Goal: Task Accomplishment & Management: Use online tool/utility

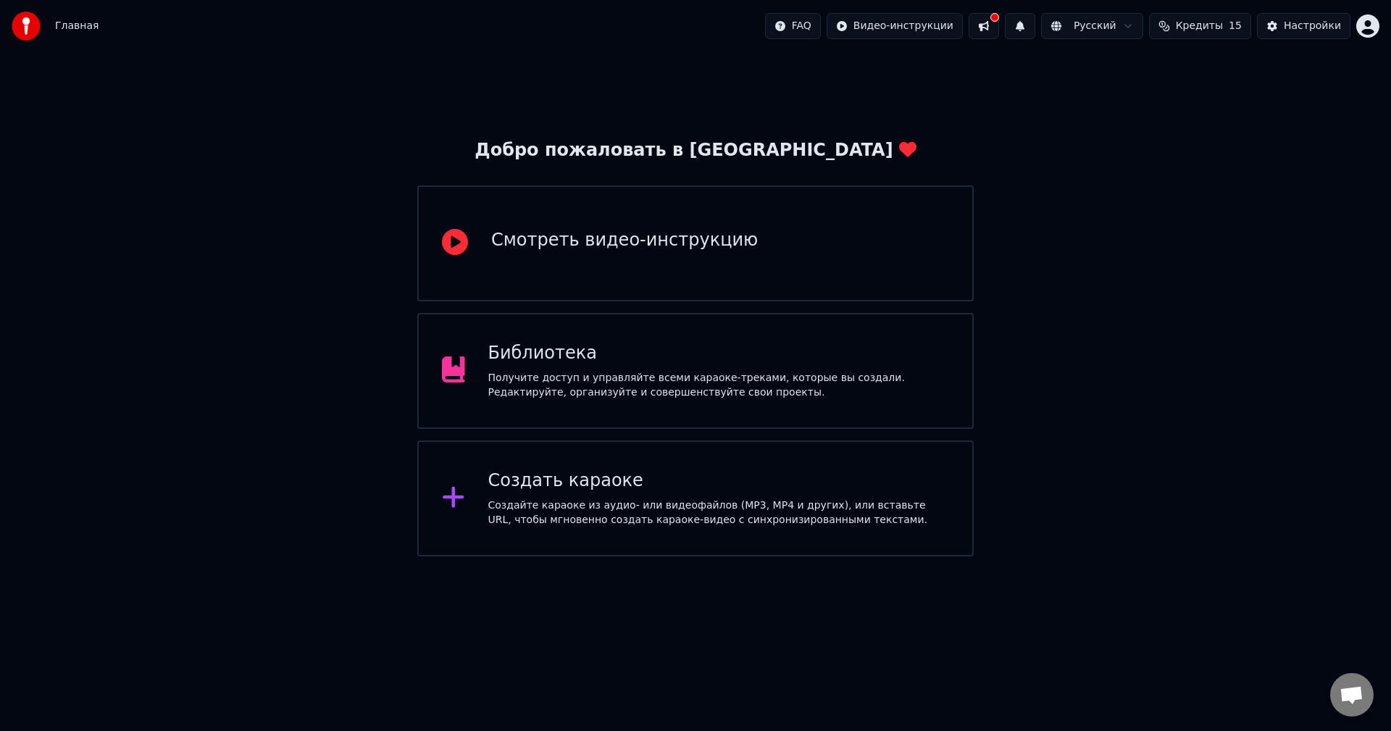
click at [993, 28] on button at bounding box center [983, 26] width 30 height 26
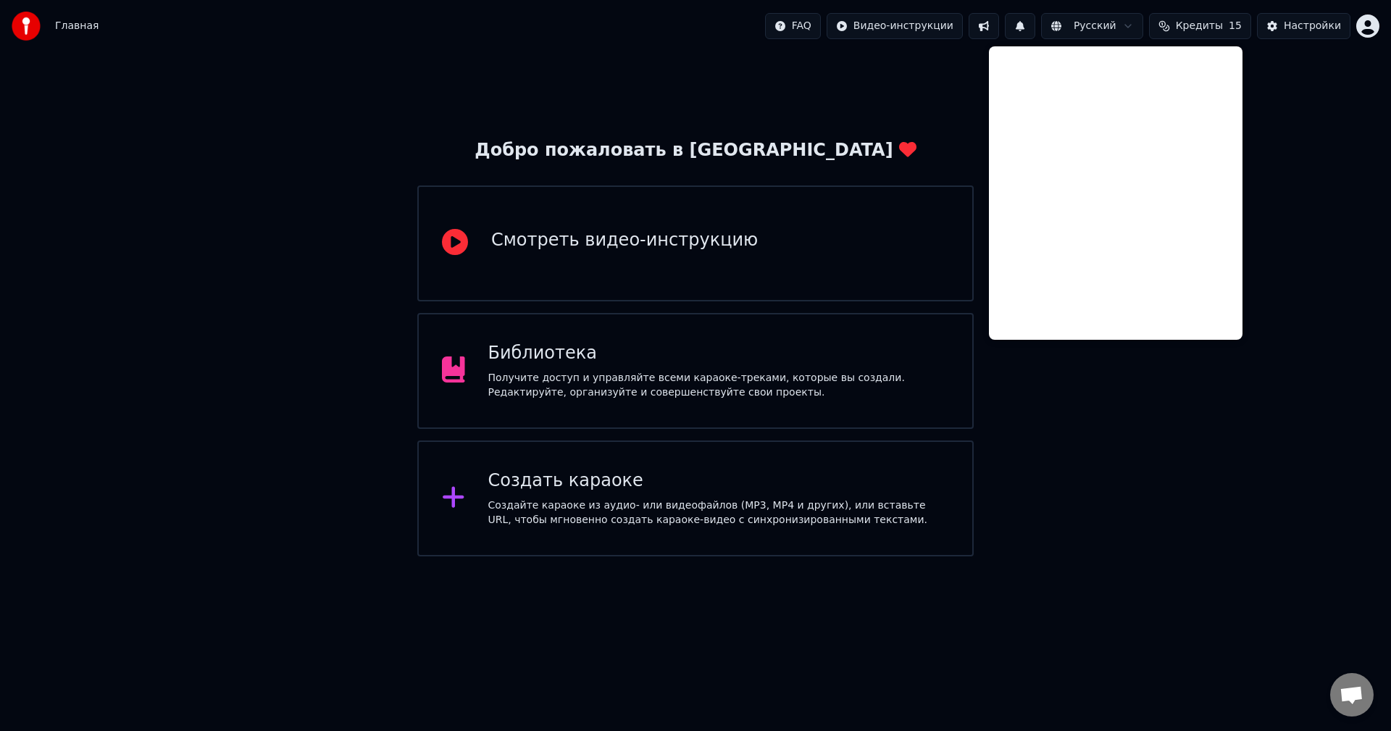
click at [993, 28] on button at bounding box center [983, 26] width 30 height 26
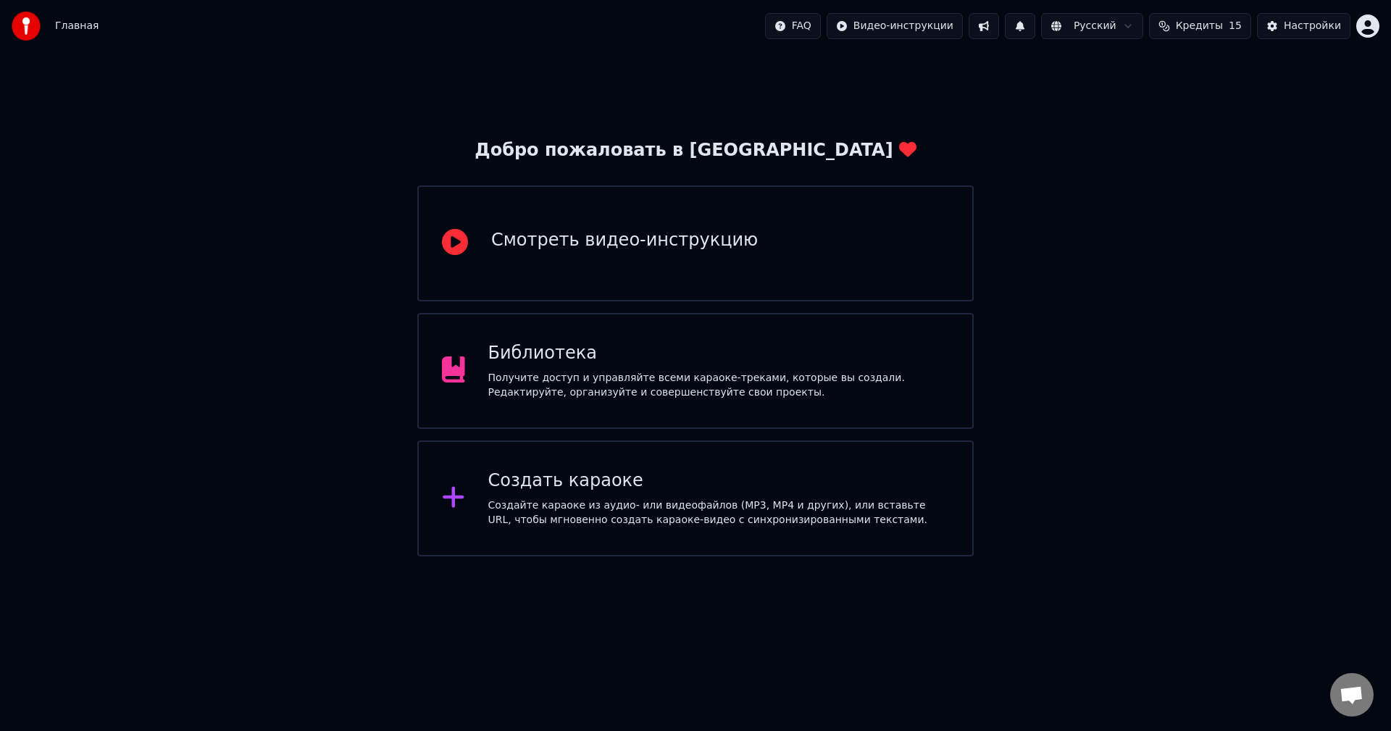
click at [579, 504] on div "Создайте караоке из аудио- или видеофайлов (MP3, MP4 и других), или вставьте UR…" at bounding box center [718, 512] width 461 height 29
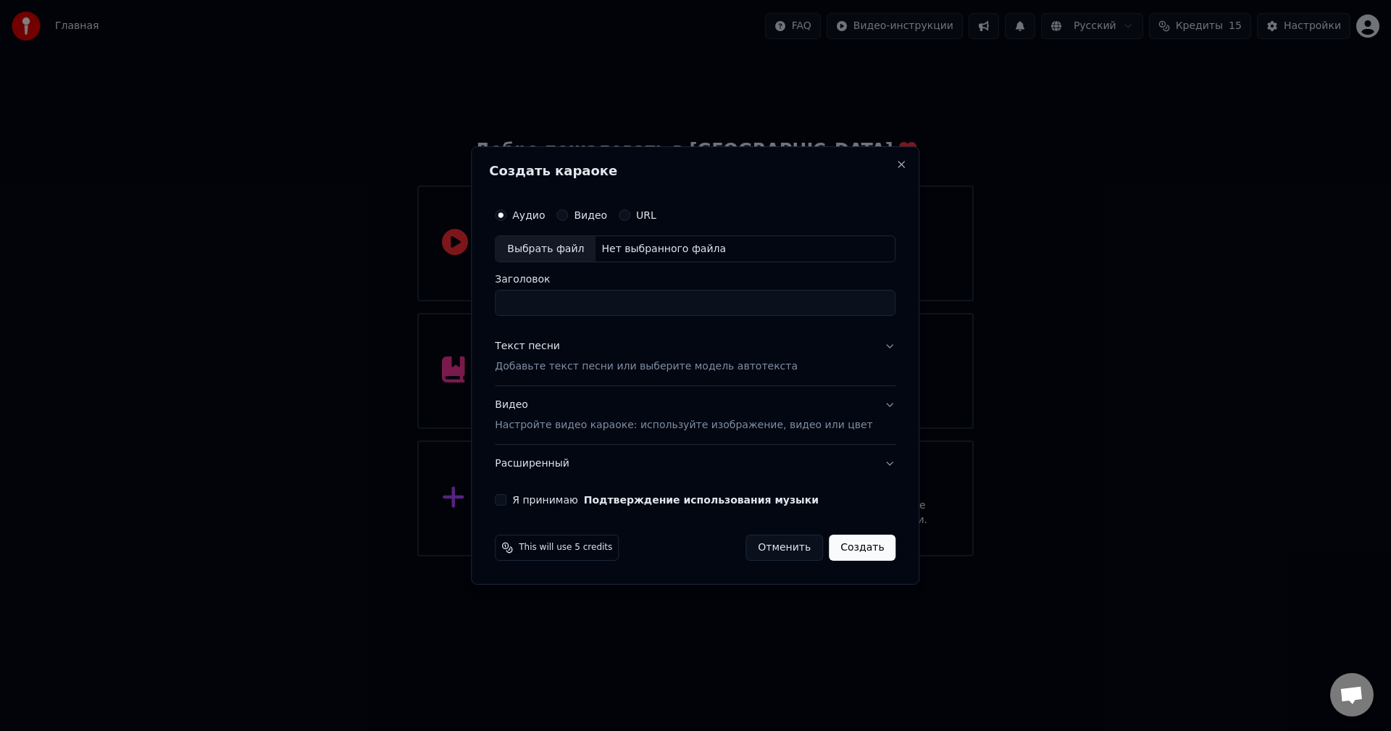
click at [547, 259] on div "Выбрать файл" at bounding box center [545, 249] width 100 height 26
click at [556, 253] on div "Выбрать файл" at bounding box center [545, 249] width 100 height 26
click at [735, 414] on div "Видео Настройте видео караоке: используйте изображение, видео или цвет" at bounding box center [683, 415] width 377 height 35
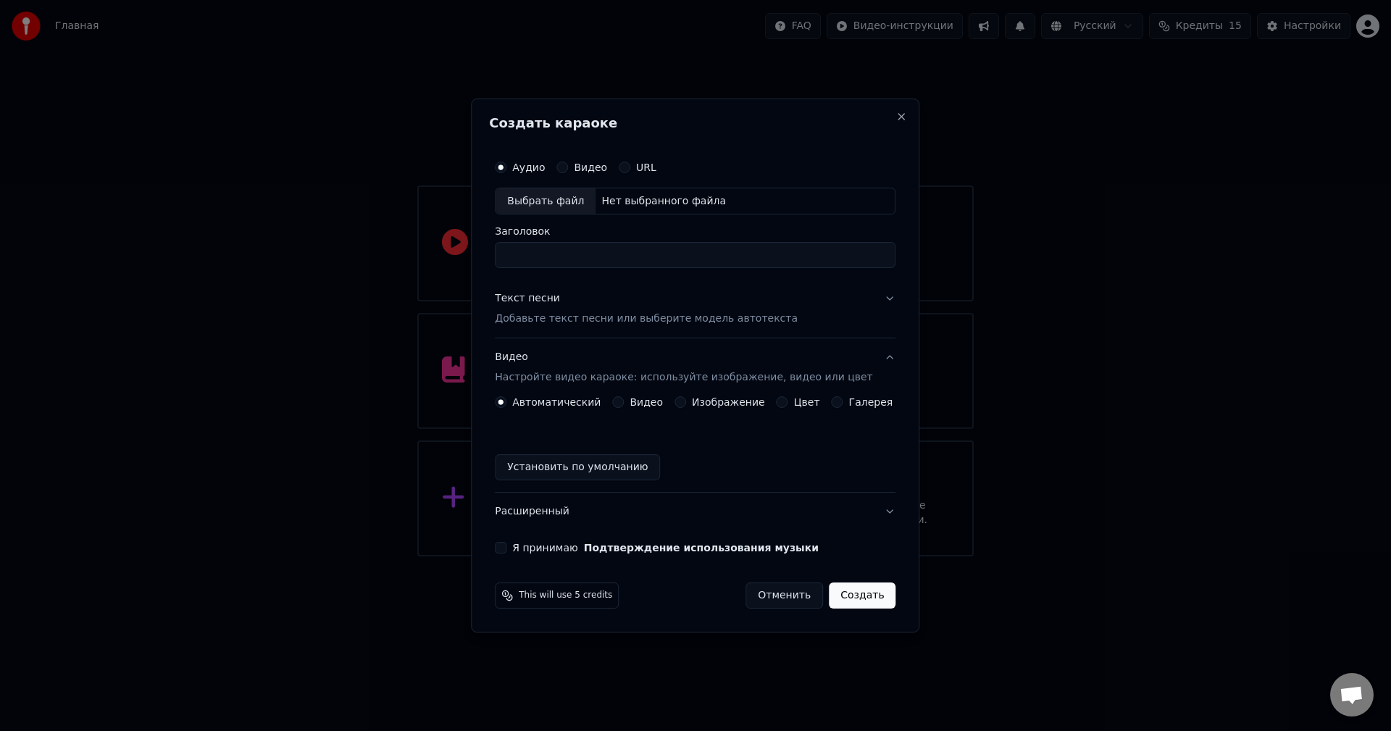
click at [686, 404] on button "Изображение" at bounding box center [680, 402] width 12 height 12
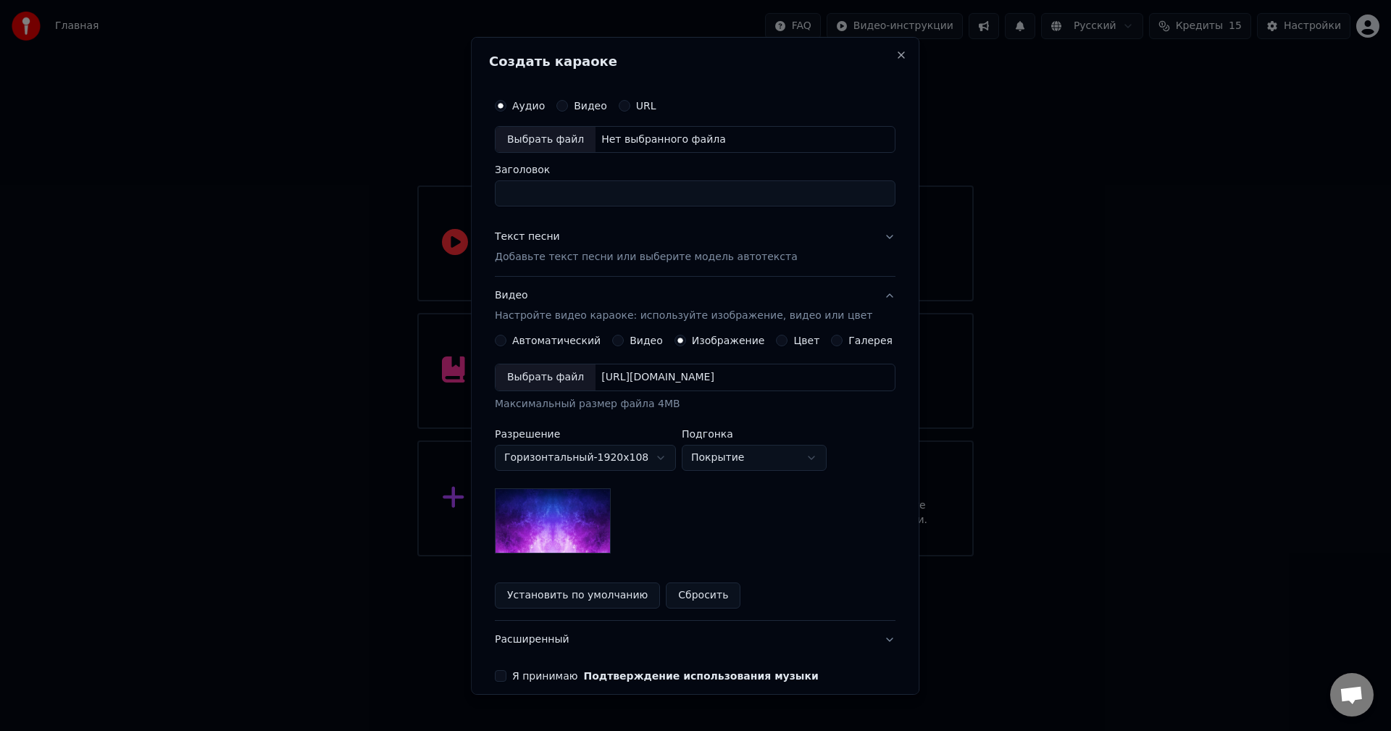
click at [548, 379] on div "Выбрать файл" at bounding box center [545, 377] width 100 height 26
click at [555, 138] on div "Выбрать файл" at bounding box center [545, 139] width 100 height 26
type input "**********"
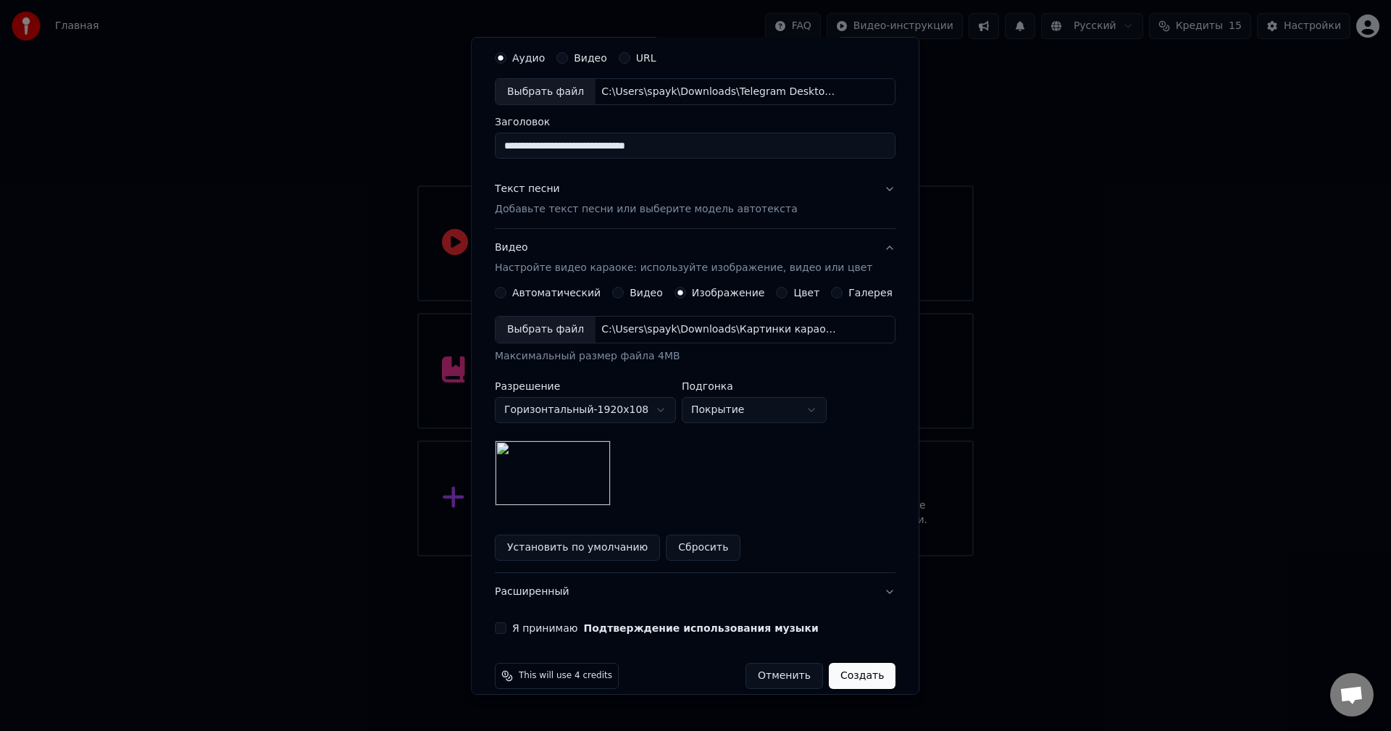
scroll to position [66, 0]
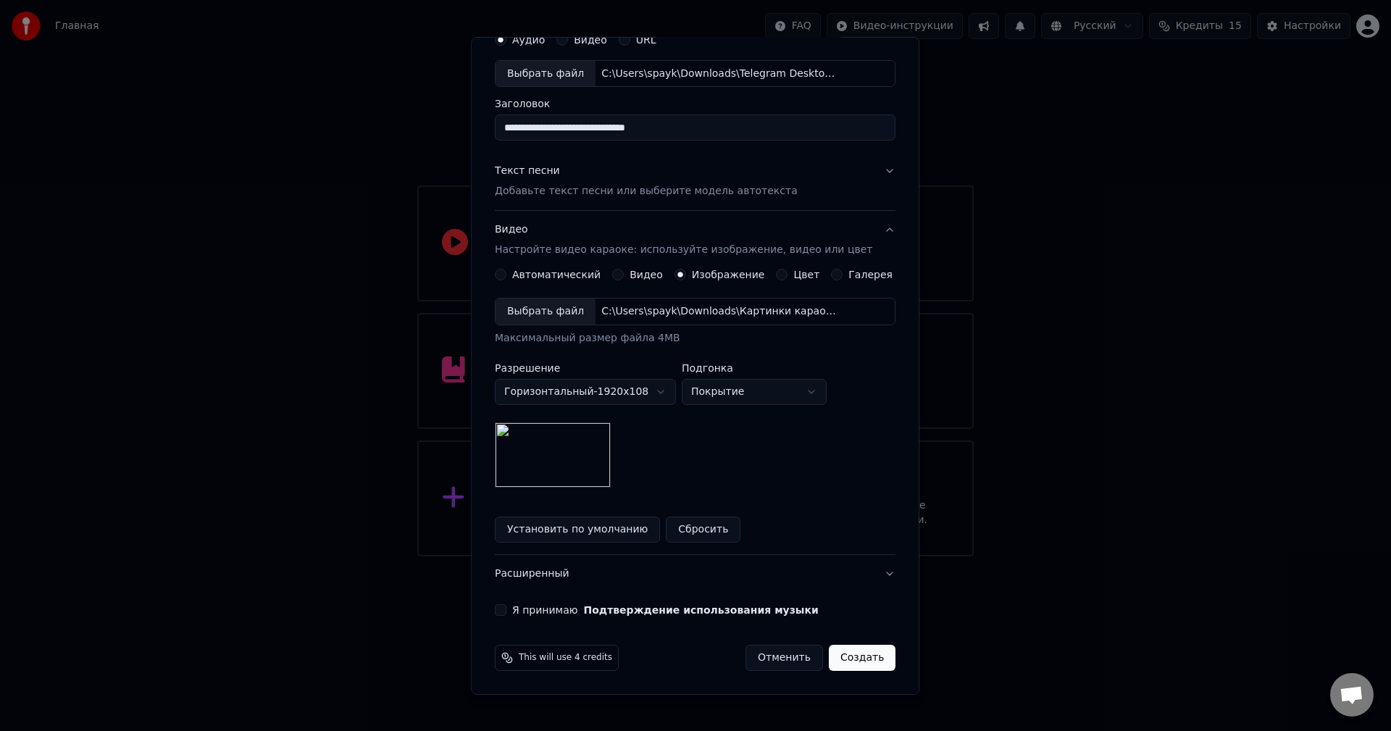
click at [836, 652] on button "Создать" at bounding box center [862, 658] width 67 height 26
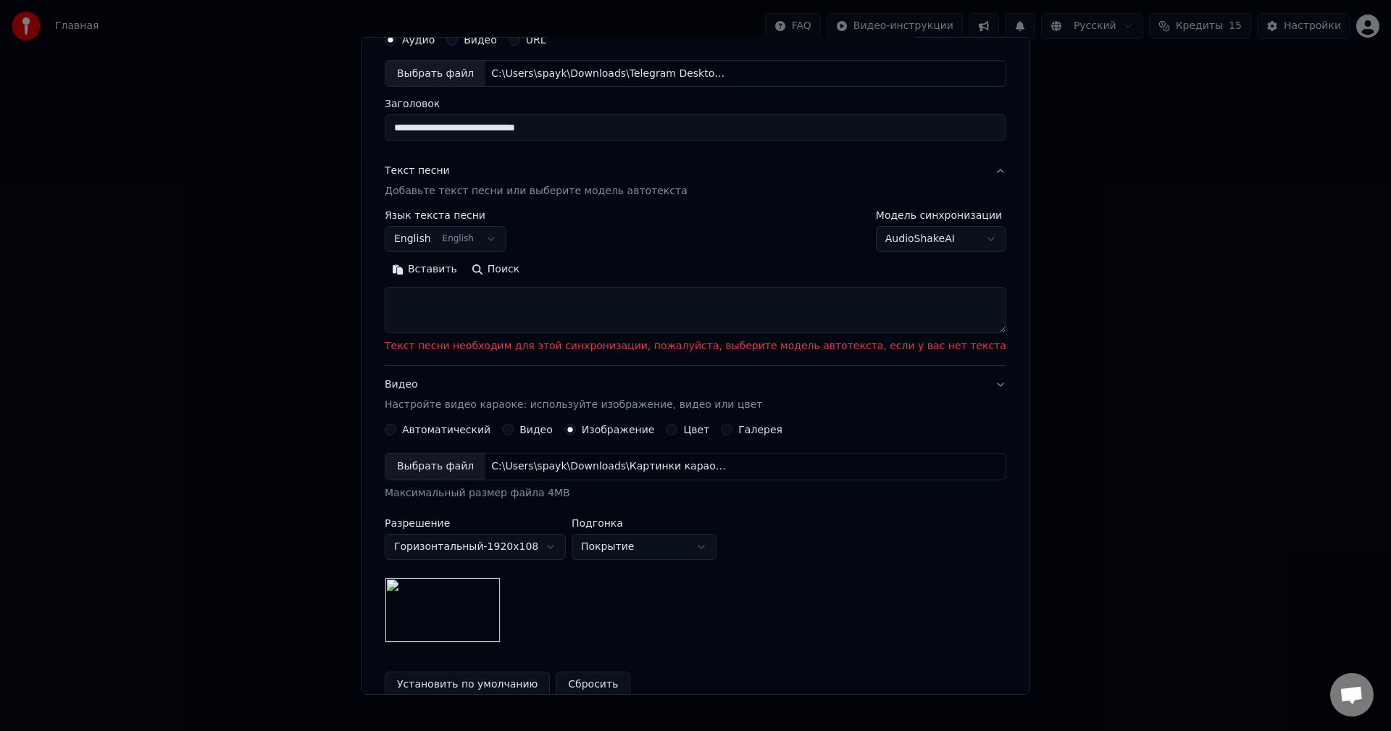
scroll to position [0, 0]
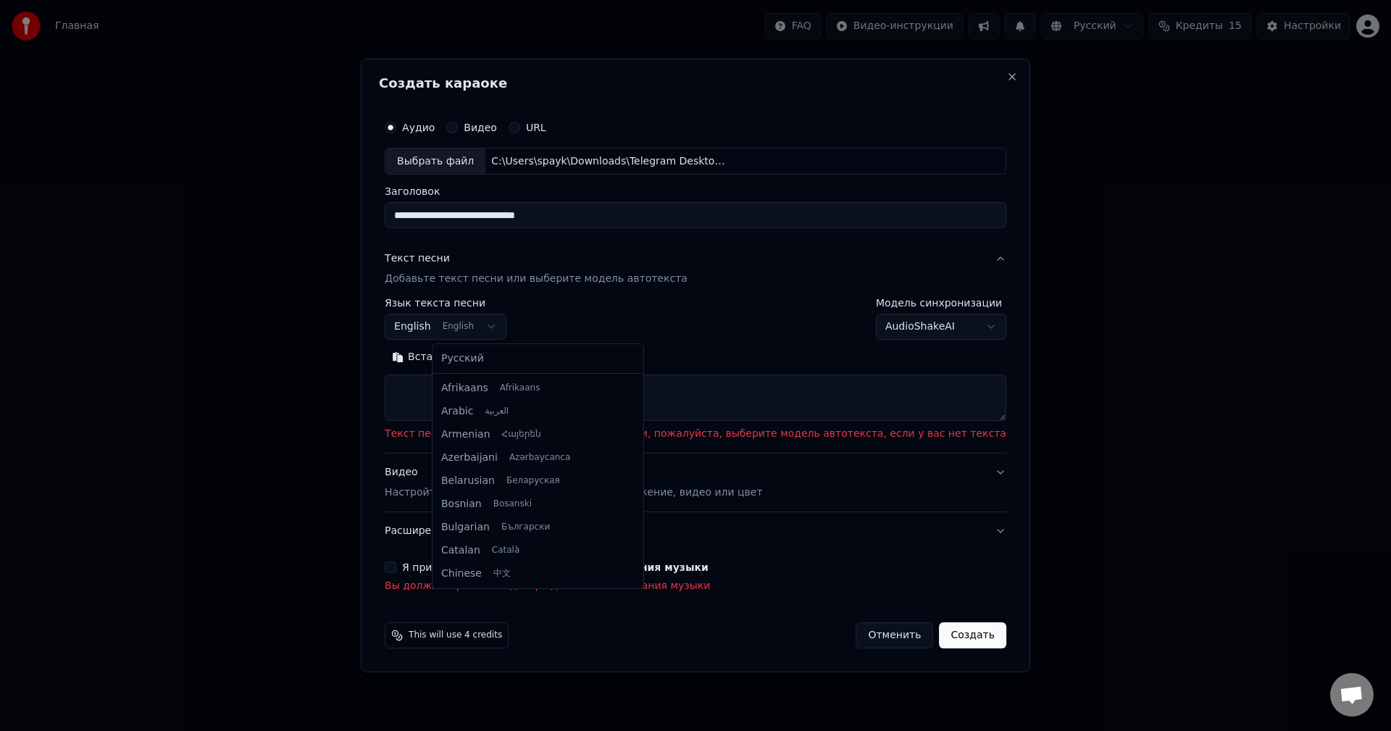
click at [516, 319] on body "**********" at bounding box center [695, 278] width 1391 height 556
select select "**"
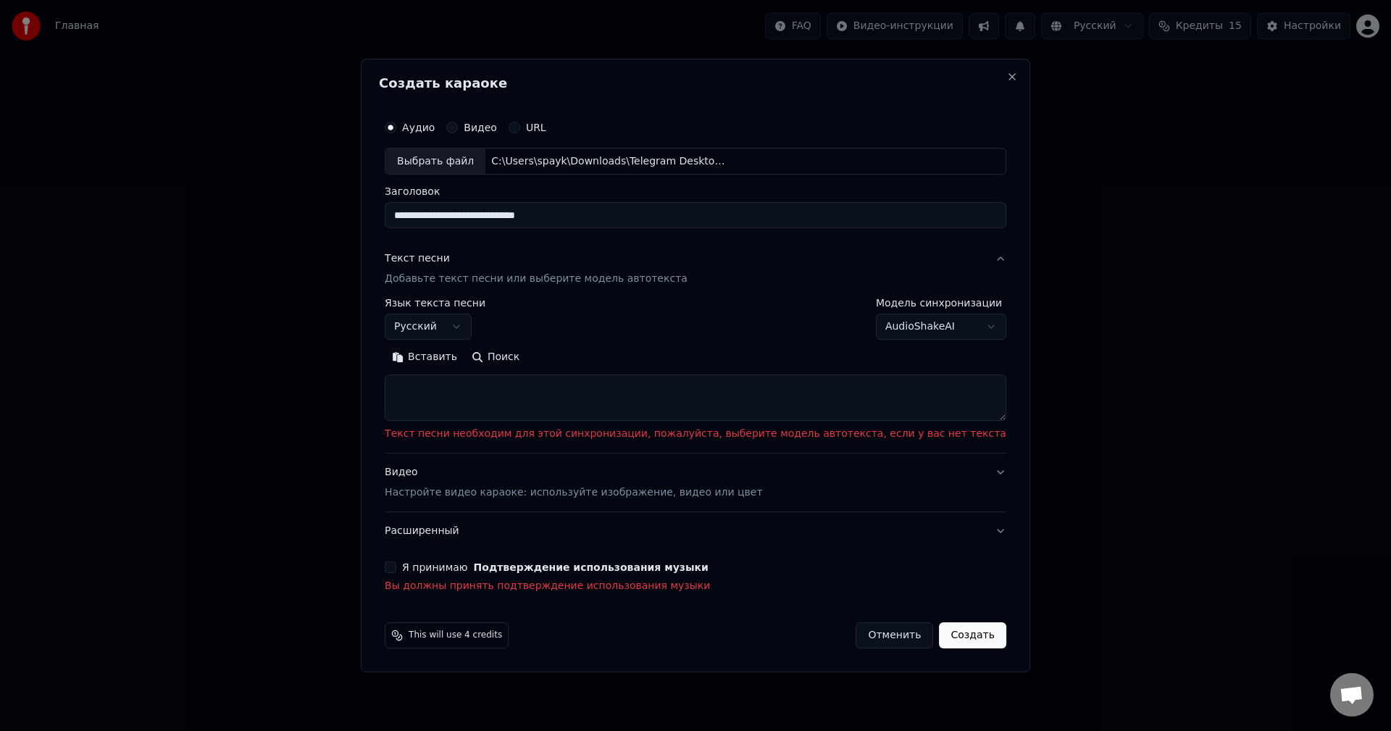
click at [527, 352] on button "Поиск" at bounding box center [495, 357] width 62 height 23
click at [527, 361] on button "Поиск" at bounding box center [495, 357] width 62 height 23
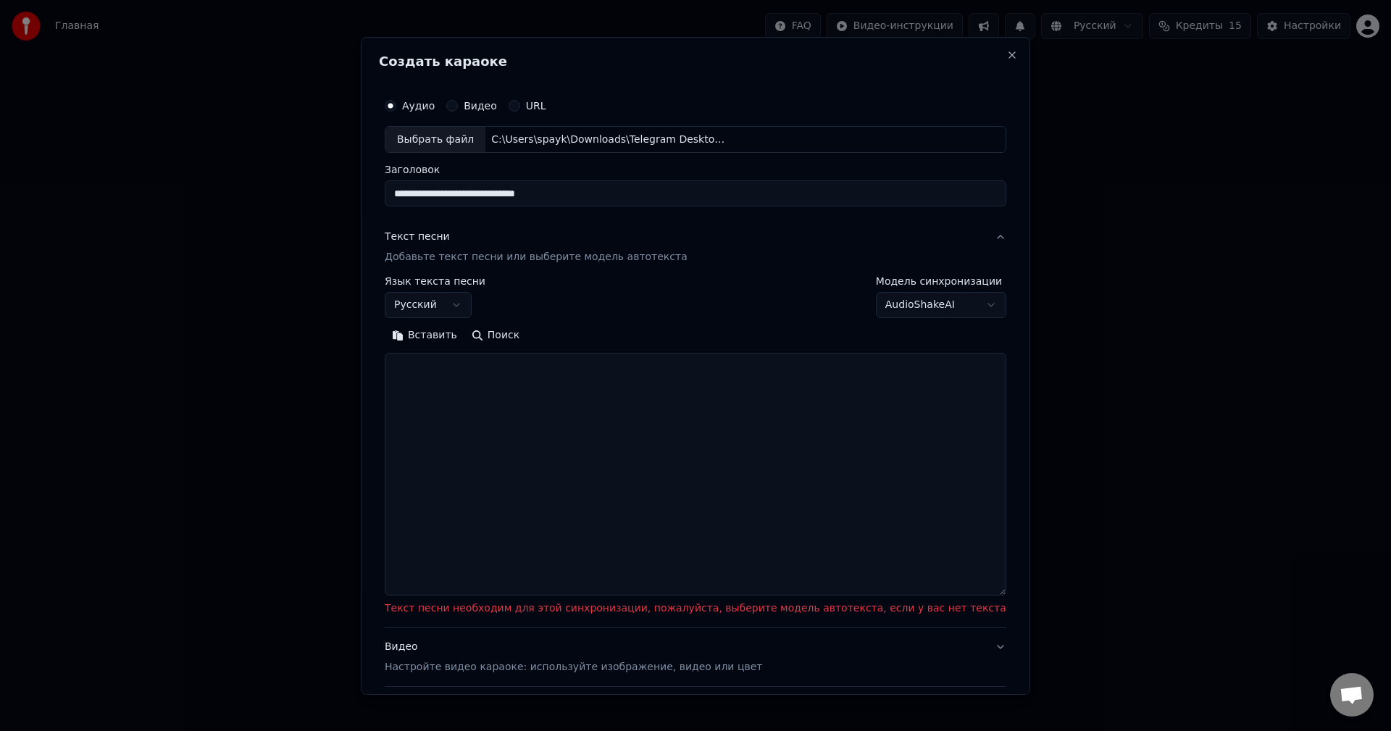
drag, startPoint x: 955, startPoint y: 419, endPoint x: 922, endPoint y: 599, distance: 183.4
click at [923, 595] on textarea at bounding box center [695, 474] width 621 height 243
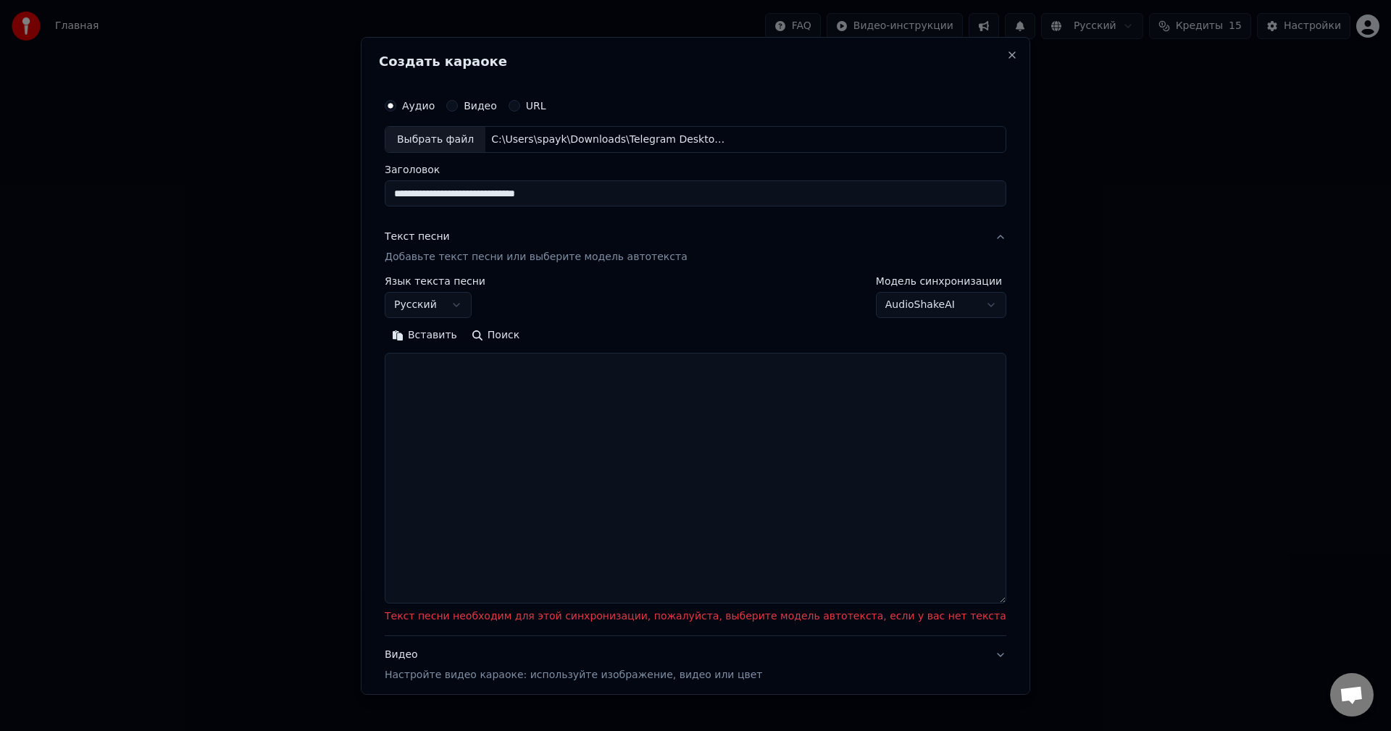
click at [527, 335] on button "Поиск" at bounding box center [495, 335] width 62 height 23
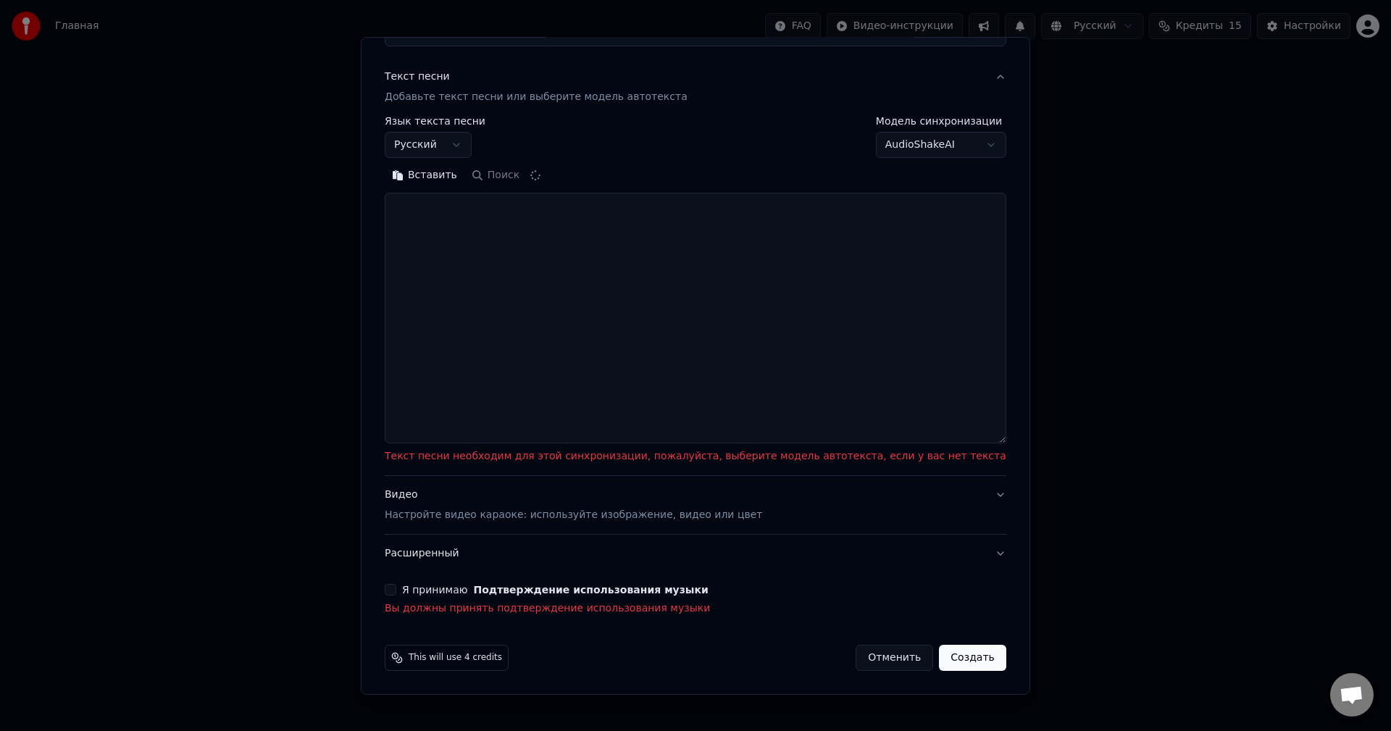
scroll to position [0, 0]
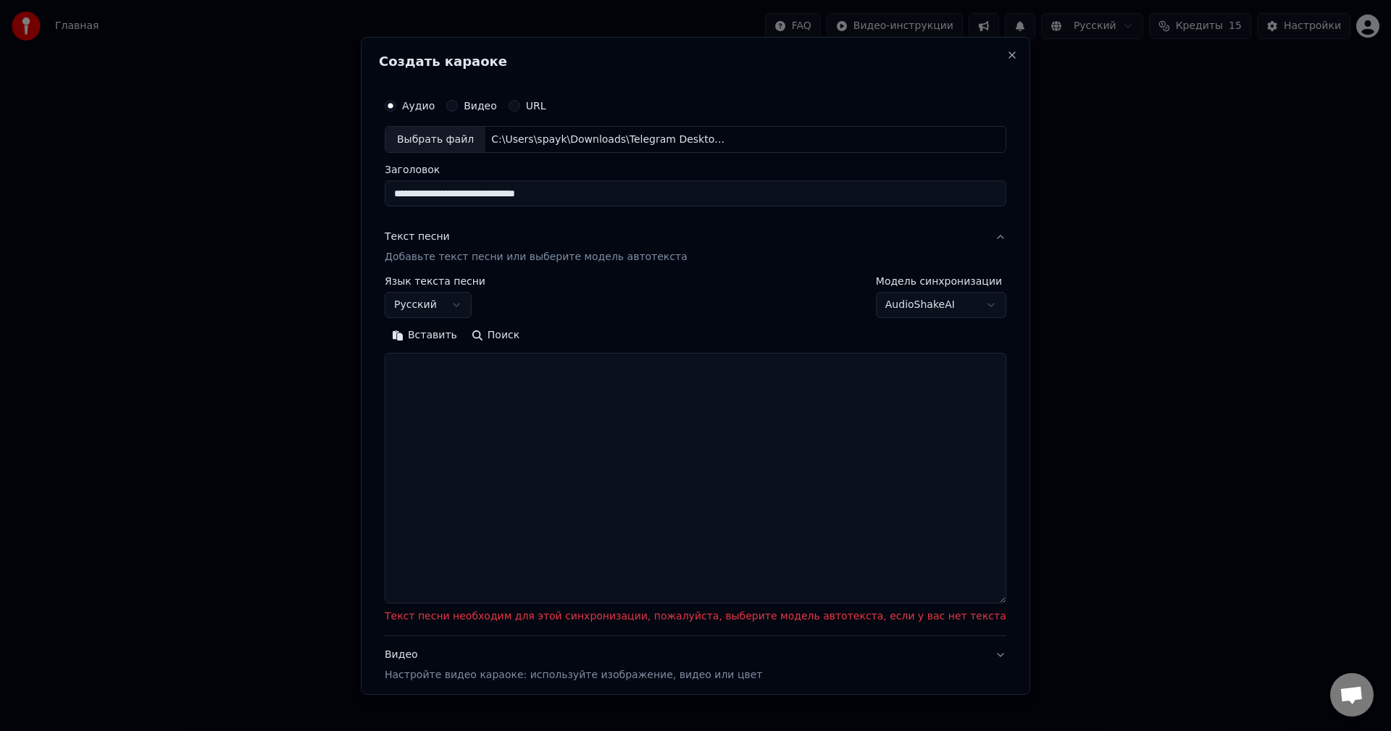
click at [612, 194] on input "**********" at bounding box center [695, 193] width 621 height 26
click at [479, 196] on input "**********" at bounding box center [695, 193] width 621 height 26
type input "**********"
click at [524, 336] on button "Поиск" at bounding box center [495, 335] width 62 height 23
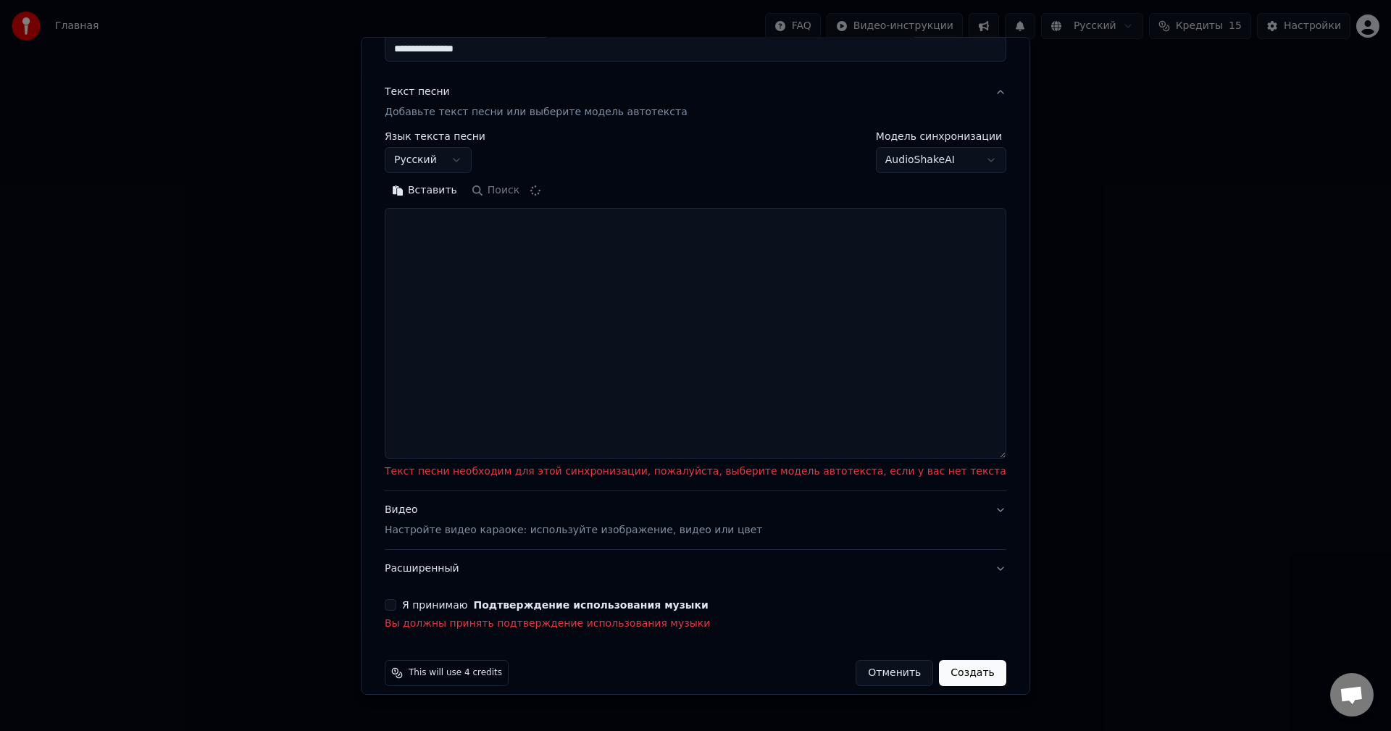
type textarea "**********"
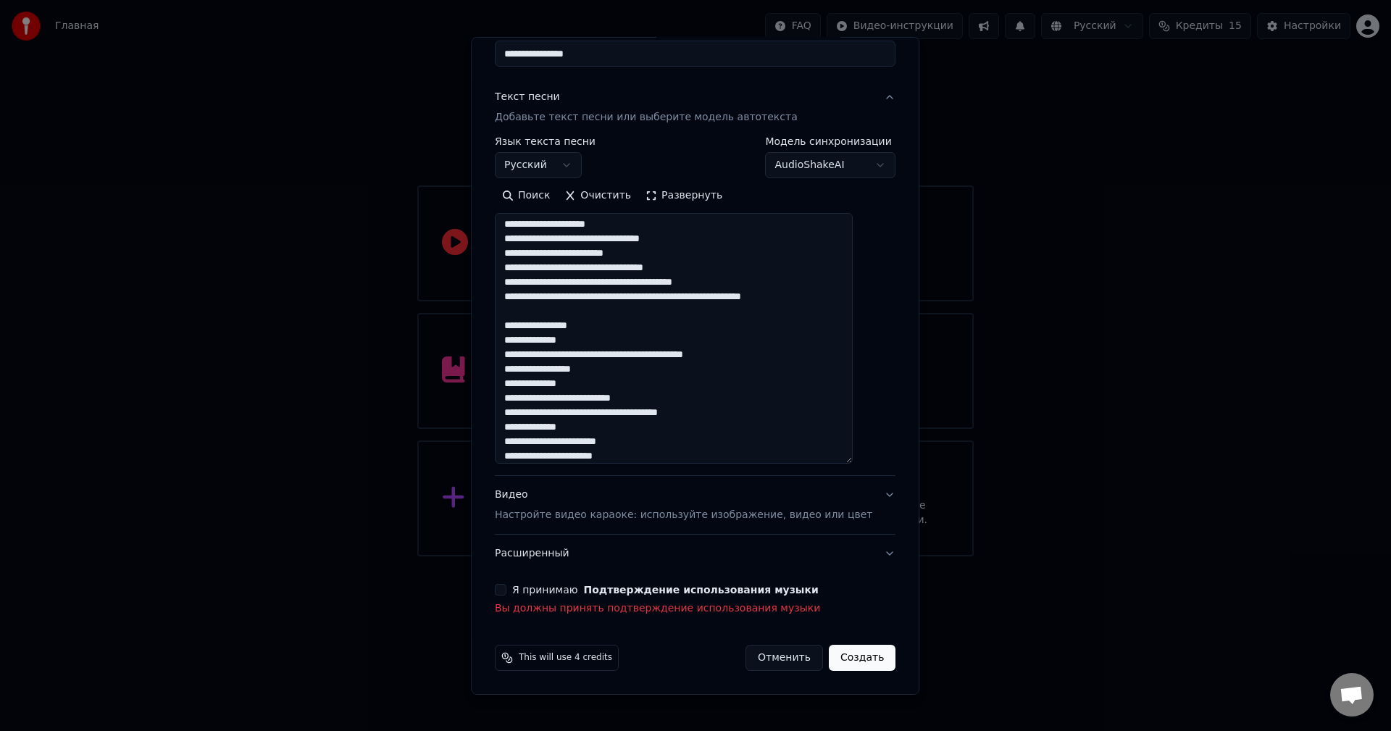
scroll to position [0, 0]
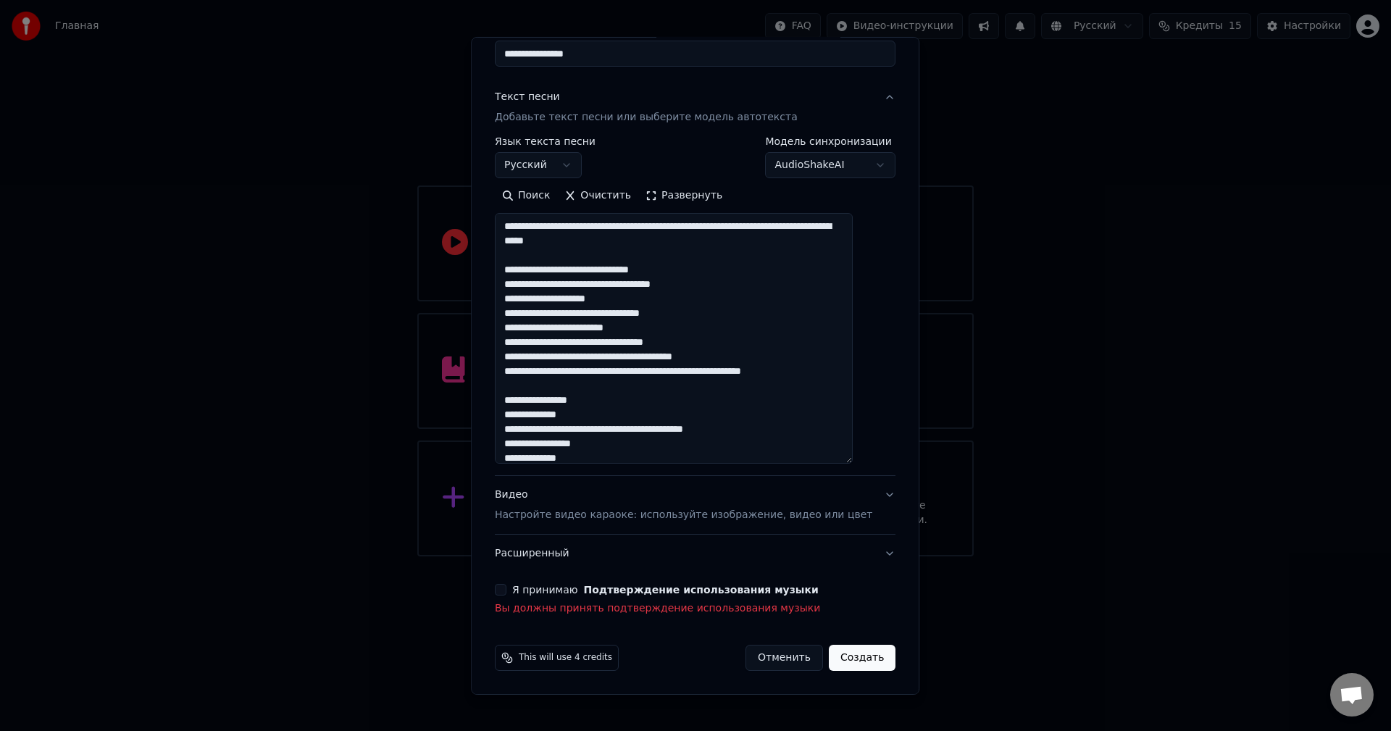
click at [653, 60] on input "**********" at bounding box center [695, 54] width 401 height 26
click at [522, 54] on input "**********" at bounding box center [695, 54] width 401 height 26
click at [650, 56] on input "**********" at bounding box center [695, 54] width 401 height 26
click at [600, 58] on input "**********" at bounding box center [695, 54] width 401 height 26
click at [495, 184] on button "Поиск" at bounding box center [526, 195] width 62 height 23
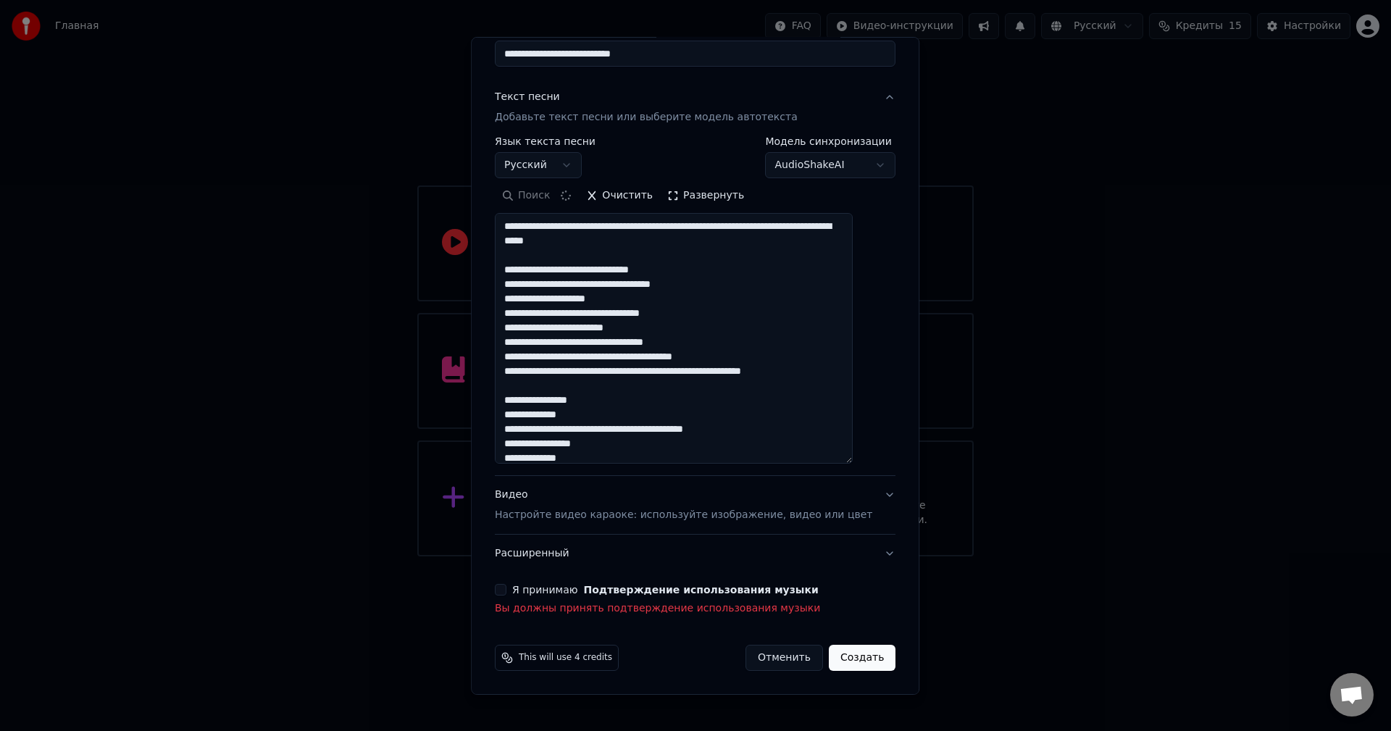
click at [601, 56] on input "**********" at bounding box center [695, 54] width 401 height 26
type input "**********"
click at [495, 184] on button "Поиск" at bounding box center [526, 195] width 62 height 23
click at [605, 208] on div "Поиск Очистить Развернуть" at bounding box center [695, 324] width 401 height 280
click at [603, 197] on button "Очистить" at bounding box center [598, 195] width 81 height 23
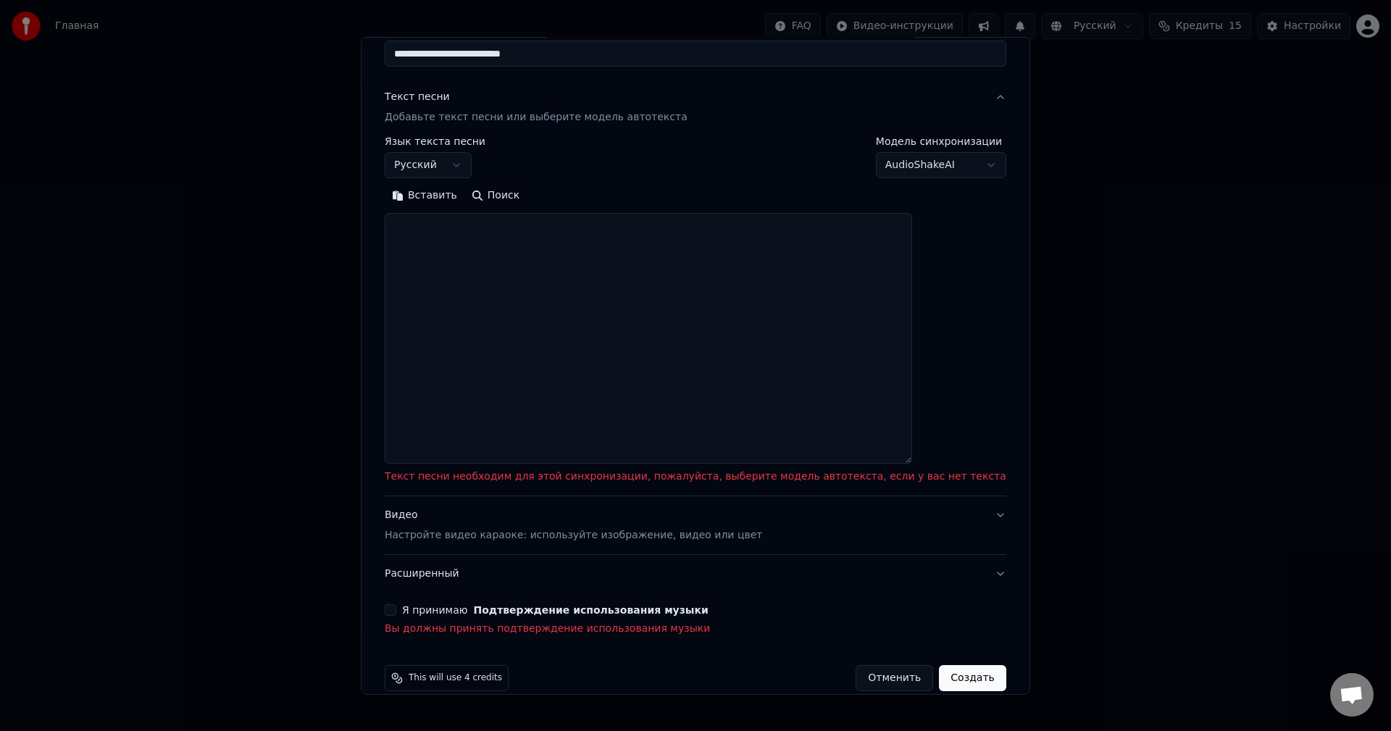
drag, startPoint x: 600, startPoint y: 59, endPoint x: 300, endPoint y: 69, distance: 300.0
click at [300, 69] on body "**********" at bounding box center [695, 278] width 1391 height 556
paste input
click at [632, 147] on div "**********" at bounding box center [695, 157] width 621 height 42
click at [525, 198] on button "Поиск" at bounding box center [495, 195] width 62 height 23
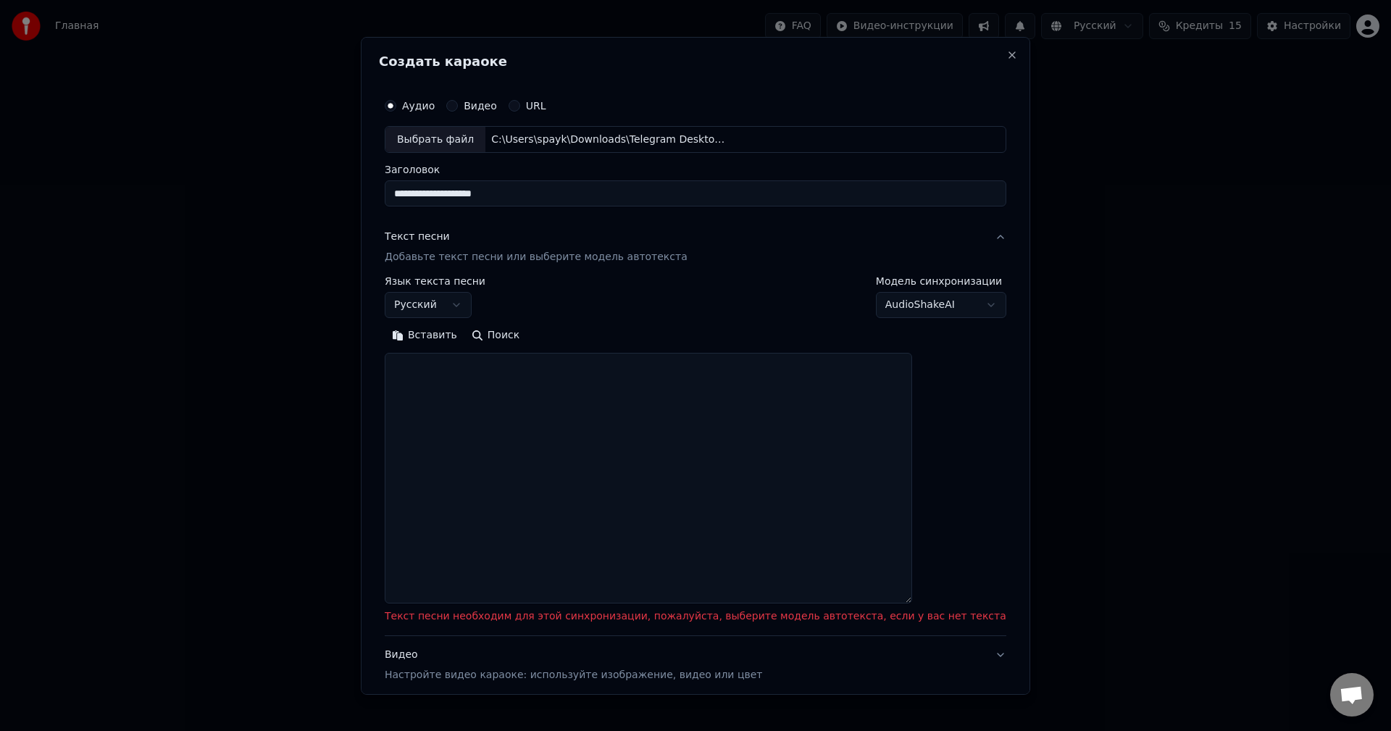
drag, startPoint x: 485, startPoint y: 196, endPoint x: 462, endPoint y: 196, distance: 23.2
click at [462, 196] on input "**********" at bounding box center [695, 193] width 621 height 26
type input "**********"
click at [519, 335] on button "Поиск" at bounding box center [495, 335] width 62 height 23
type textarea "**********"
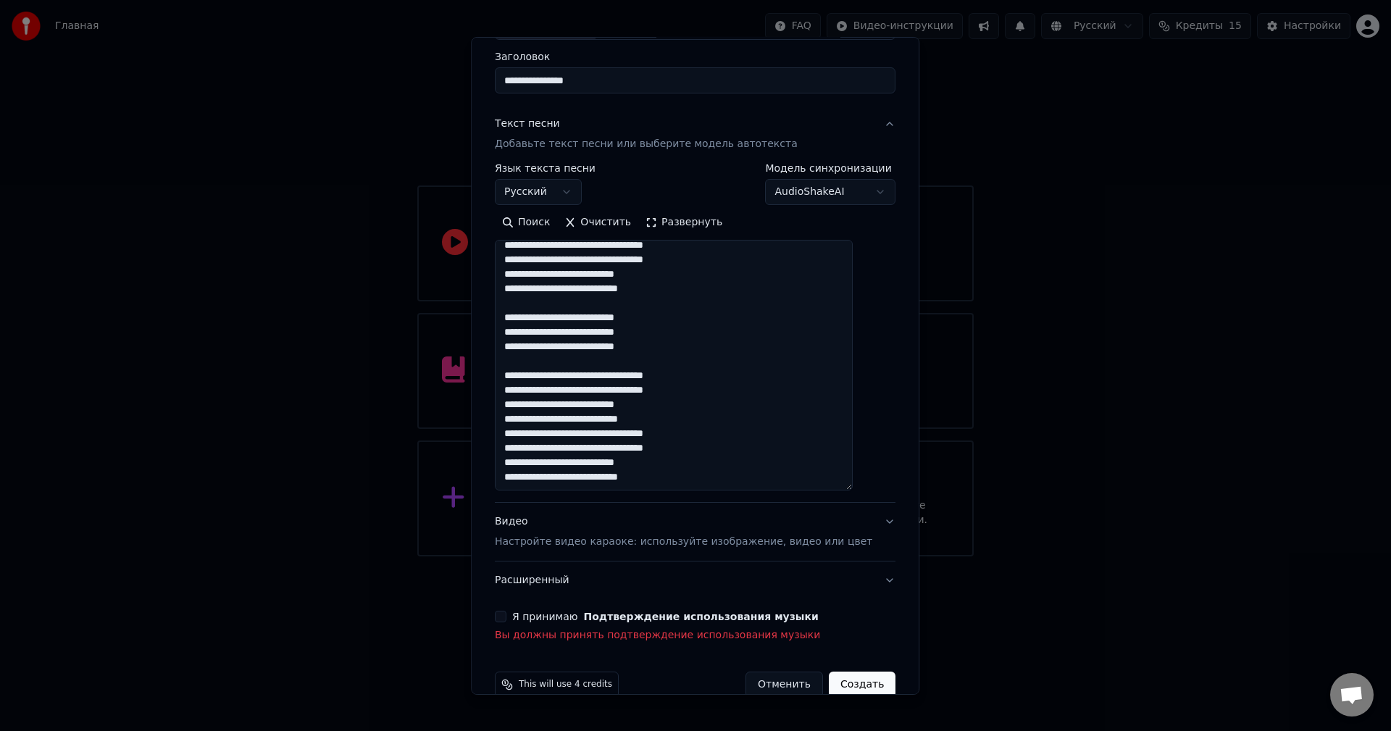
scroll to position [140, 0]
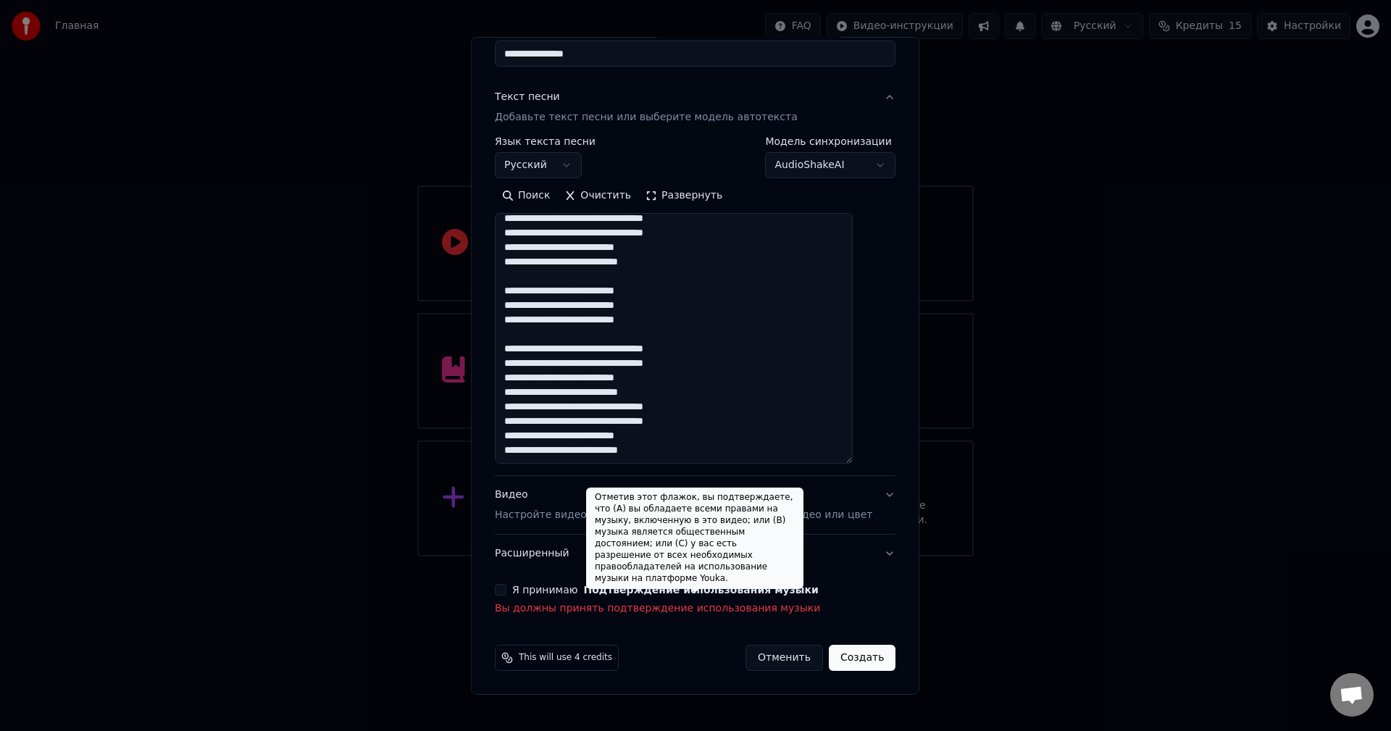
click at [660, 592] on button "Подтверждение использования музыки" at bounding box center [701, 590] width 235 height 10
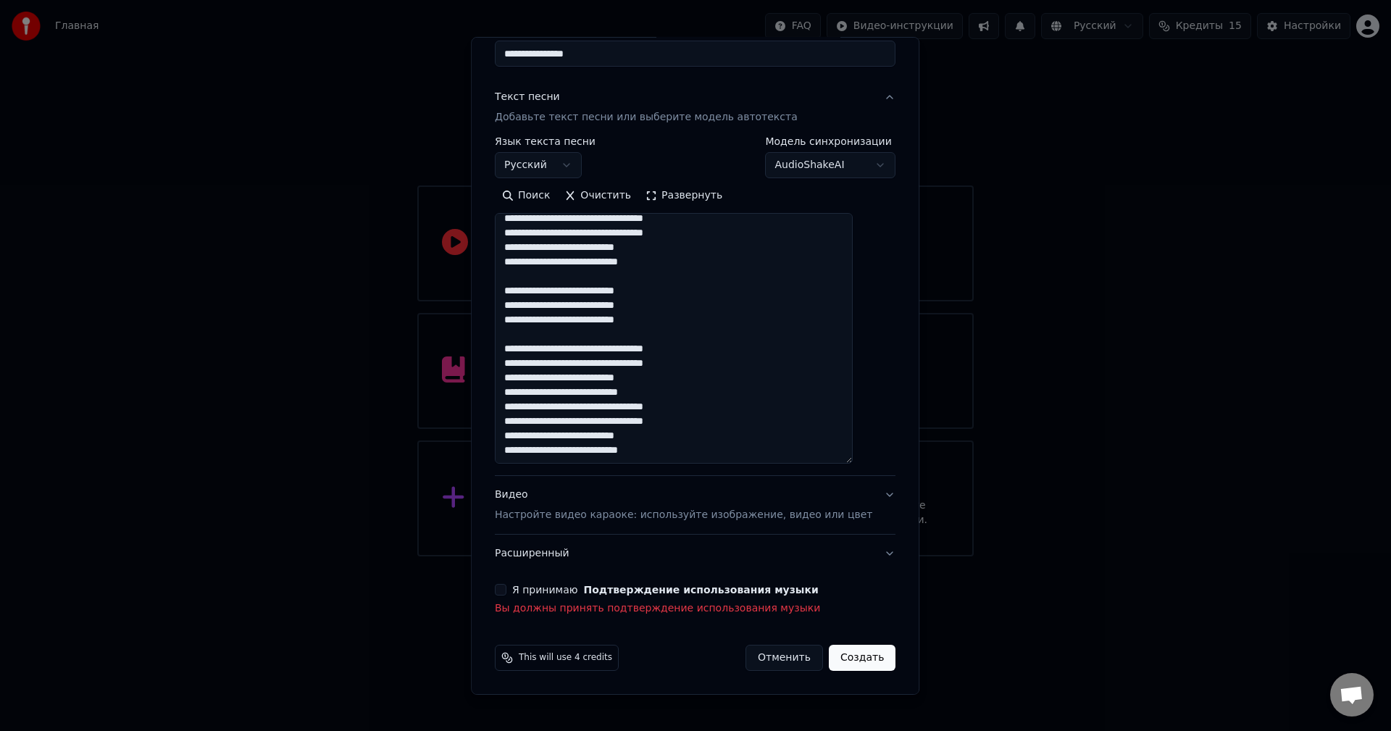
click at [530, 590] on label "Я принимаю Подтверждение использования музыки" at bounding box center [665, 590] width 306 height 10
click at [506, 590] on button "Я принимаю Подтверждение использования музыки" at bounding box center [501, 590] width 12 height 12
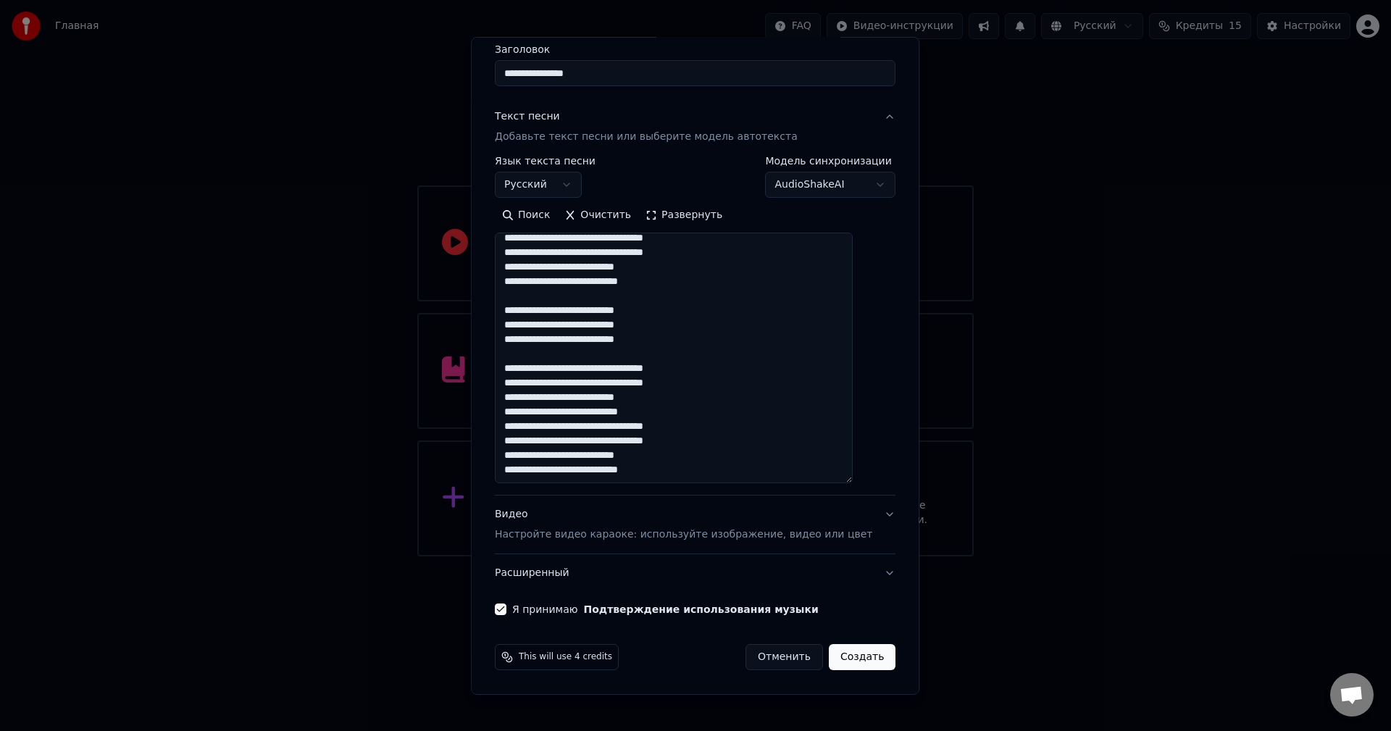
scroll to position [120, 0]
click at [853, 661] on button "Создать" at bounding box center [862, 657] width 67 height 26
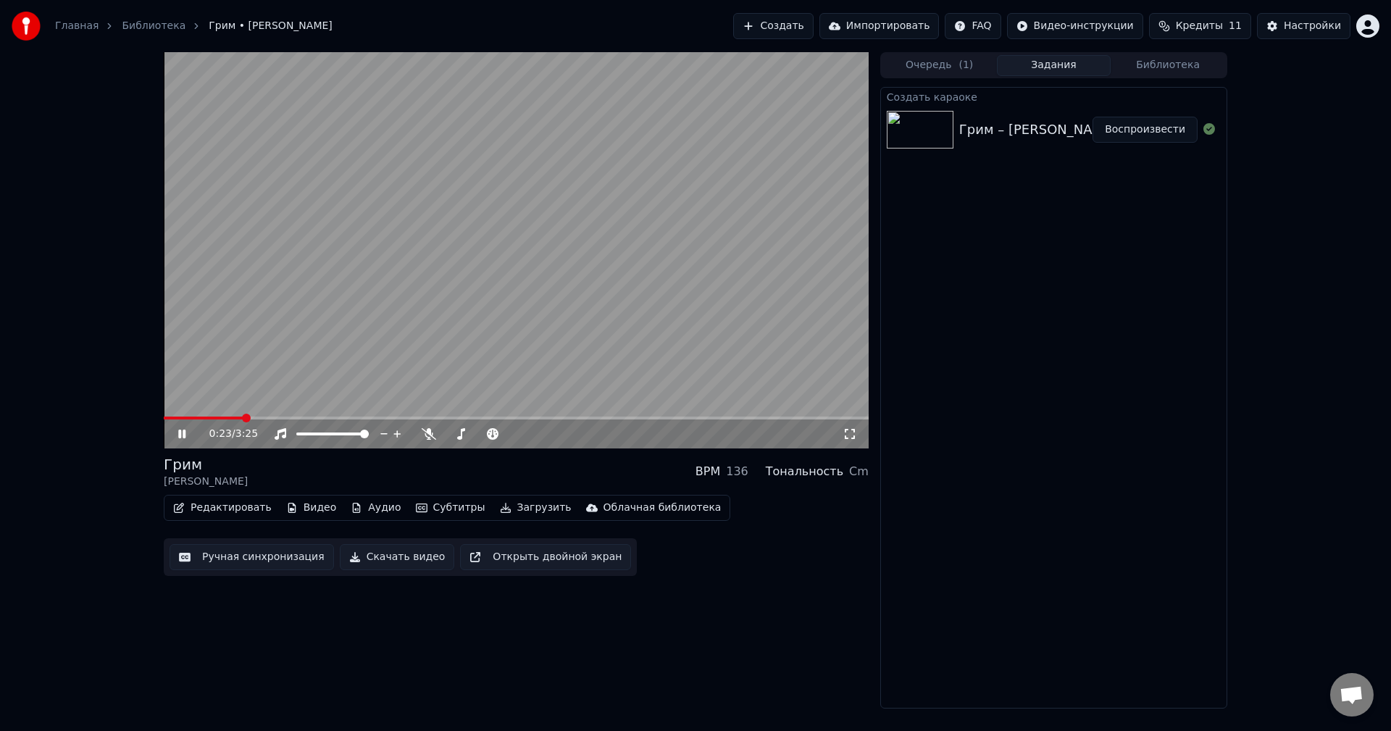
click at [183, 436] on icon at bounding box center [181, 434] width 7 height 9
click at [241, 419] on span at bounding box center [245, 418] width 9 height 9
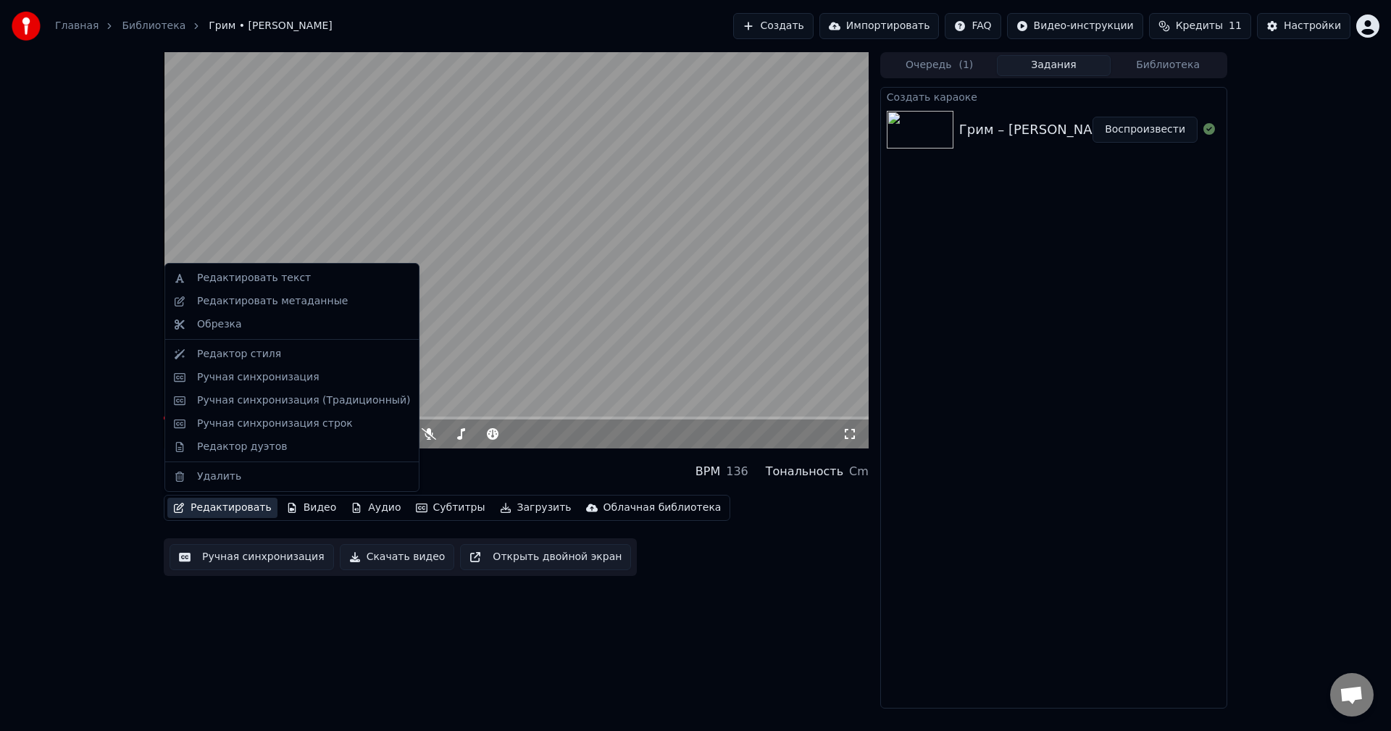
click at [235, 506] on button "Редактировать" at bounding box center [222, 508] width 110 height 20
click at [256, 404] on div "Ручная синхронизация (Традиционный)" at bounding box center [303, 400] width 213 height 14
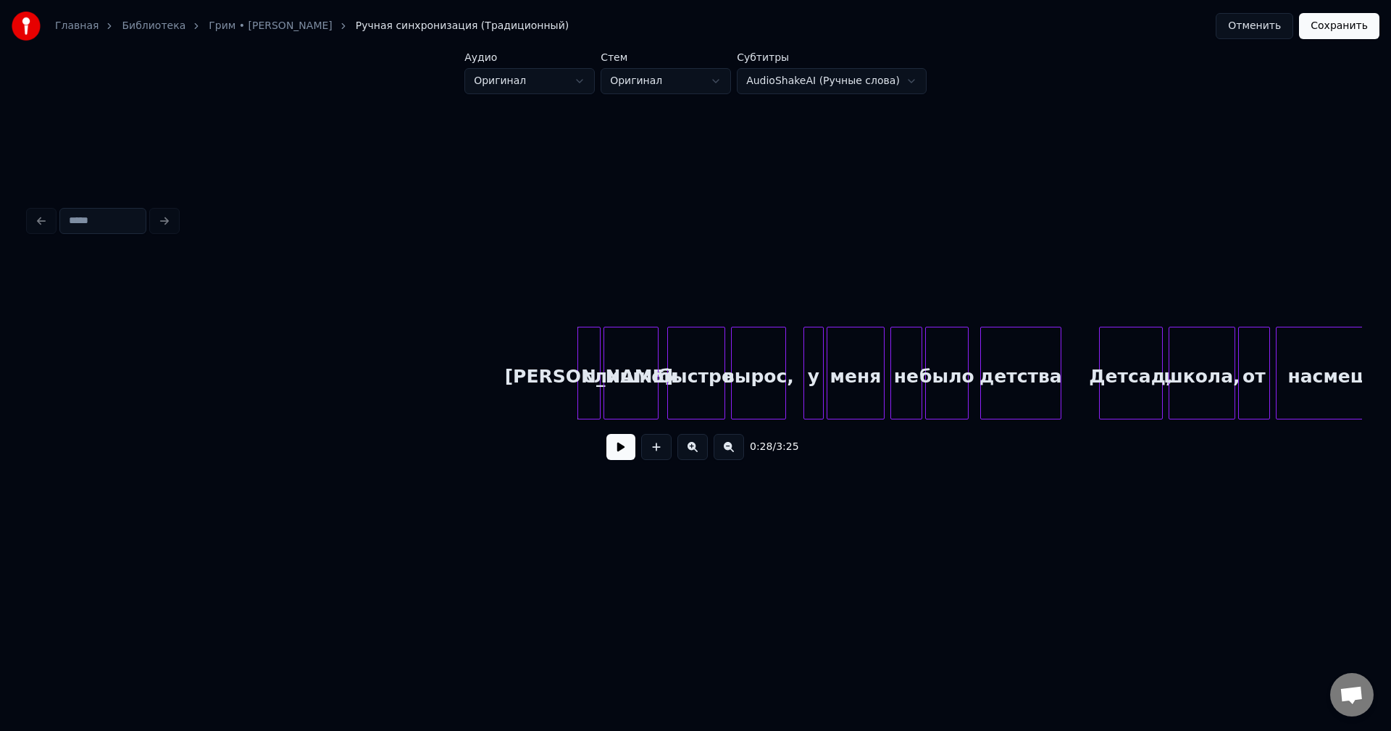
scroll to position [0, 3716]
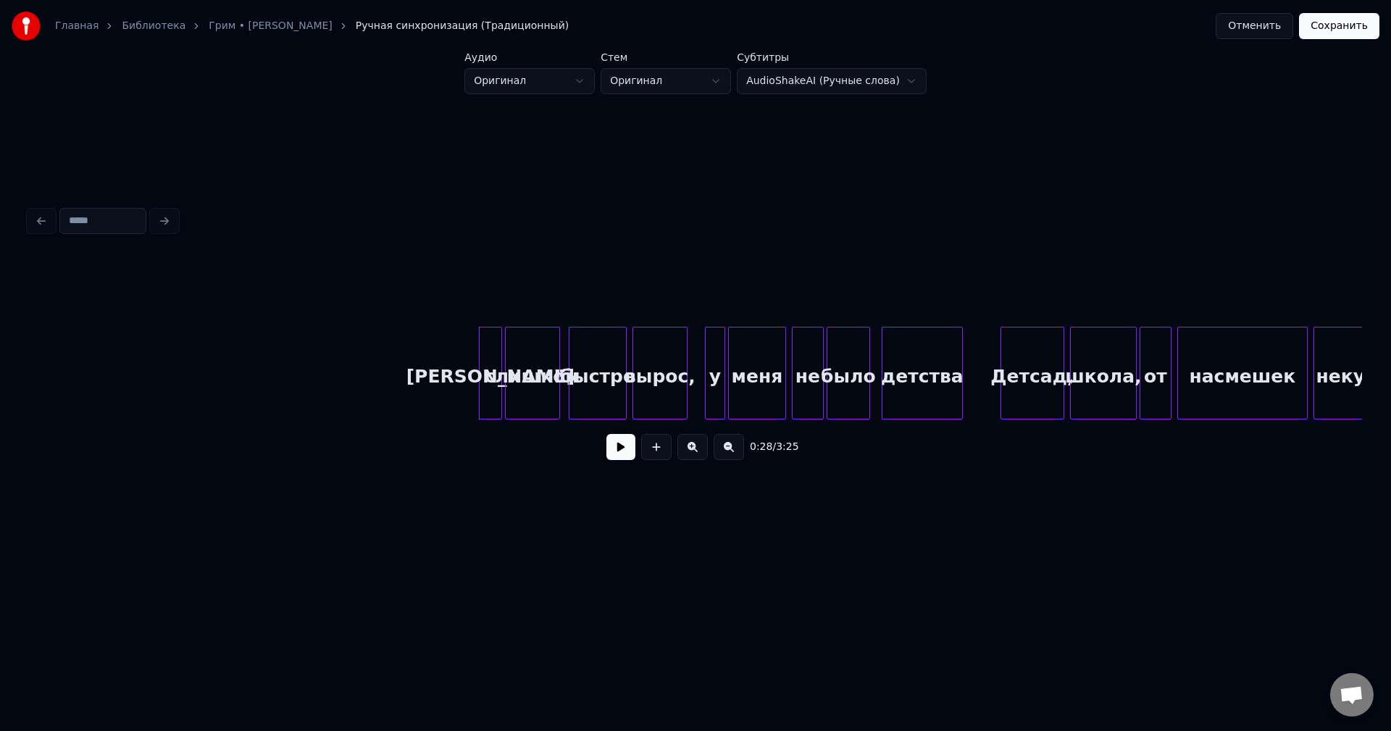
click at [1244, 30] on button "Отменить" at bounding box center [1254, 26] width 78 height 26
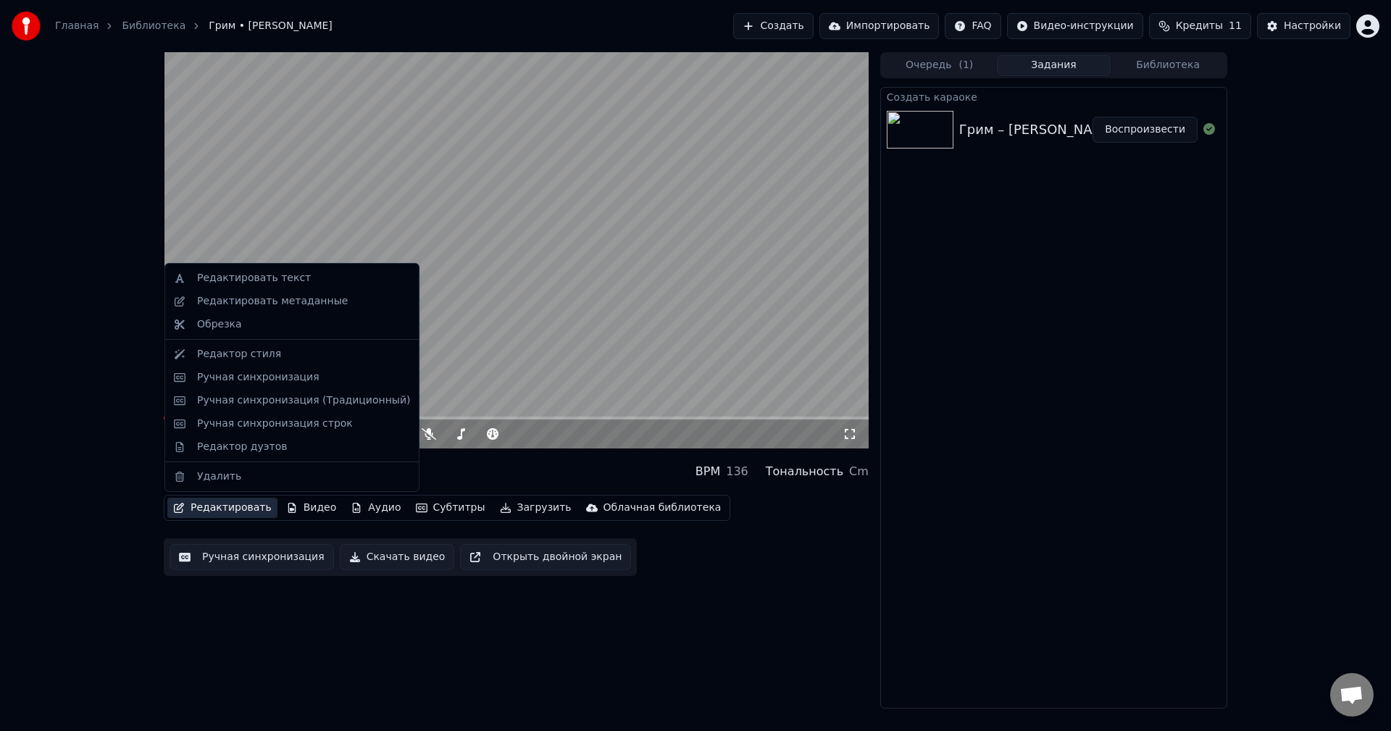
click at [214, 506] on button "Редактировать" at bounding box center [222, 508] width 110 height 20
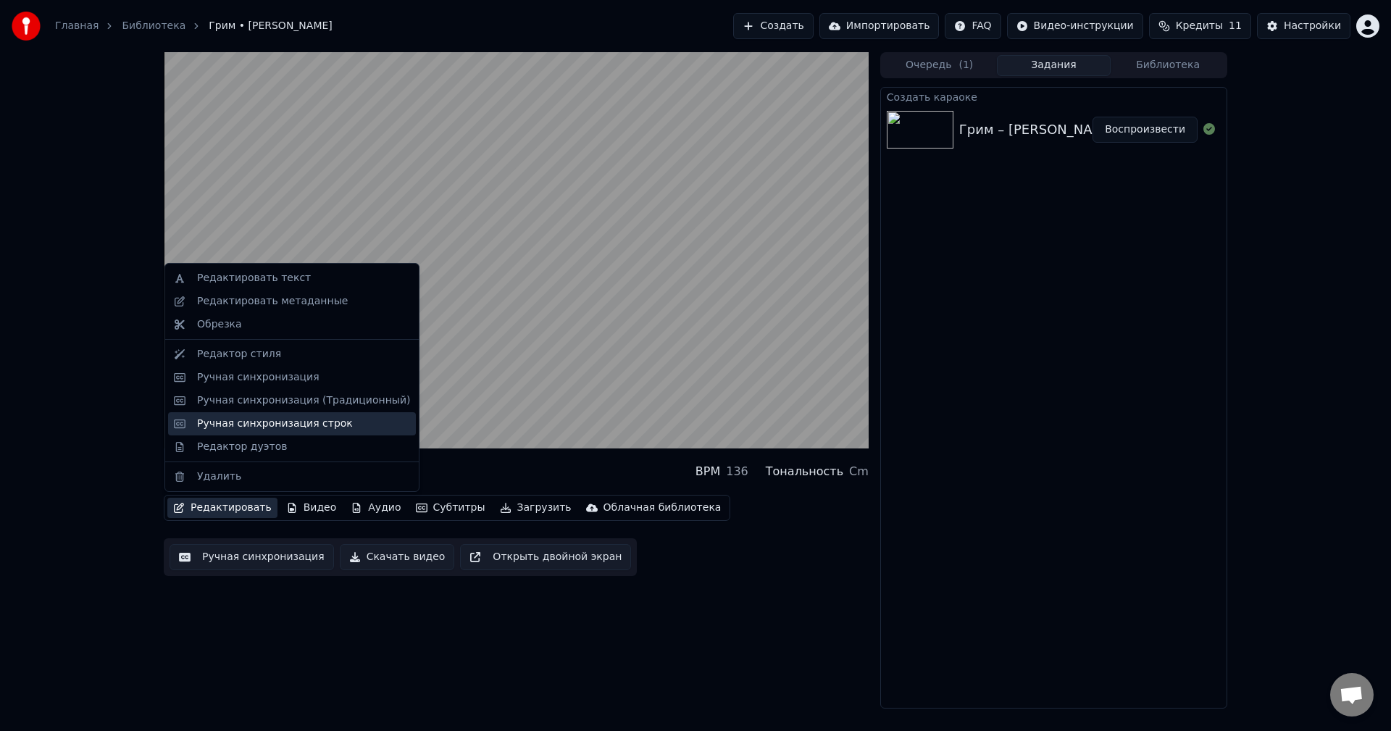
click at [246, 429] on div "Ручная синхронизация строк" at bounding box center [275, 423] width 156 height 14
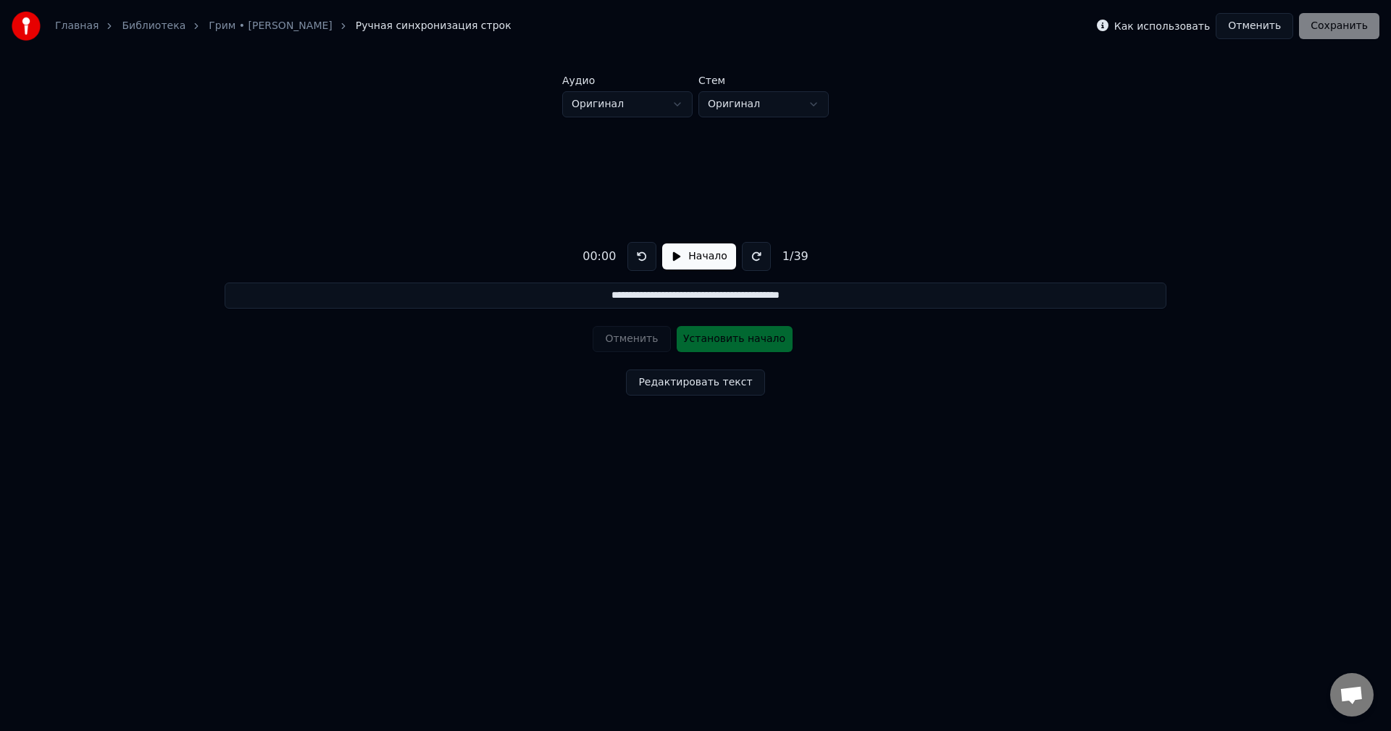
click at [1261, 27] on button "Отменить" at bounding box center [1254, 26] width 78 height 26
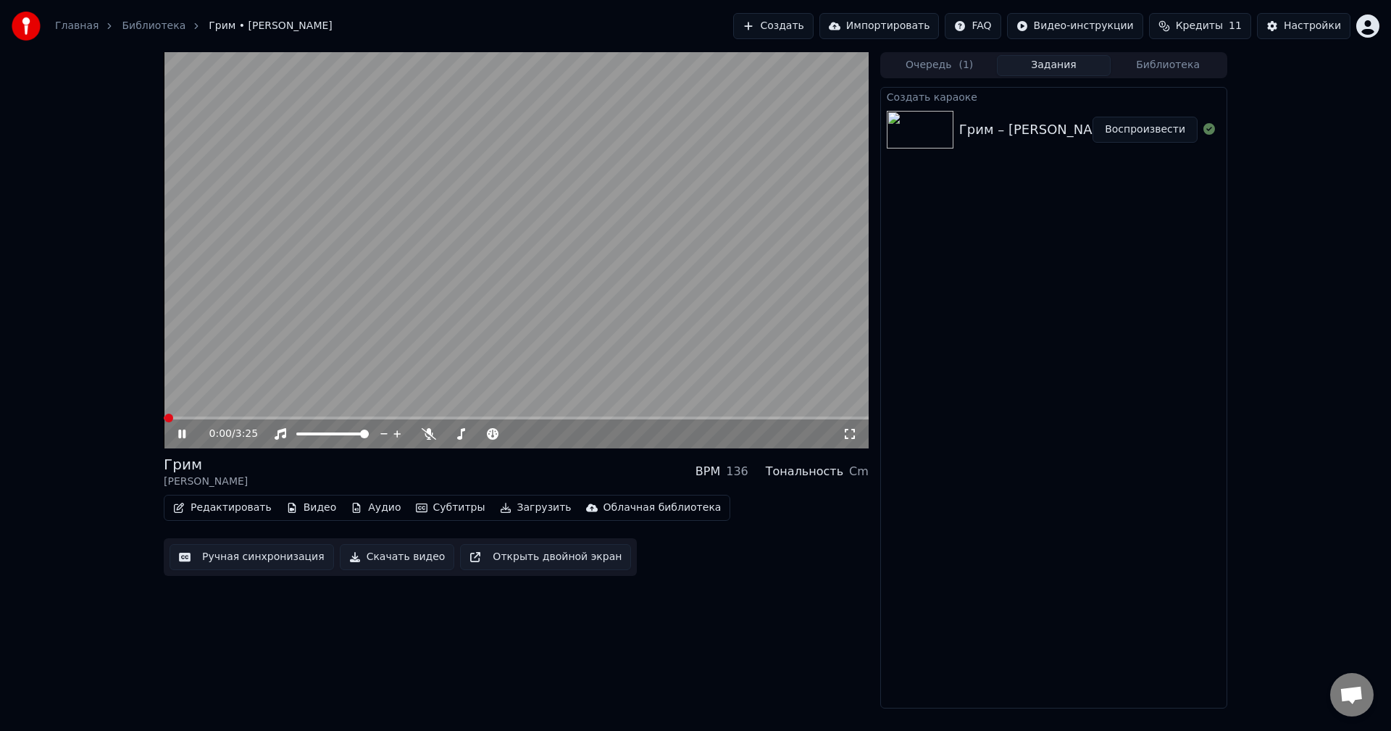
click at [203, 509] on button "Редактировать" at bounding box center [222, 508] width 110 height 20
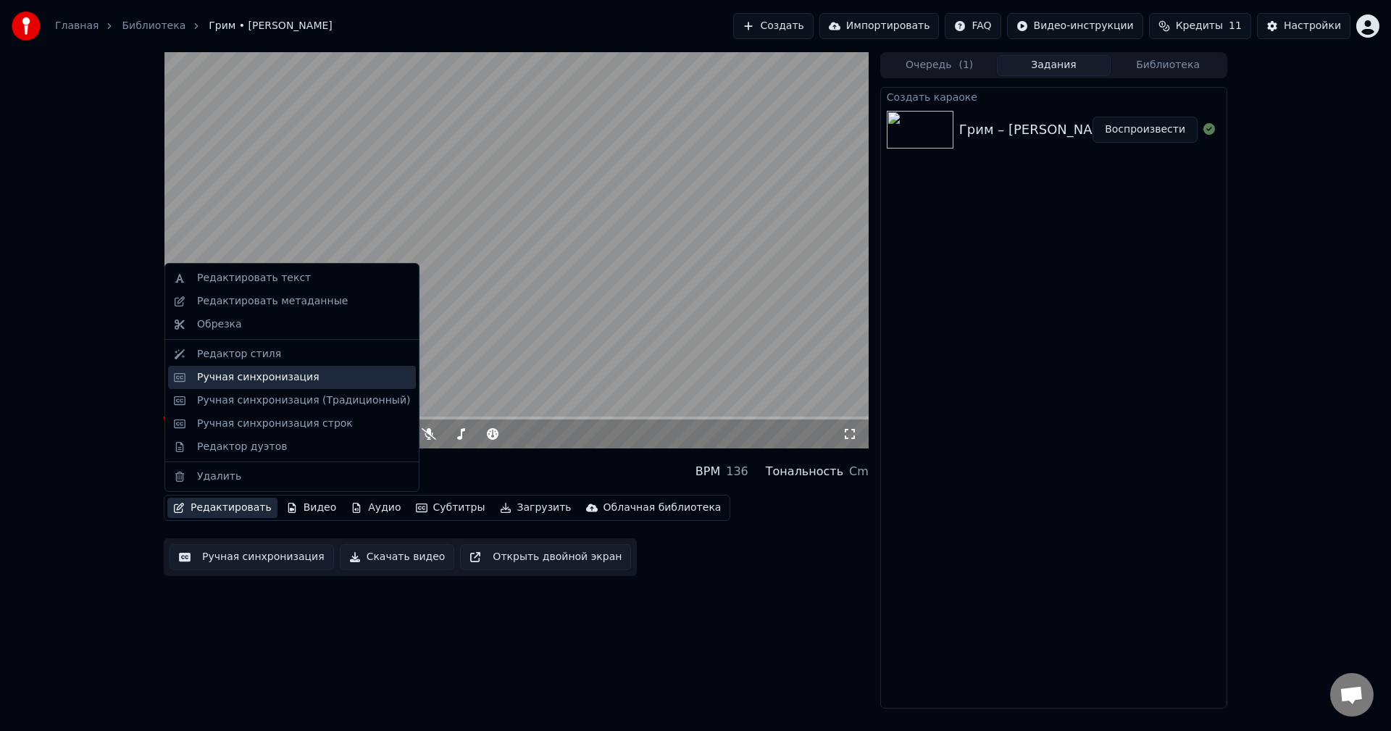
click at [225, 376] on div "Ручная синхронизация" at bounding box center [258, 377] width 122 height 14
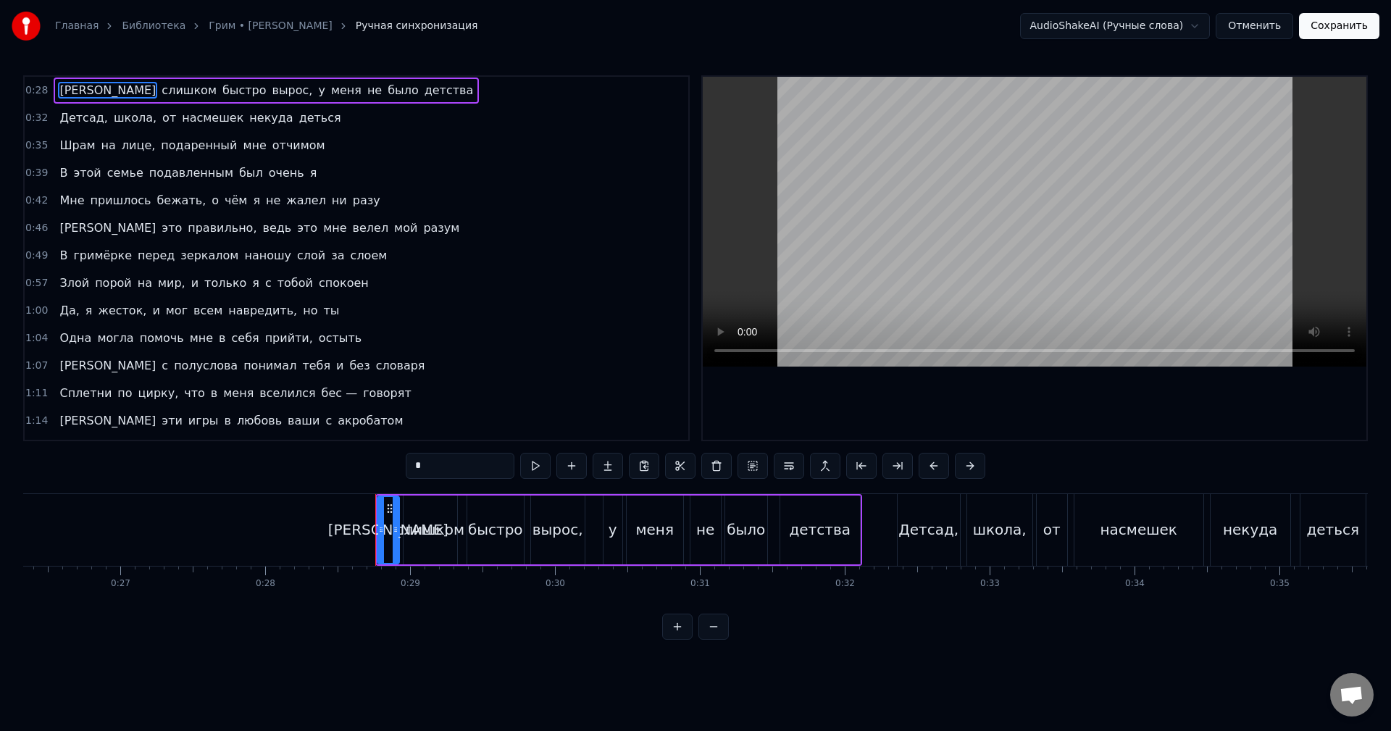
scroll to position [0, 3830]
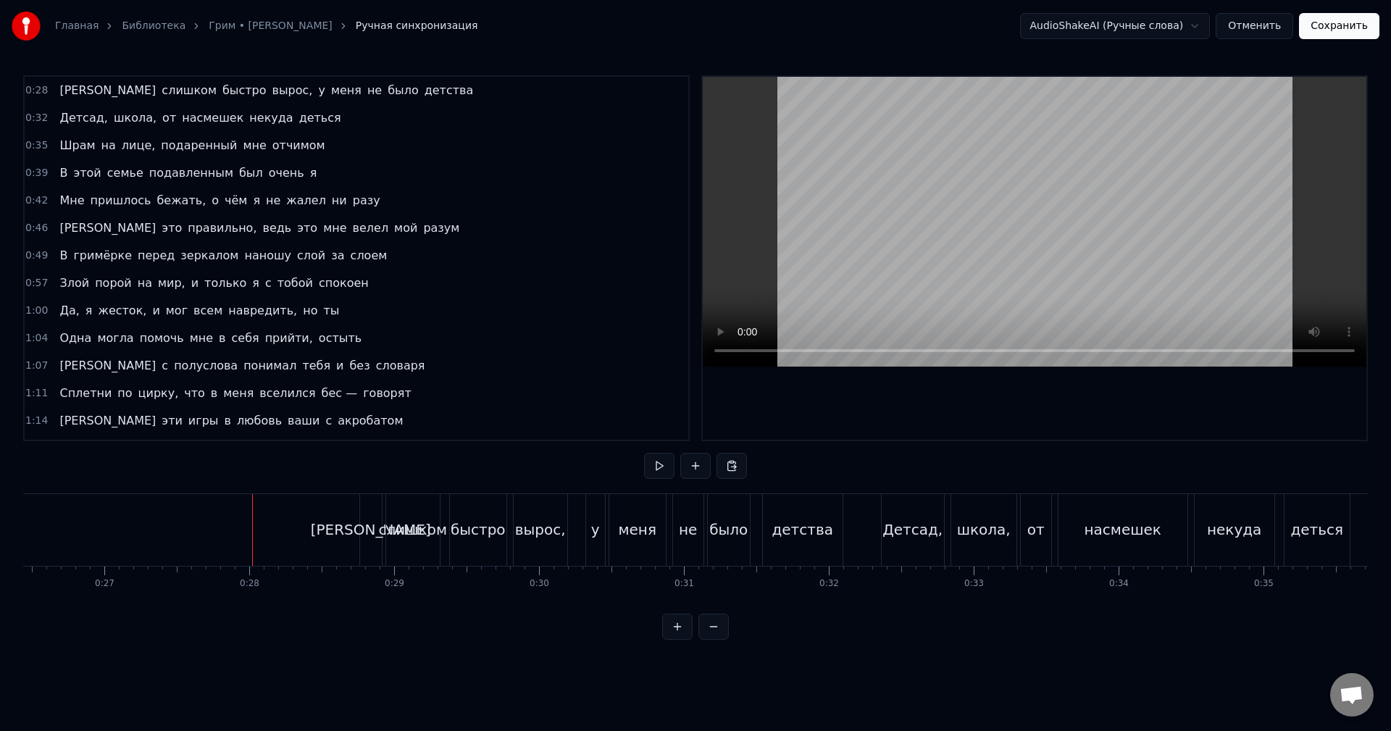
click at [964, 217] on video at bounding box center [1034, 222] width 663 height 290
click at [658, 471] on button at bounding box center [659, 466] width 30 height 26
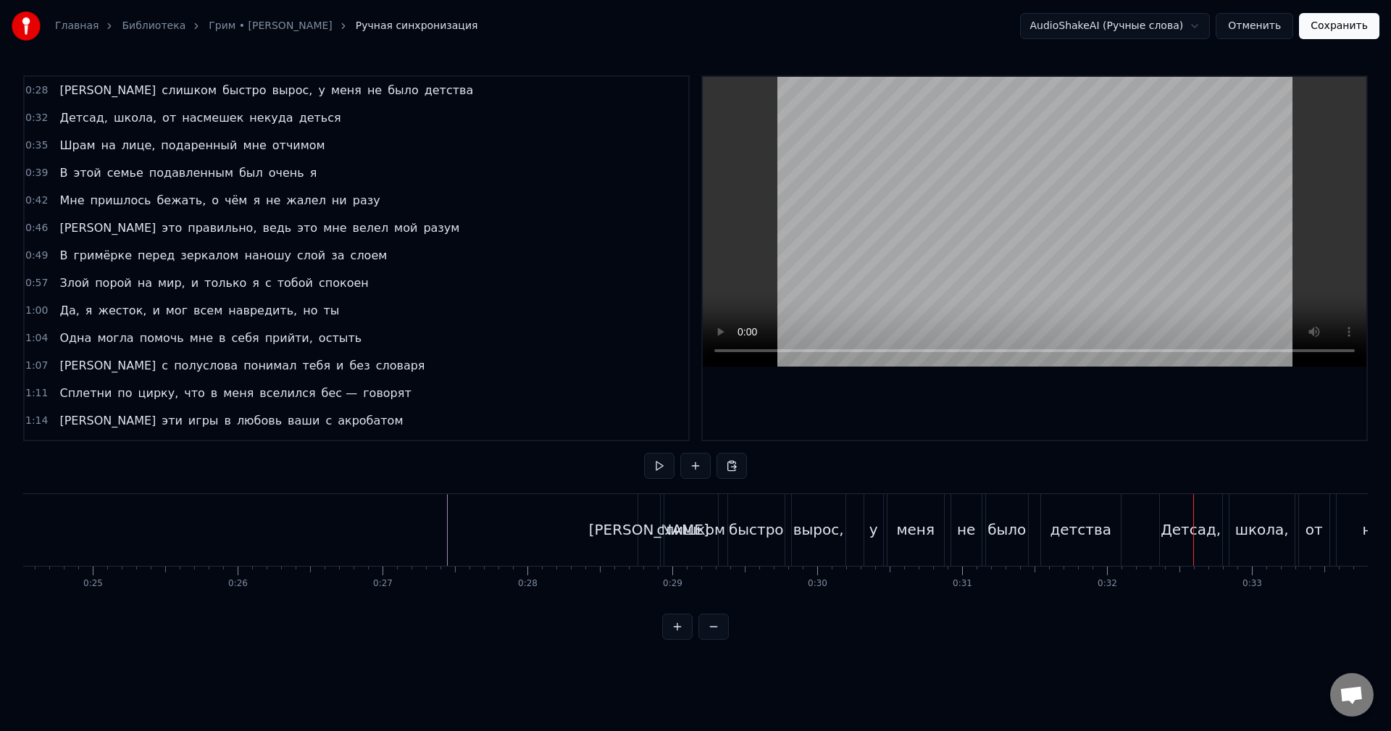
scroll to position [0, 3535]
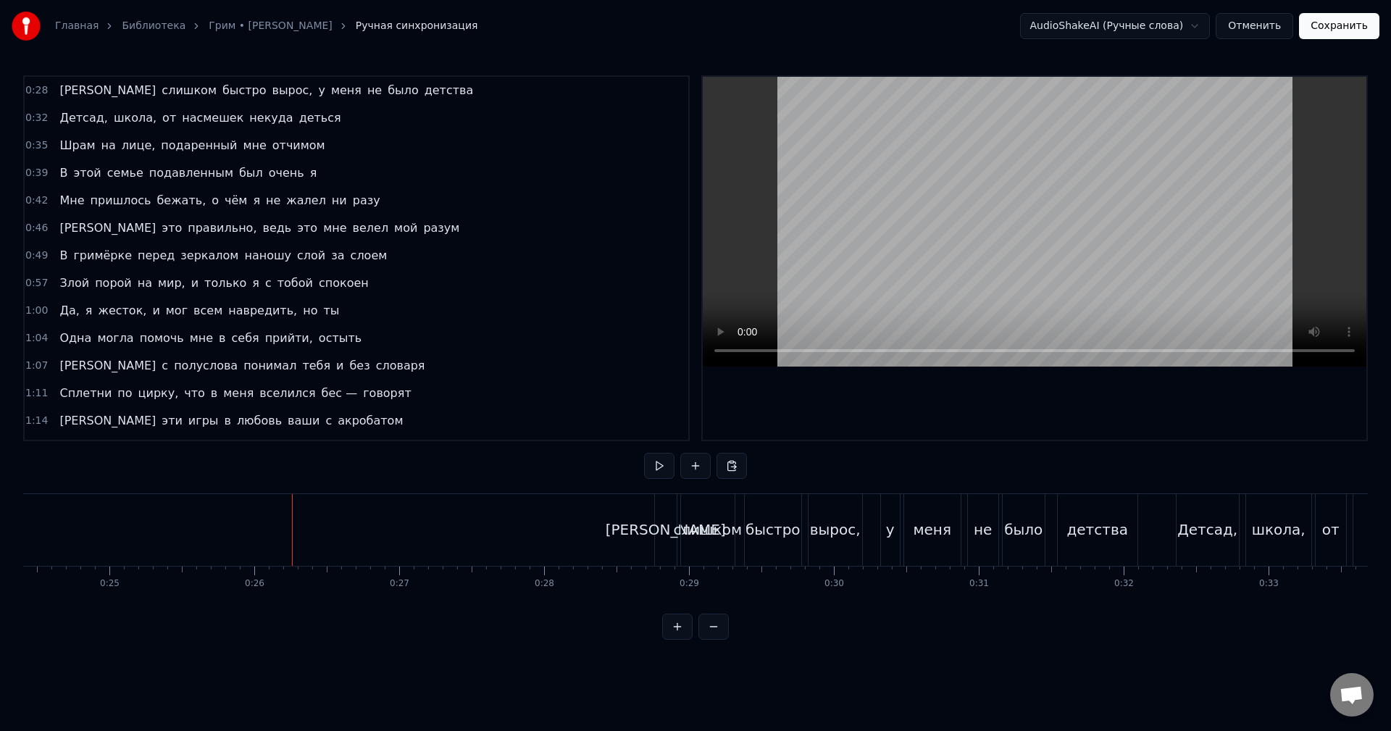
click at [700, 472] on button at bounding box center [695, 466] width 30 height 26
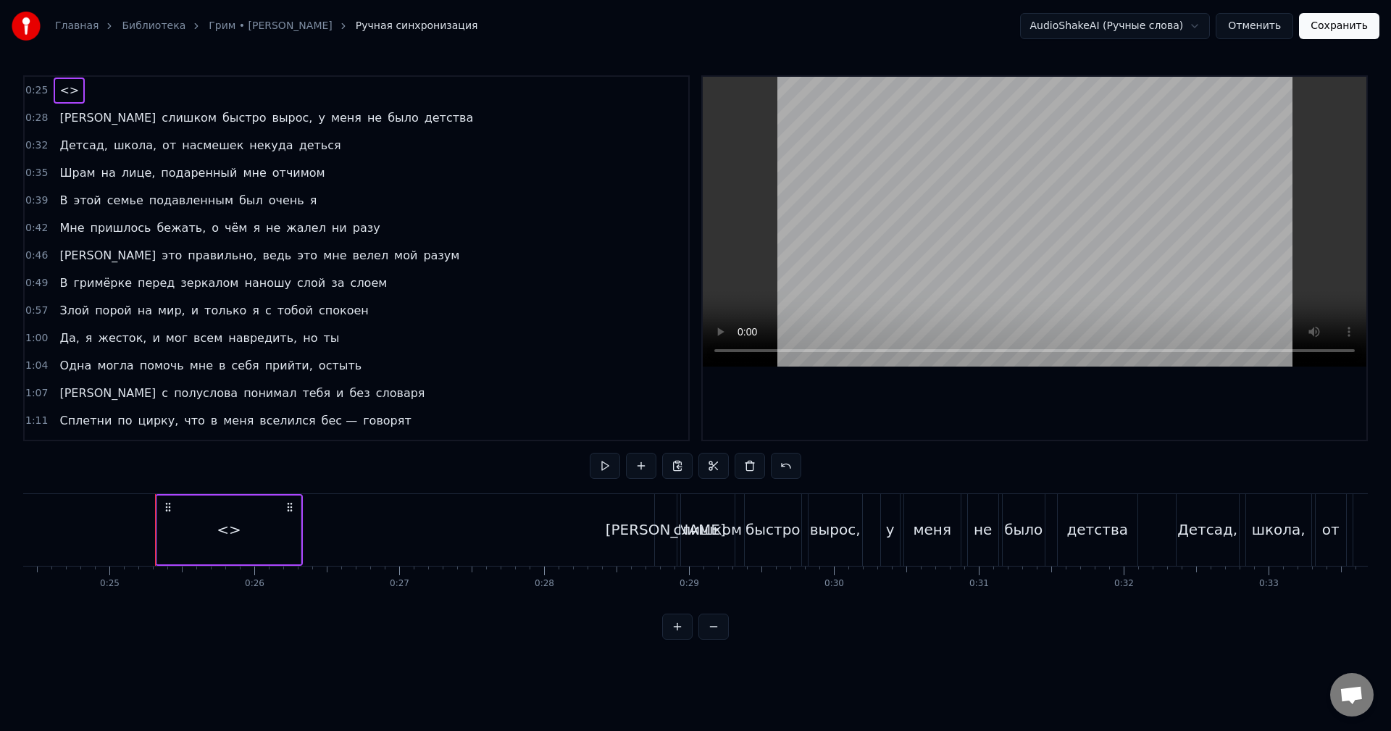
click at [288, 537] on div "<>" at bounding box center [228, 529] width 143 height 69
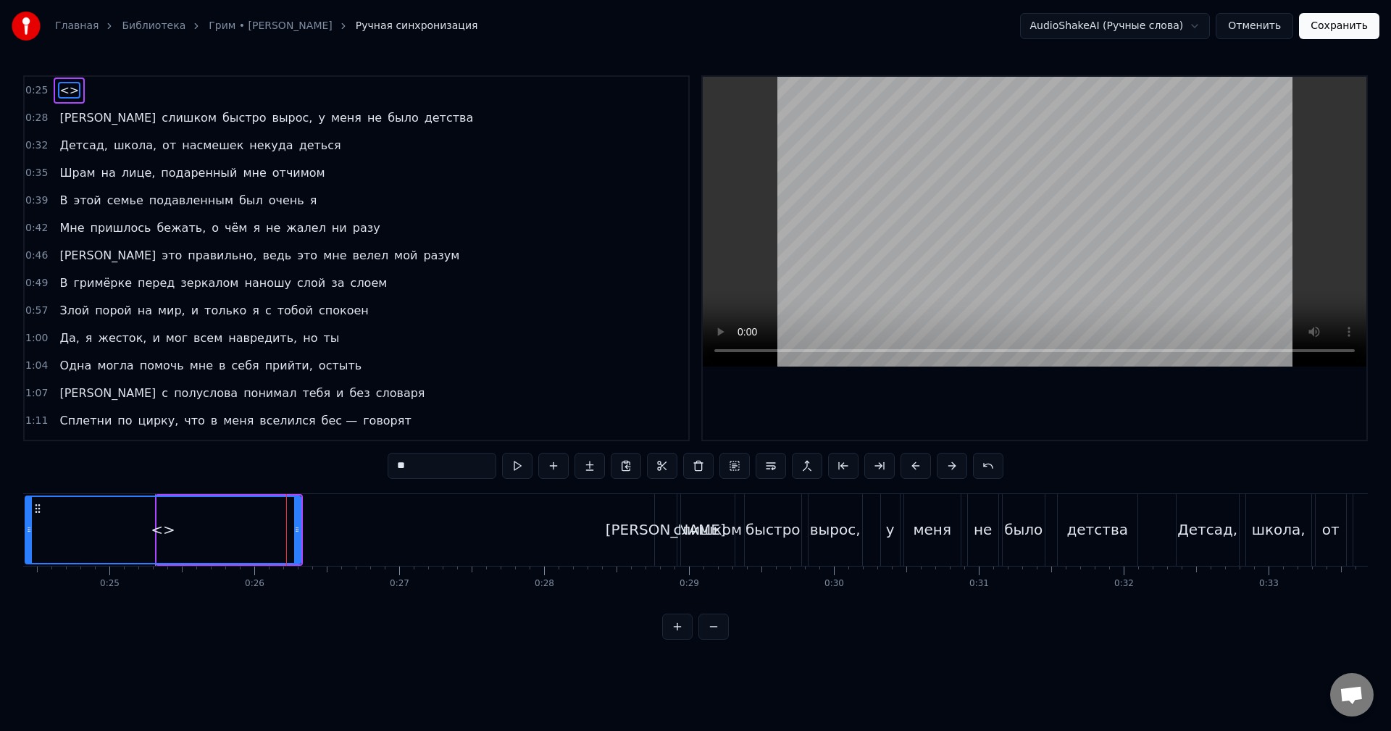
drag, startPoint x: 161, startPoint y: 544, endPoint x: 81, endPoint y: 564, distance: 82.2
click at [30, 547] on div at bounding box center [29, 530] width 6 height 66
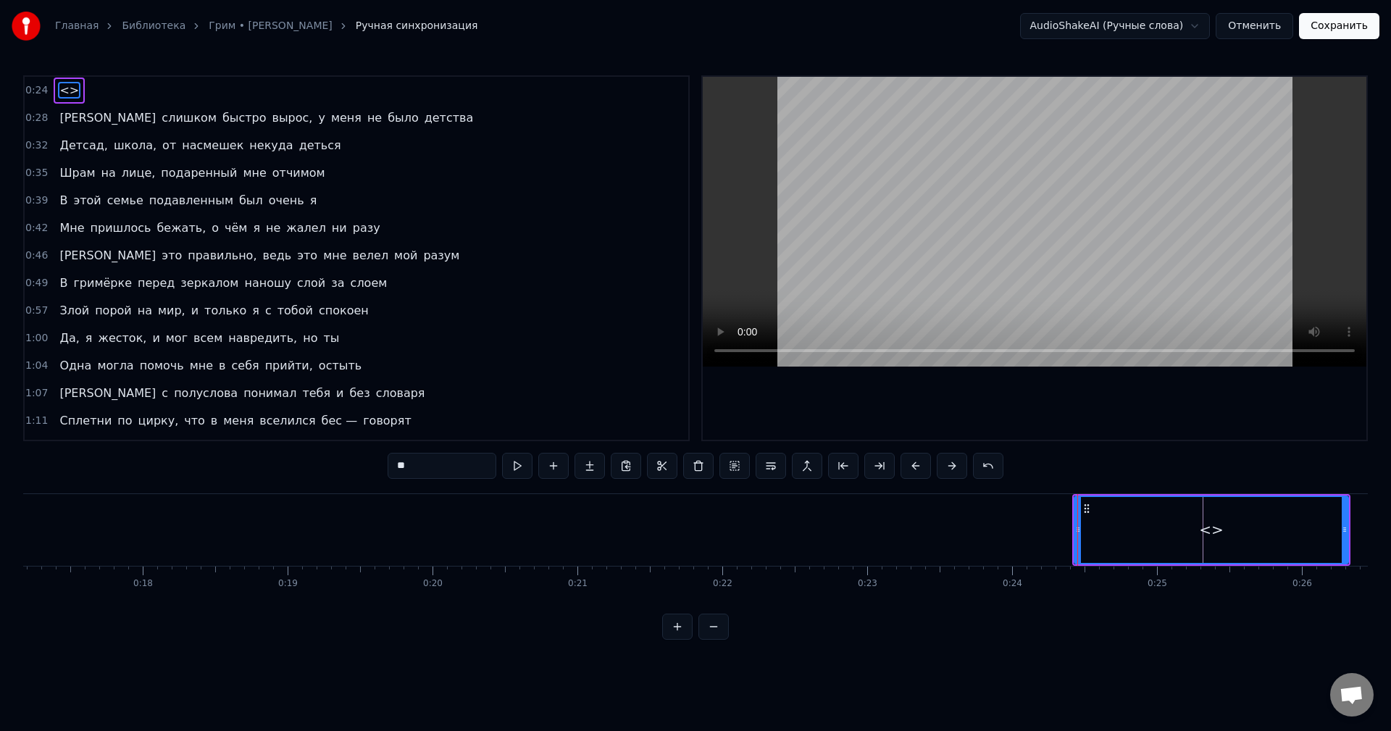
scroll to position [0, 2571]
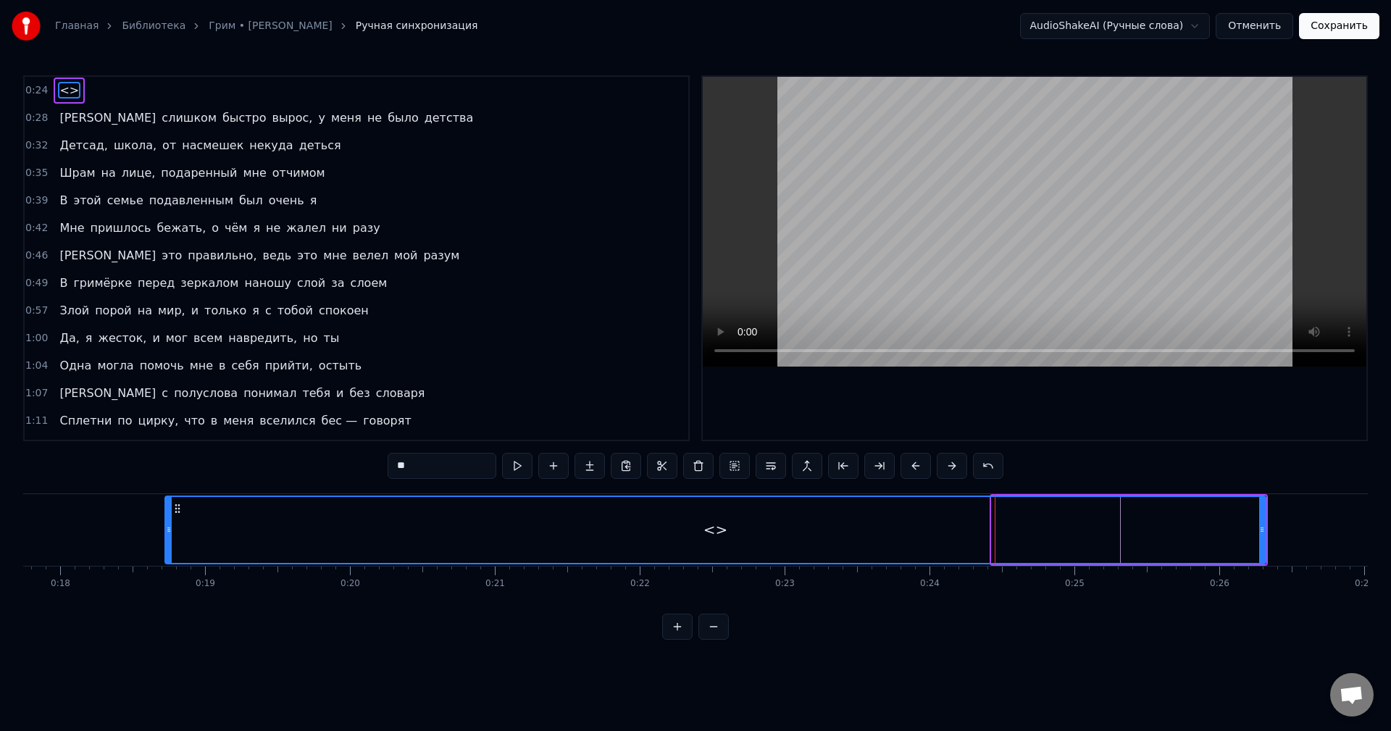
drag, startPoint x: 997, startPoint y: 529, endPoint x: 143, endPoint y: 497, distance: 853.9
click at [166, 497] on div at bounding box center [169, 530] width 6 height 66
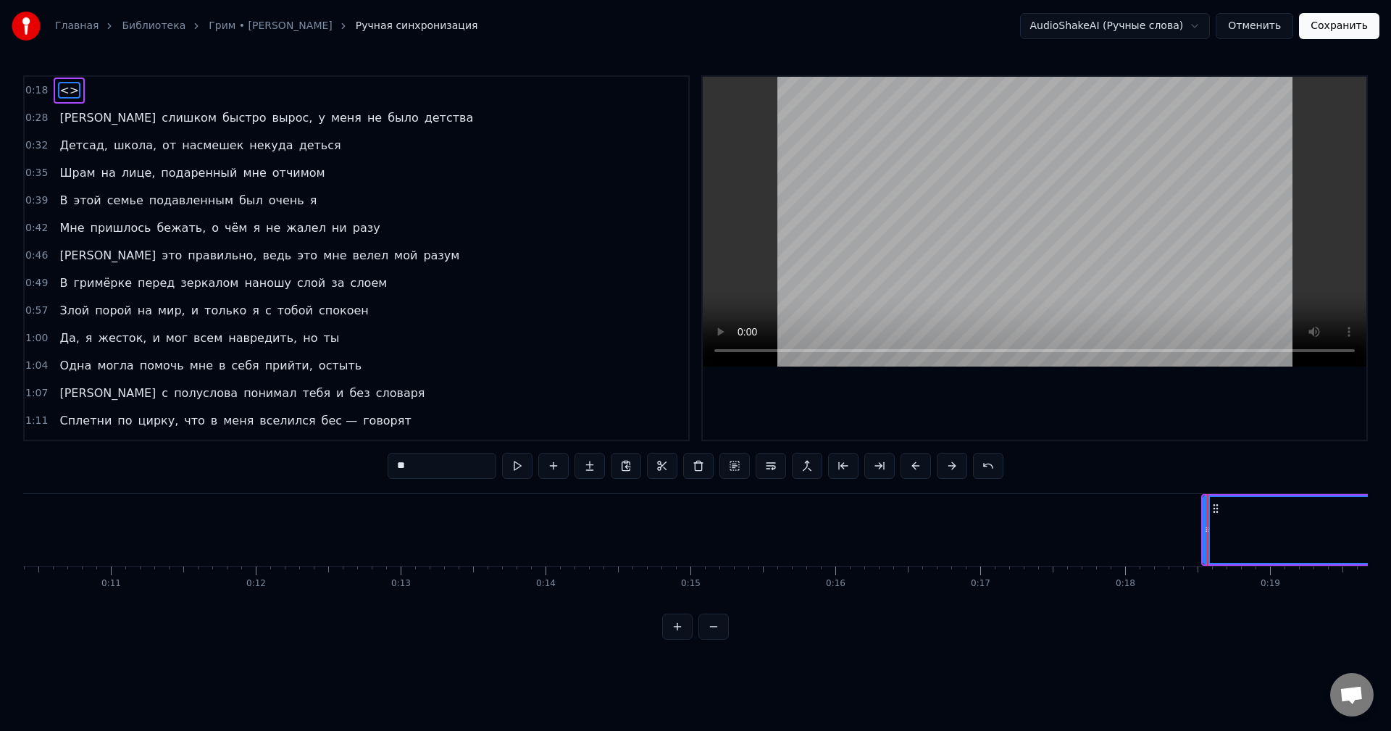
scroll to position [0, 1572]
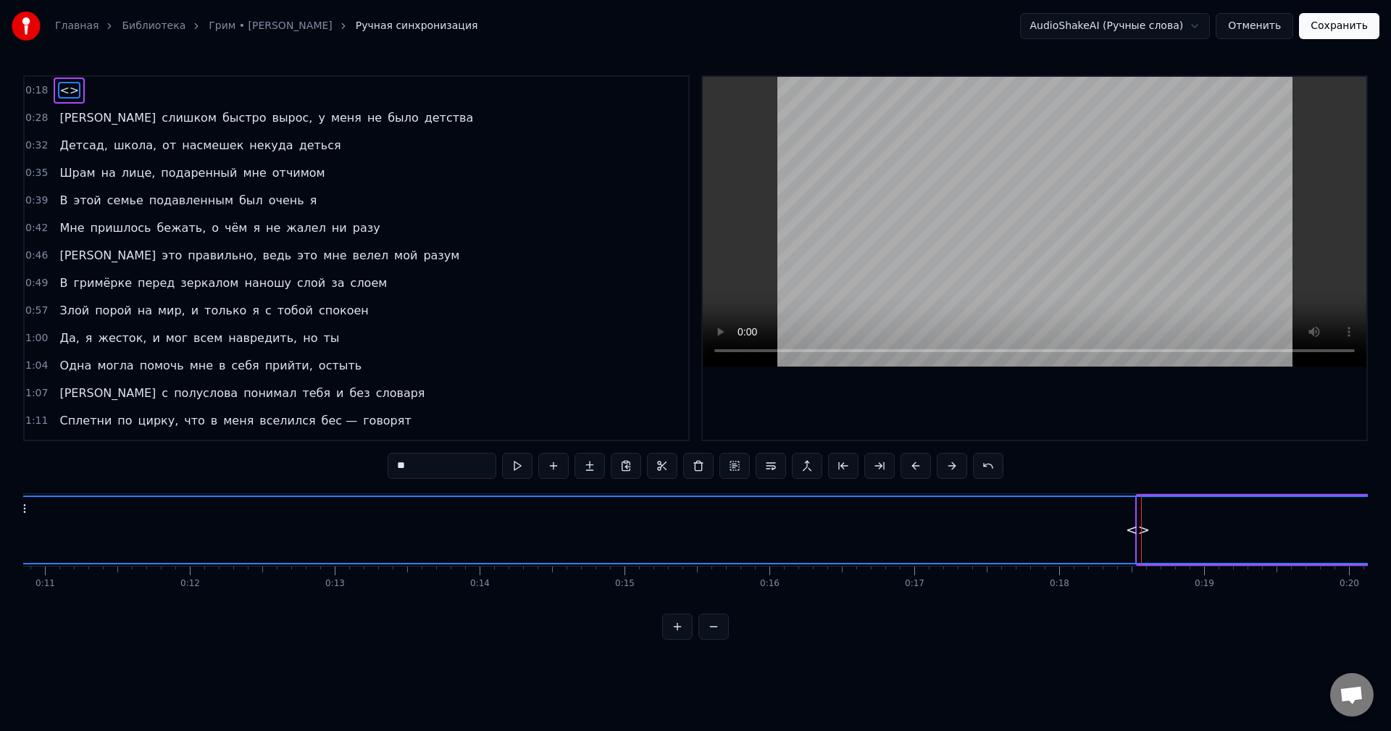
drag, startPoint x: 1140, startPoint y: 531, endPoint x: 6, endPoint y: 541, distance: 1134.3
click at [1, 541] on div "Главная Библиотека Грим • [PERSON_NAME] Ручная синхронизация AudioShakeAI (Ручн…" at bounding box center [695, 320] width 1391 height 640
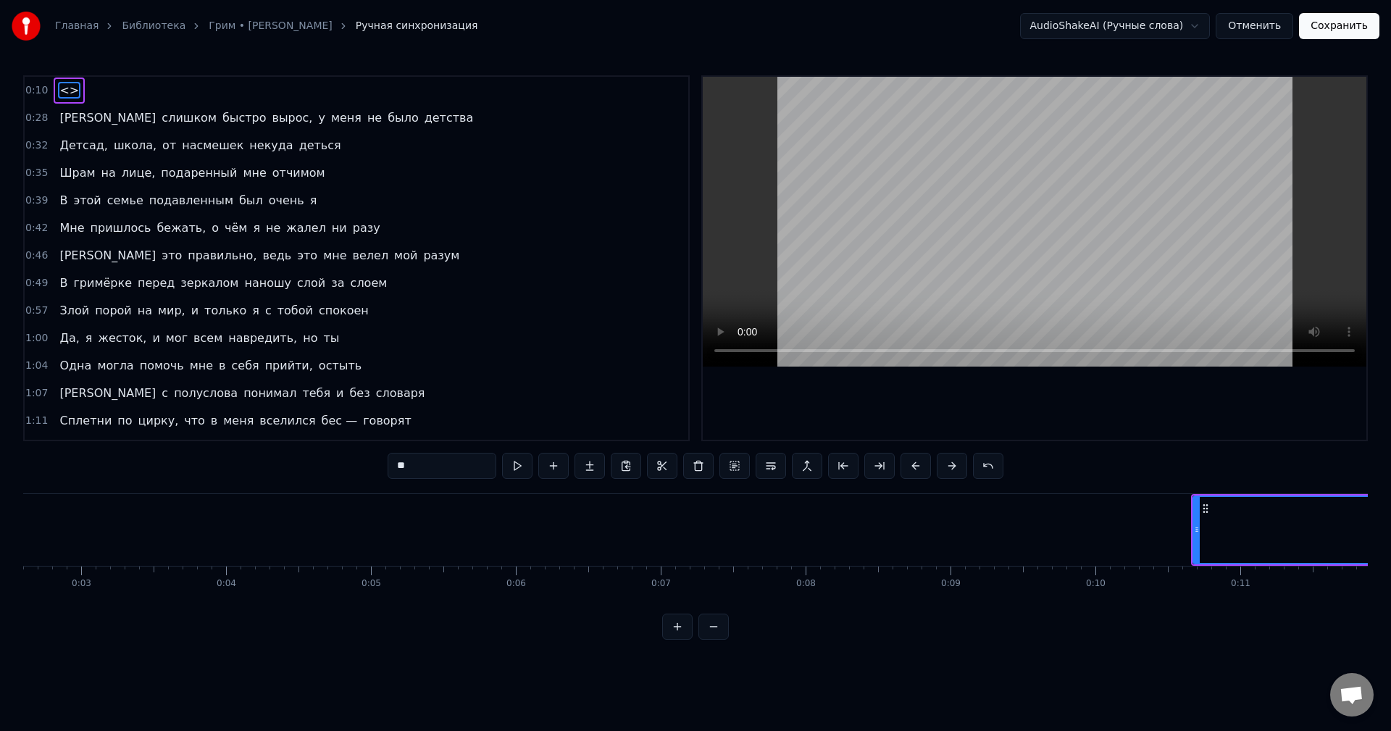
scroll to position [0, 261]
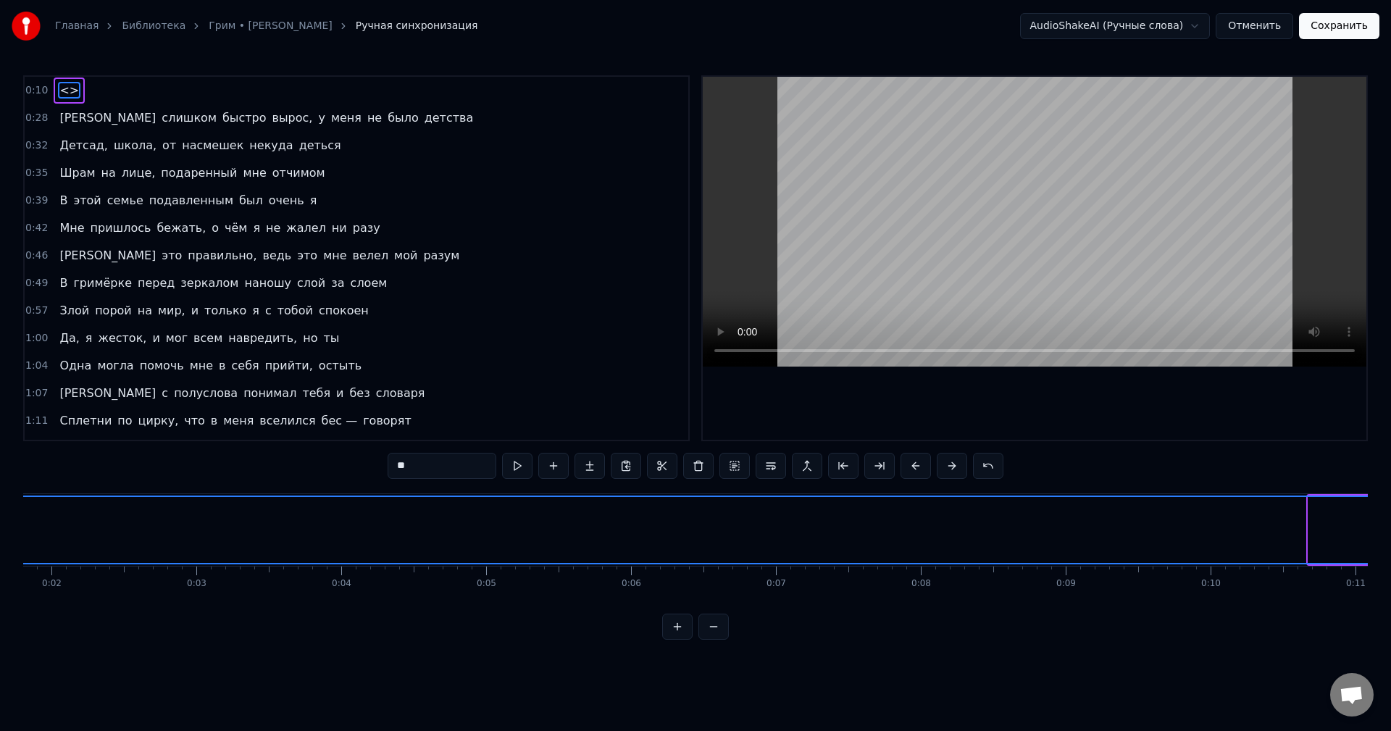
drag, startPoint x: 1312, startPoint y: 529, endPoint x: 0, endPoint y: 538, distance: 1311.7
click at [0, 538] on div "Главная Библиотека Грим • [PERSON_NAME] Ручная синхронизация AudioShakeAI (Ручн…" at bounding box center [695, 320] width 1391 height 640
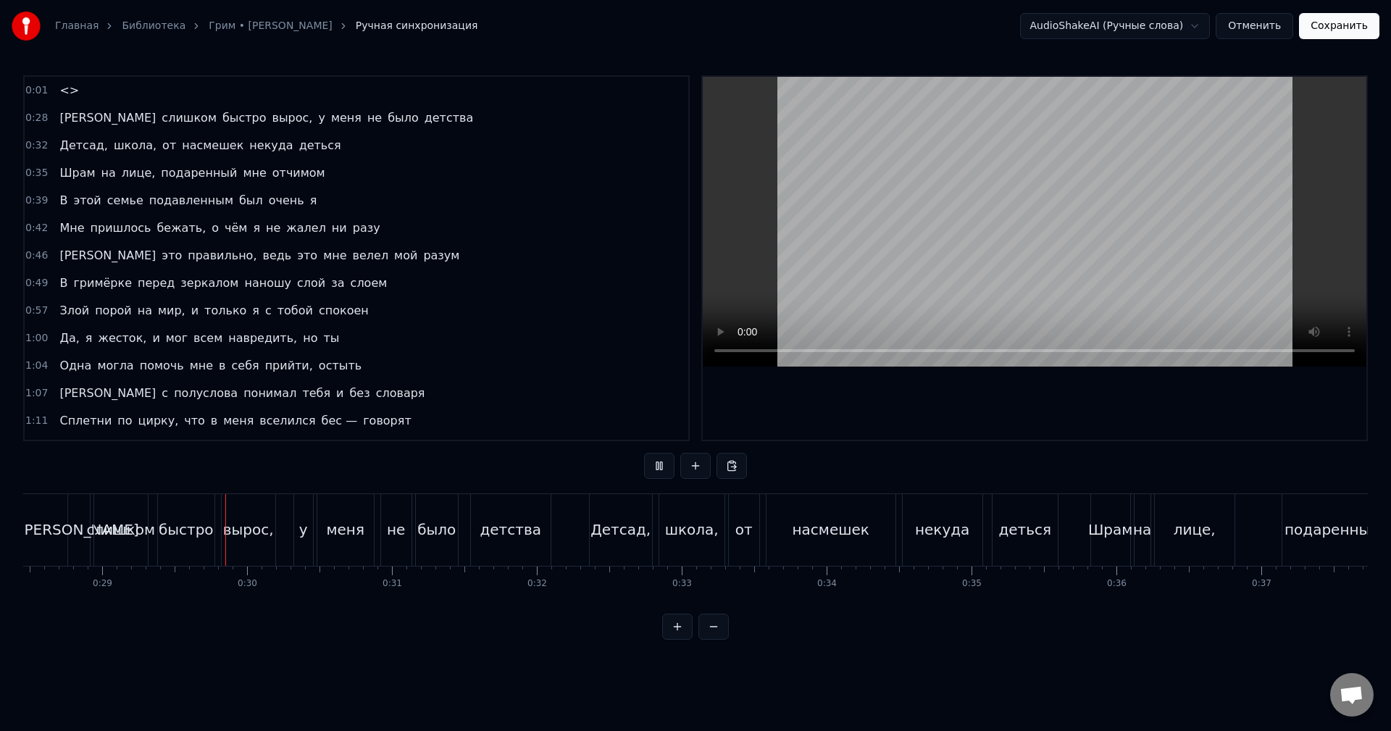
scroll to position [0, 4180]
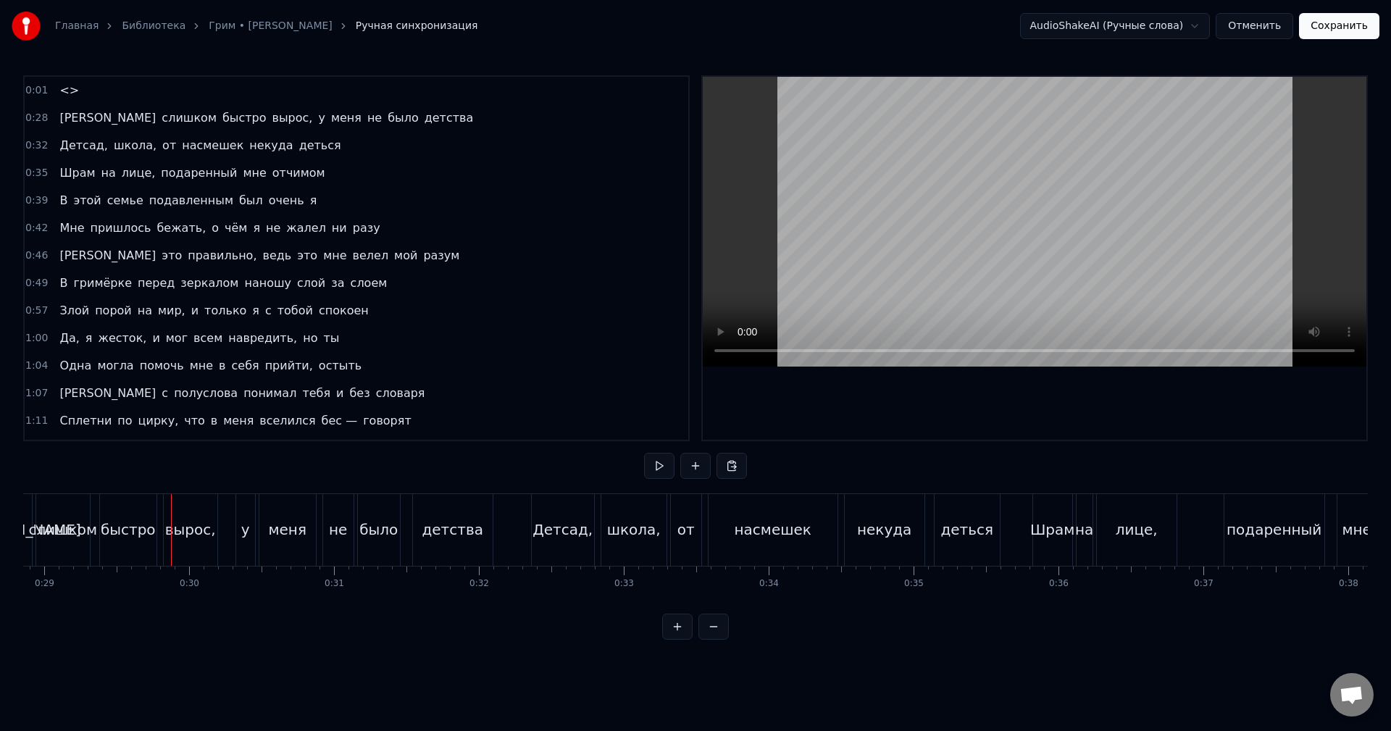
click at [708, 640] on button at bounding box center [713, 626] width 30 height 26
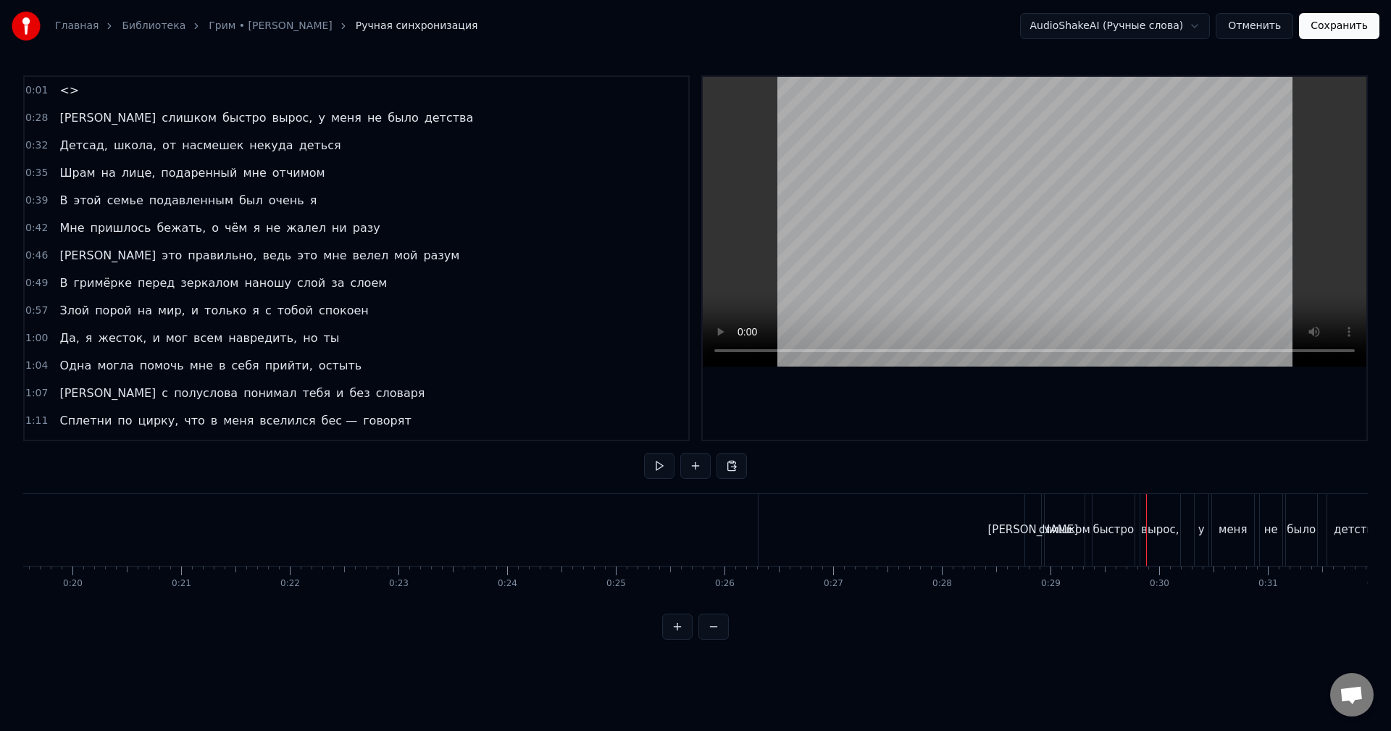
scroll to position [0, 2025]
click at [870, 469] on div "0:01 <> 0:28 Я слишком быстро вырос, у меня не было детства 0:32 Детсад, школа,…" at bounding box center [695, 357] width 1344 height 564
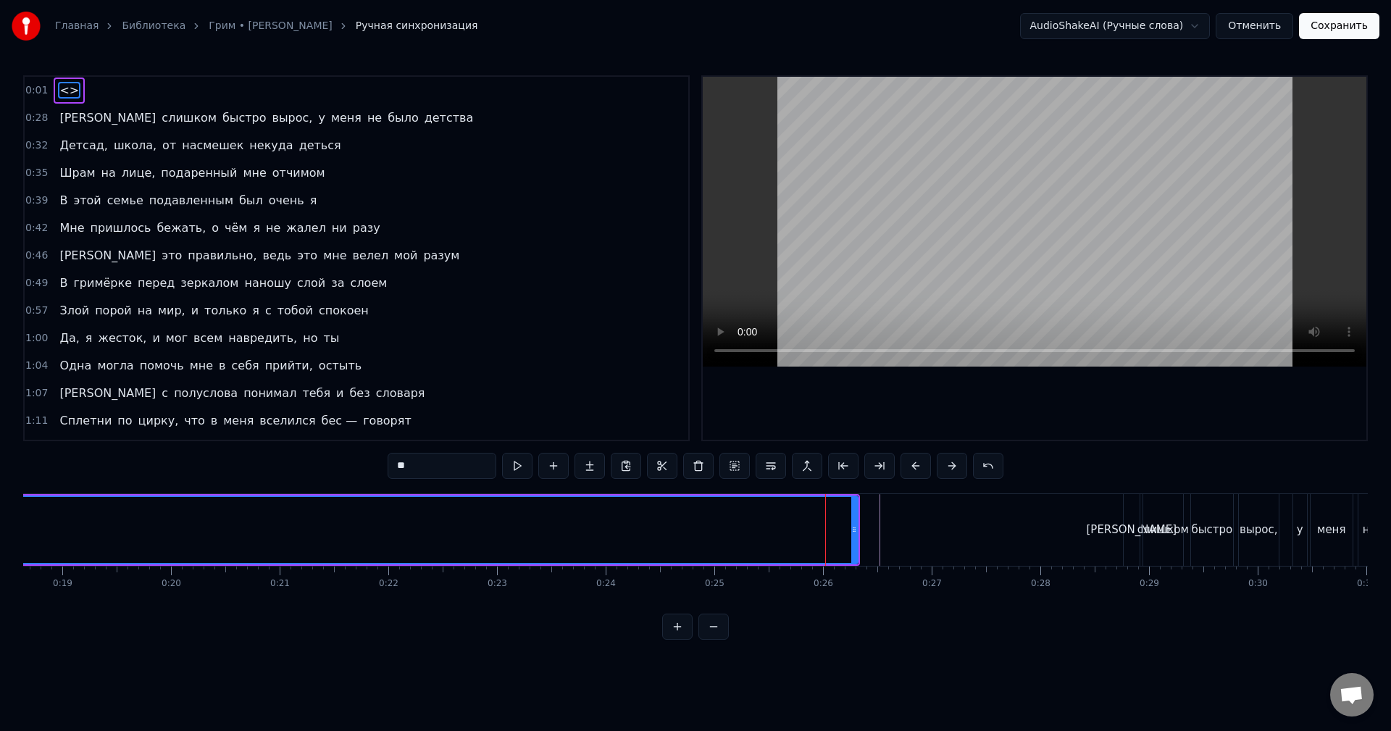
drag, startPoint x: 858, startPoint y: 526, endPoint x: 776, endPoint y: 537, distance: 81.8
click at [720, 640] on button at bounding box center [713, 626] width 30 height 26
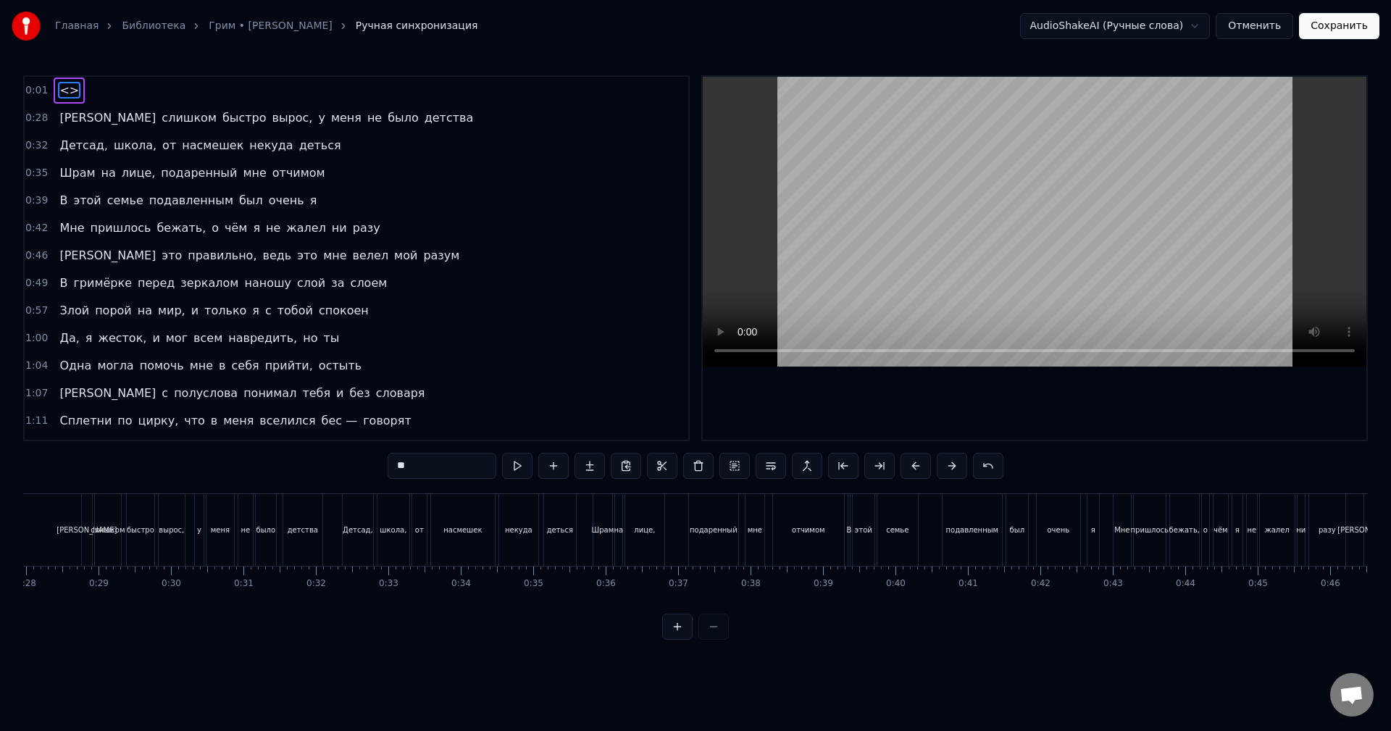
click at [720, 640] on div at bounding box center [695, 626] width 67 height 26
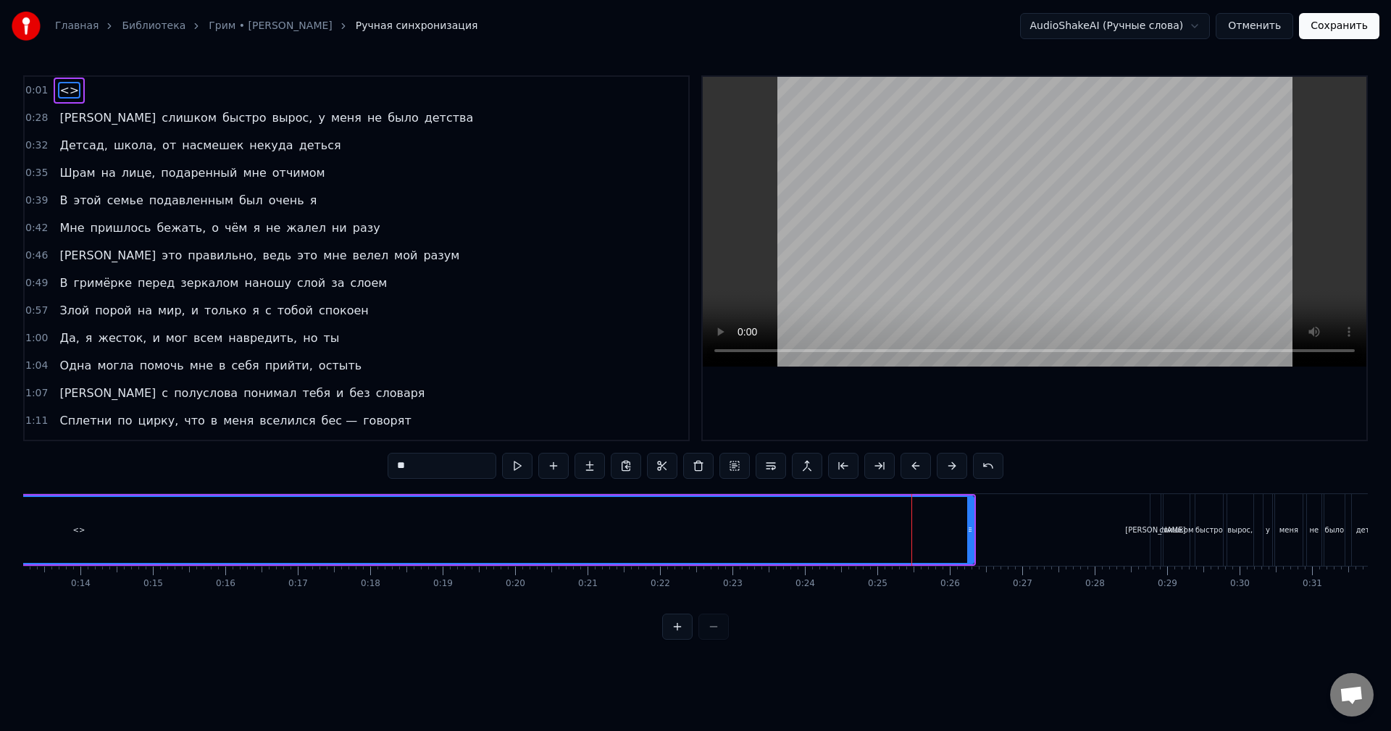
scroll to position [0, 916]
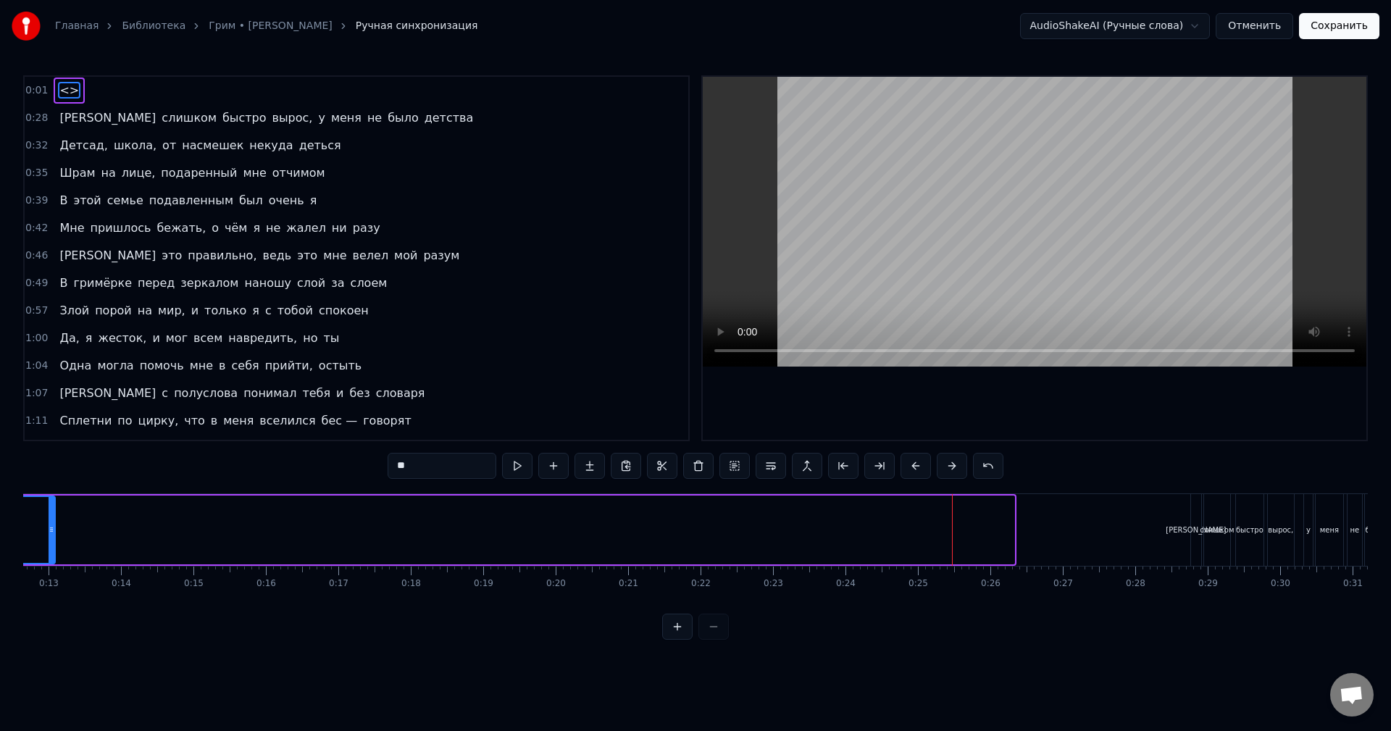
drag, startPoint x: 1013, startPoint y: 529, endPoint x: 52, endPoint y: 569, distance: 961.2
click at [52, 569] on div "<> Я слишком быстро вырос, у меня не было детства [PERSON_NAME], школа, от насм…" at bounding box center [695, 547] width 1344 height 109
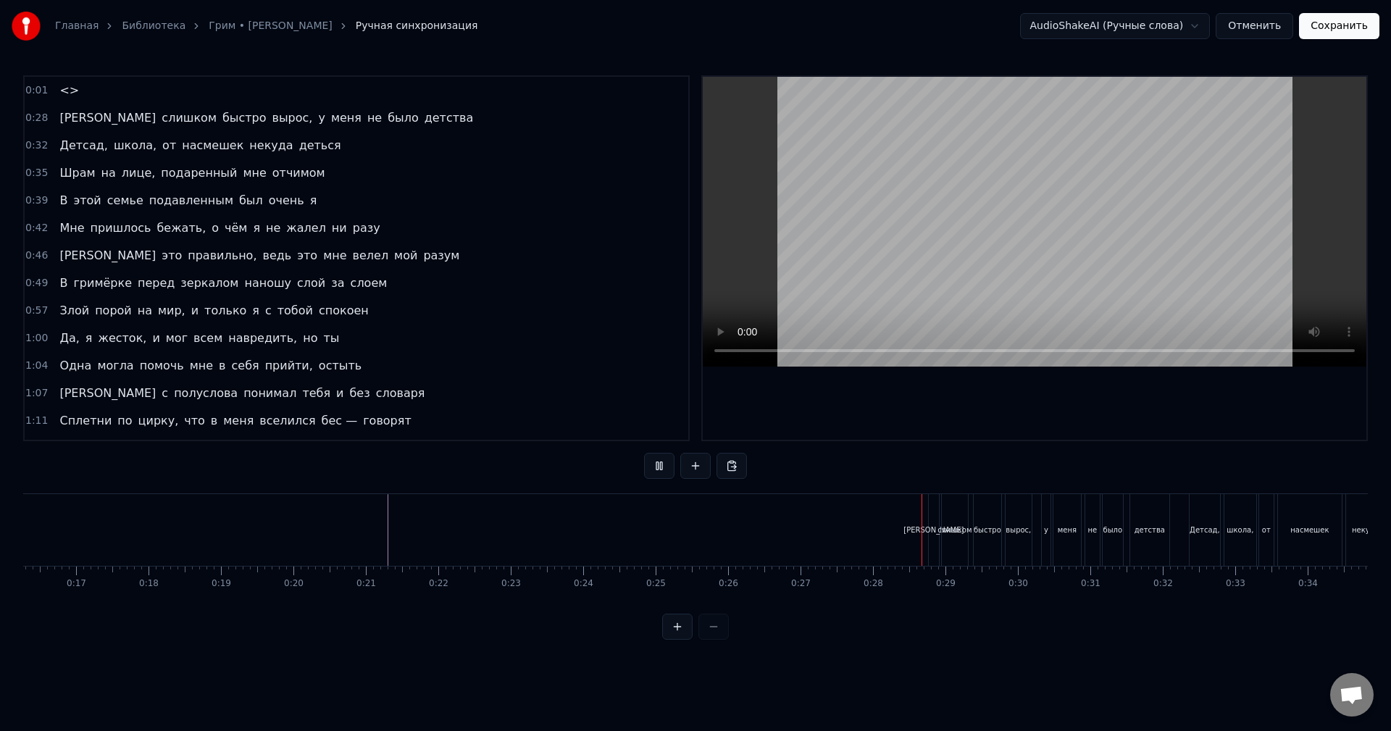
scroll to position [0, 1236]
click at [1338, 28] on button "Сохранить" at bounding box center [1339, 26] width 80 height 26
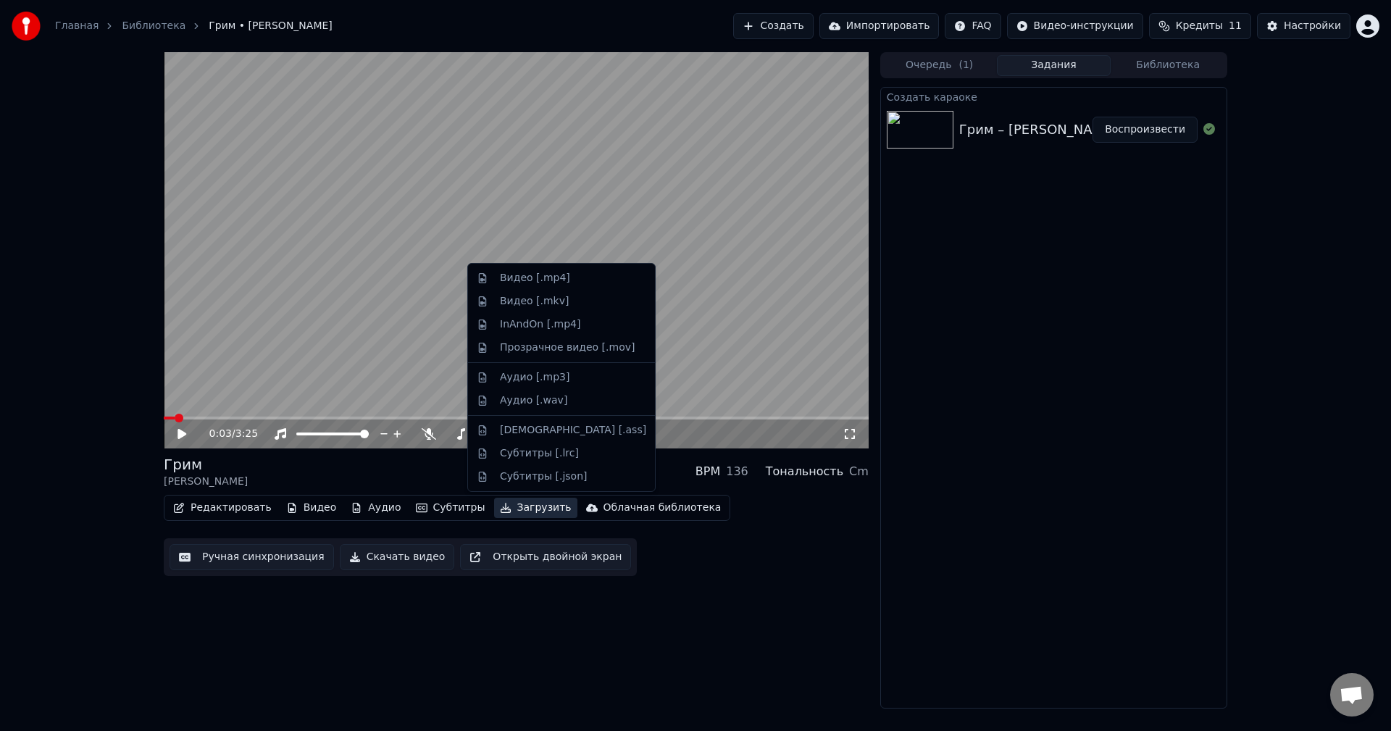
click at [506, 513] on button "Загрузить" at bounding box center [535, 508] width 83 height 20
click at [263, 419] on span at bounding box center [516, 417] width 705 height 3
click at [500, 510] on button "Загрузить" at bounding box center [535, 508] width 83 height 20
click at [564, 286] on div "Видео [.mp4]" at bounding box center [561, 278] width 181 height 23
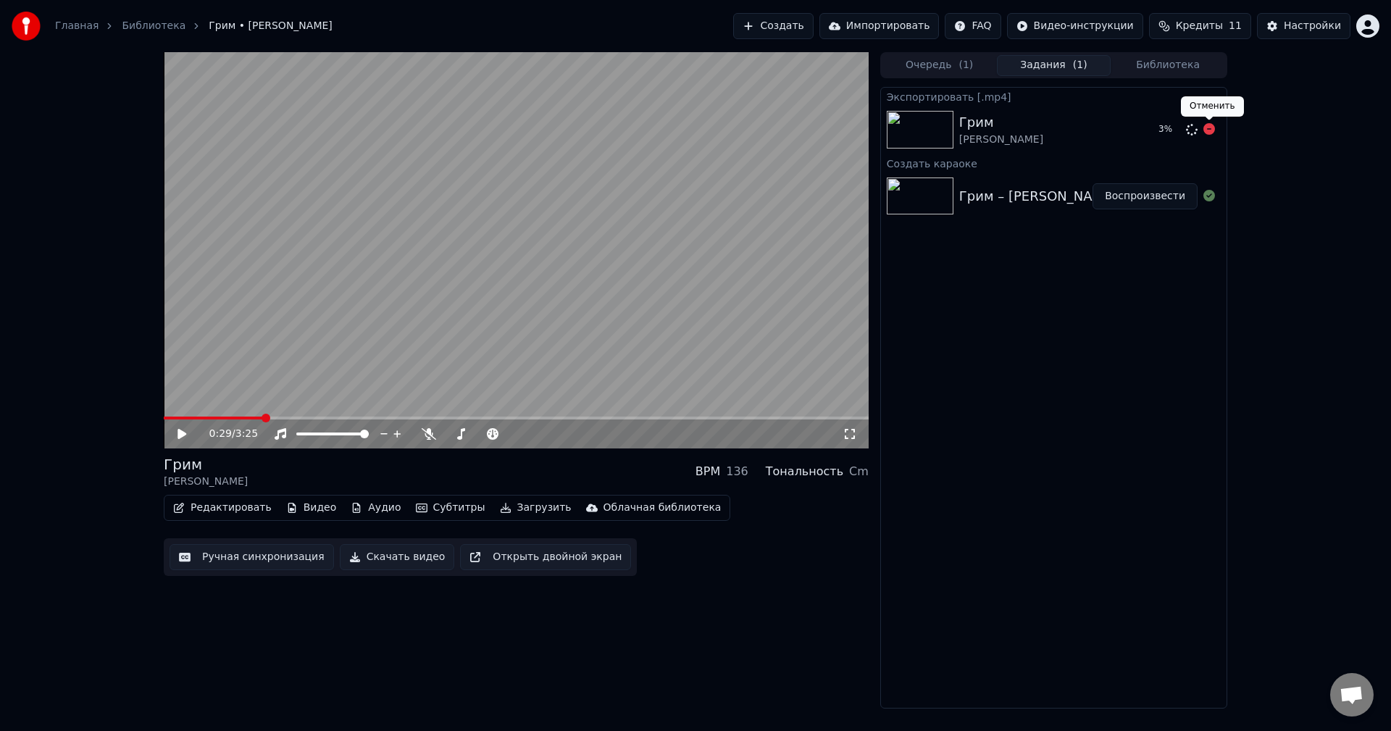
click at [1207, 130] on icon at bounding box center [1209, 129] width 12 height 12
click at [381, 556] on button "Скачать видео" at bounding box center [397, 557] width 115 height 26
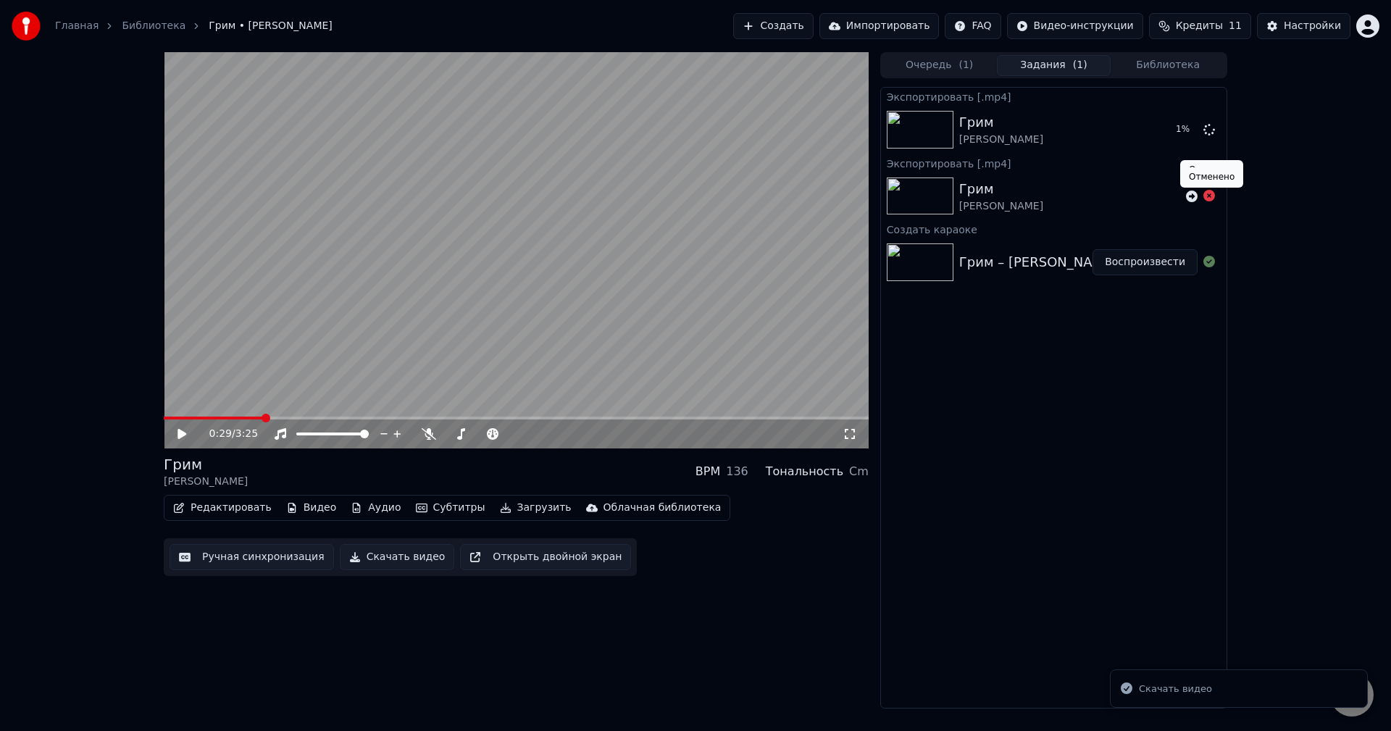
click at [1209, 196] on icon at bounding box center [1209, 196] width 12 height 12
click at [227, 511] on button "Редактировать" at bounding box center [222, 508] width 110 height 20
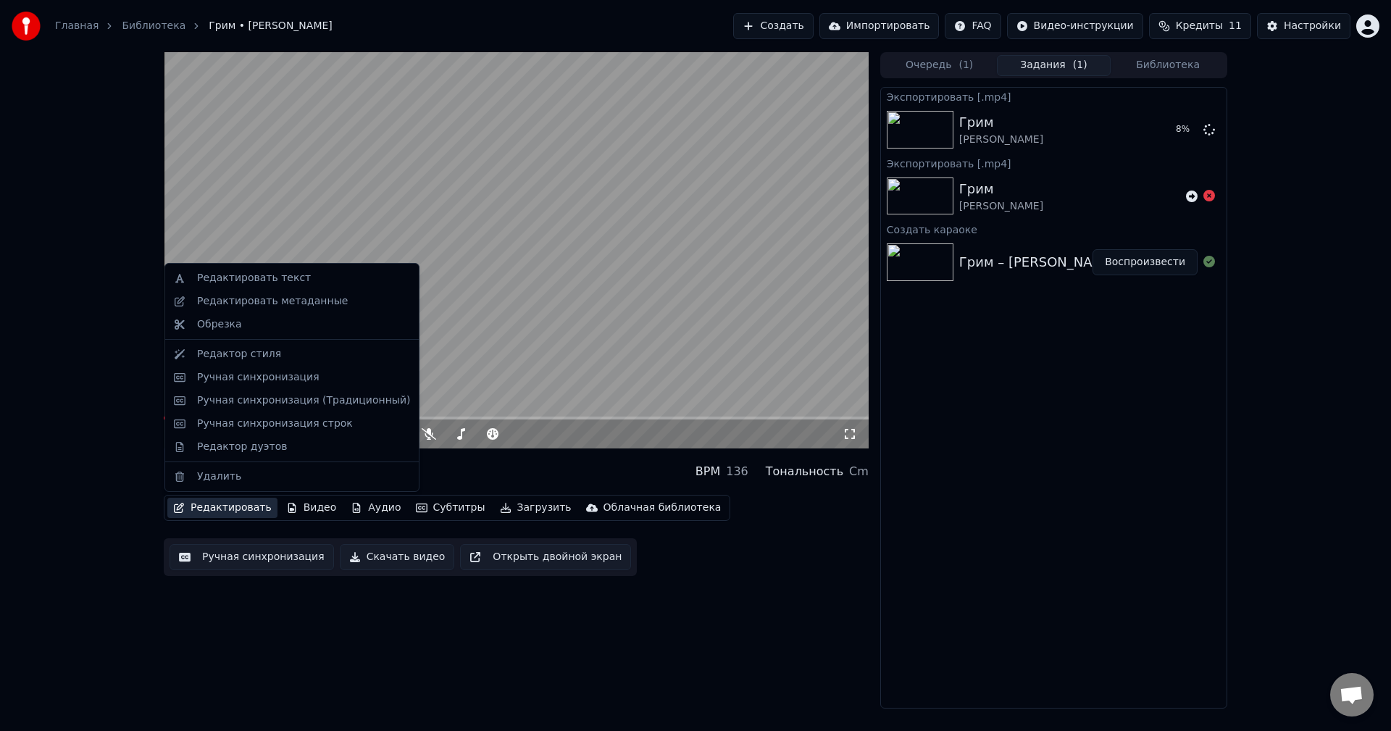
click at [227, 511] on button "Редактировать" at bounding box center [222, 508] width 110 height 20
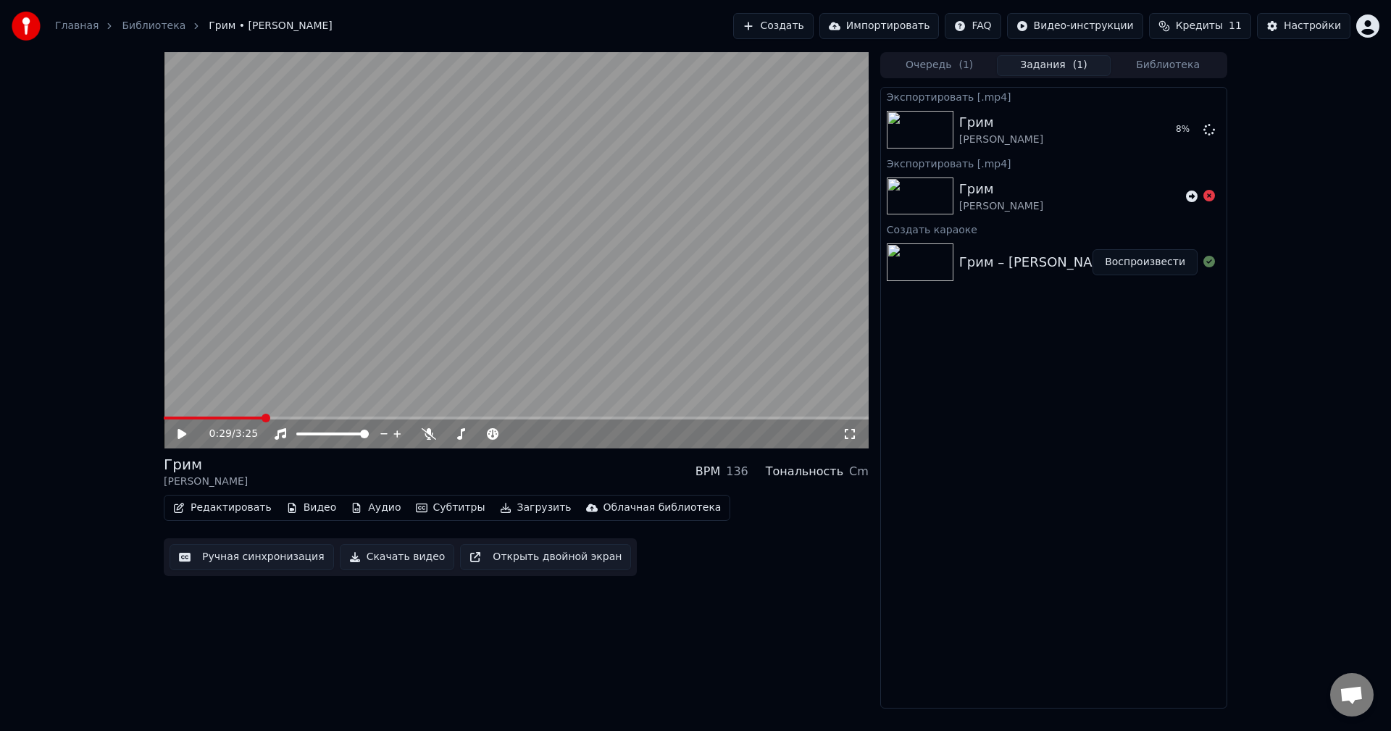
click at [300, 509] on button "Видео" at bounding box center [311, 508] width 62 height 20
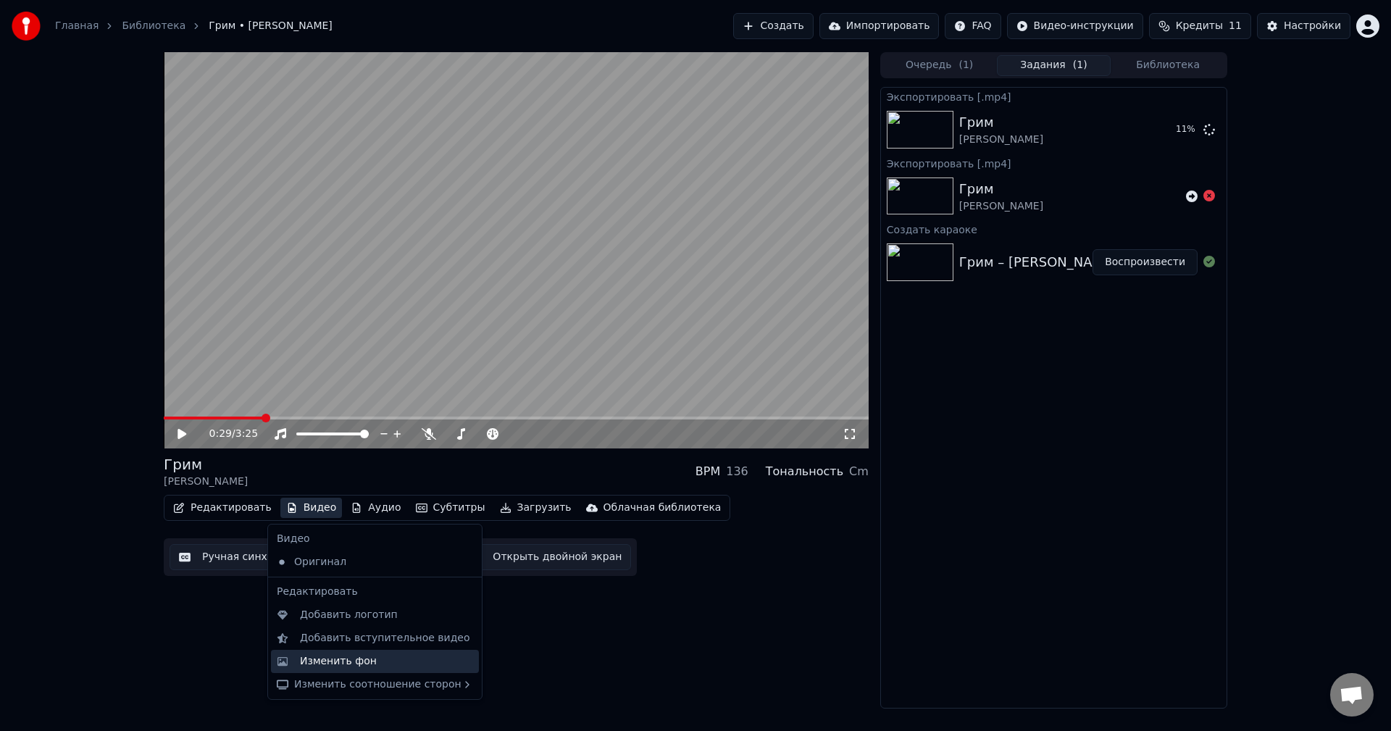
click at [337, 663] on div "Изменить фон" at bounding box center [338, 661] width 77 height 14
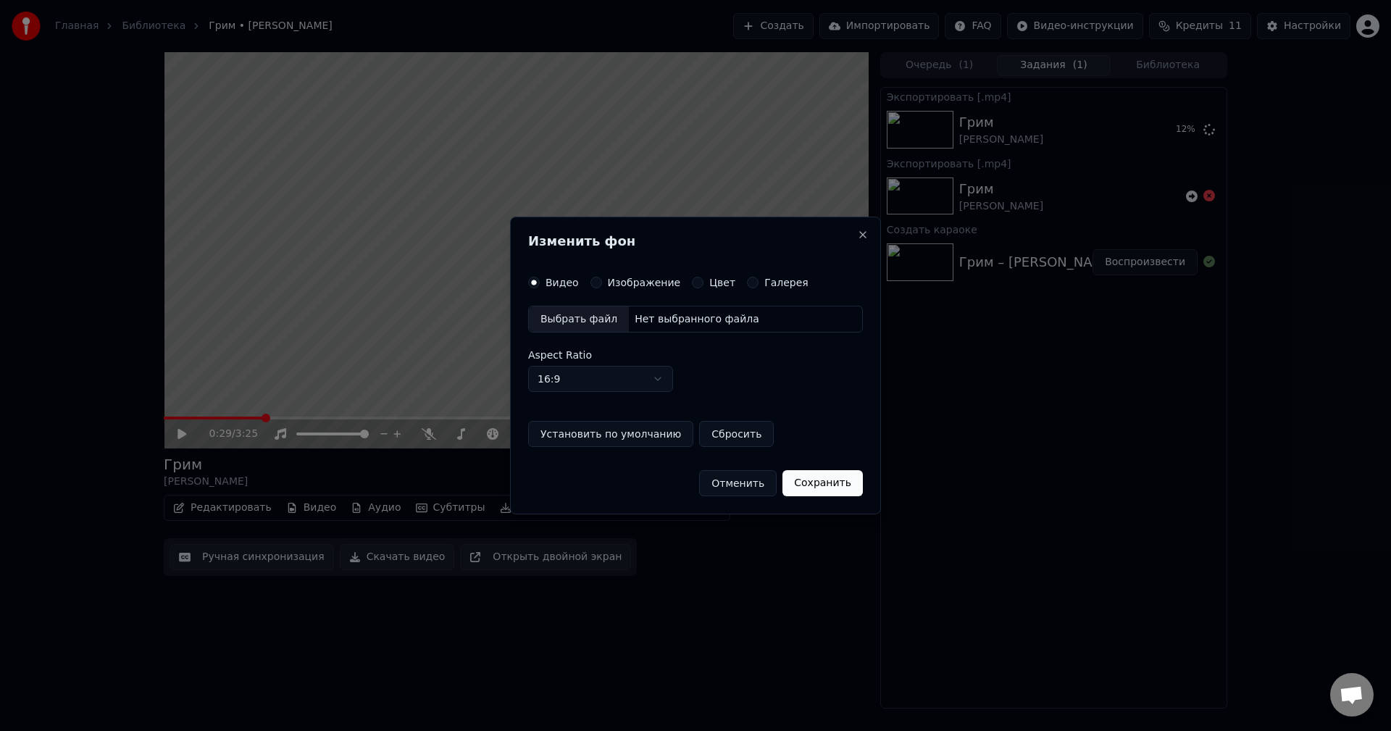
click at [600, 285] on div "Изображение" at bounding box center [635, 283] width 91 height 12
click at [594, 287] on button "Изображение" at bounding box center [596, 283] width 12 height 12
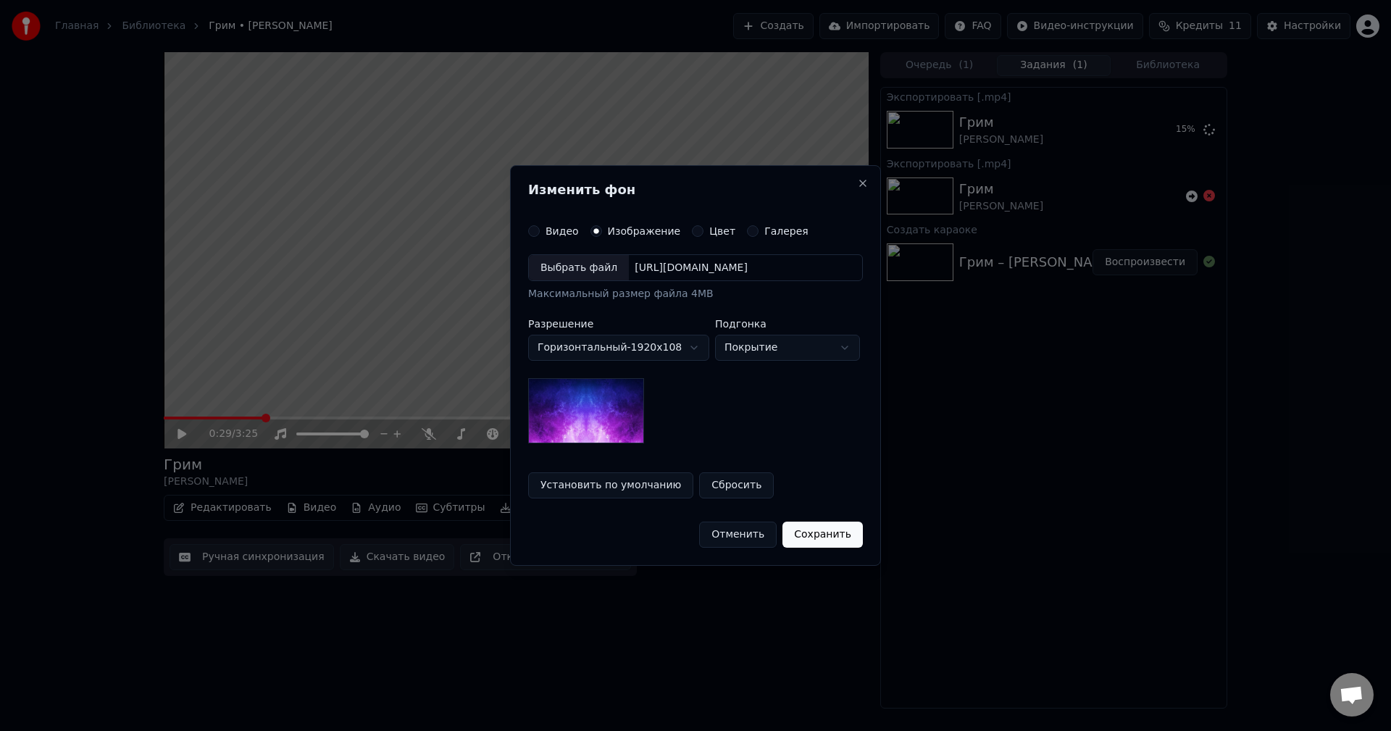
click at [579, 281] on div "Выбрать файл [URL][DOMAIN_NAME]" at bounding box center [695, 268] width 335 height 28
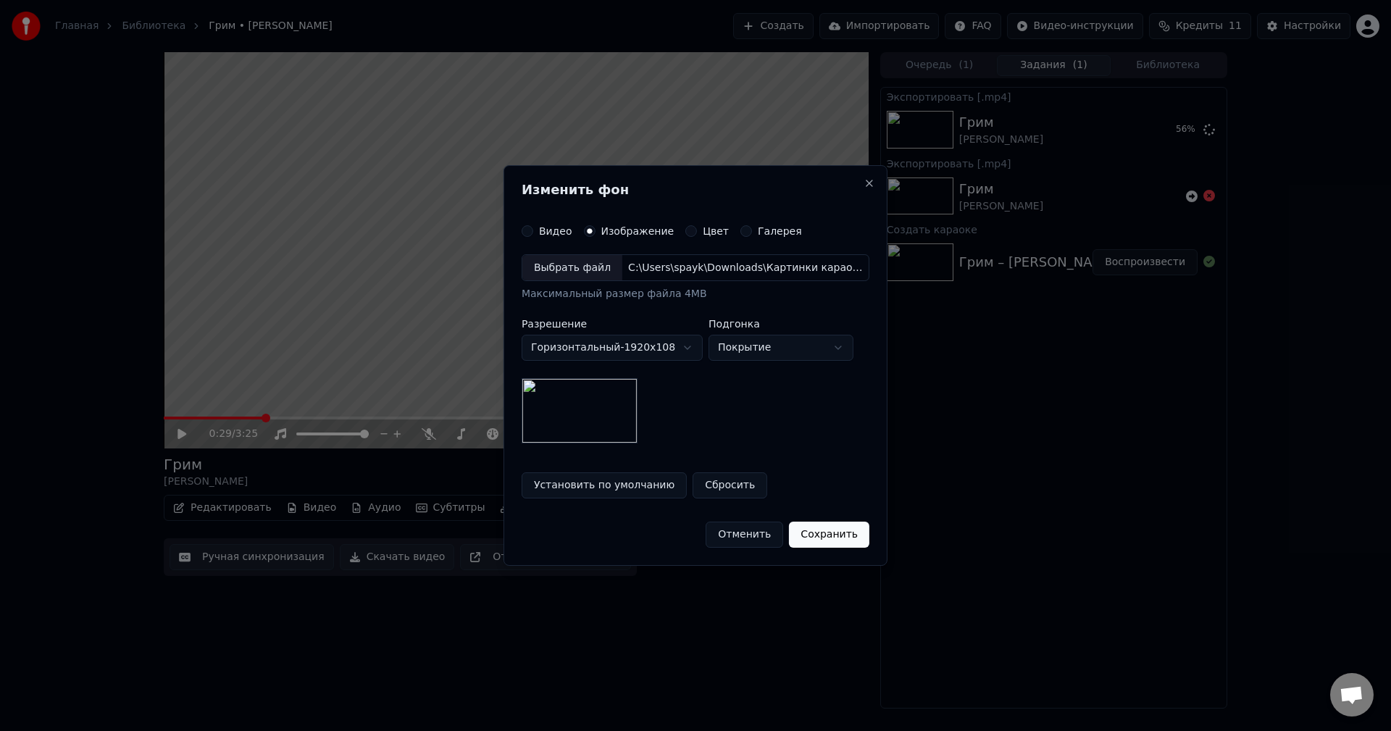
click at [558, 275] on div "Выбрать файл" at bounding box center [572, 268] width 100 height 26
click at [586, 269] on div "Выбрать файл" at bounding box center [572, 268] width 100 height 26
click at [711, 488] on button "Сбросить" at bounding box center [729, 485] width 75 height 26
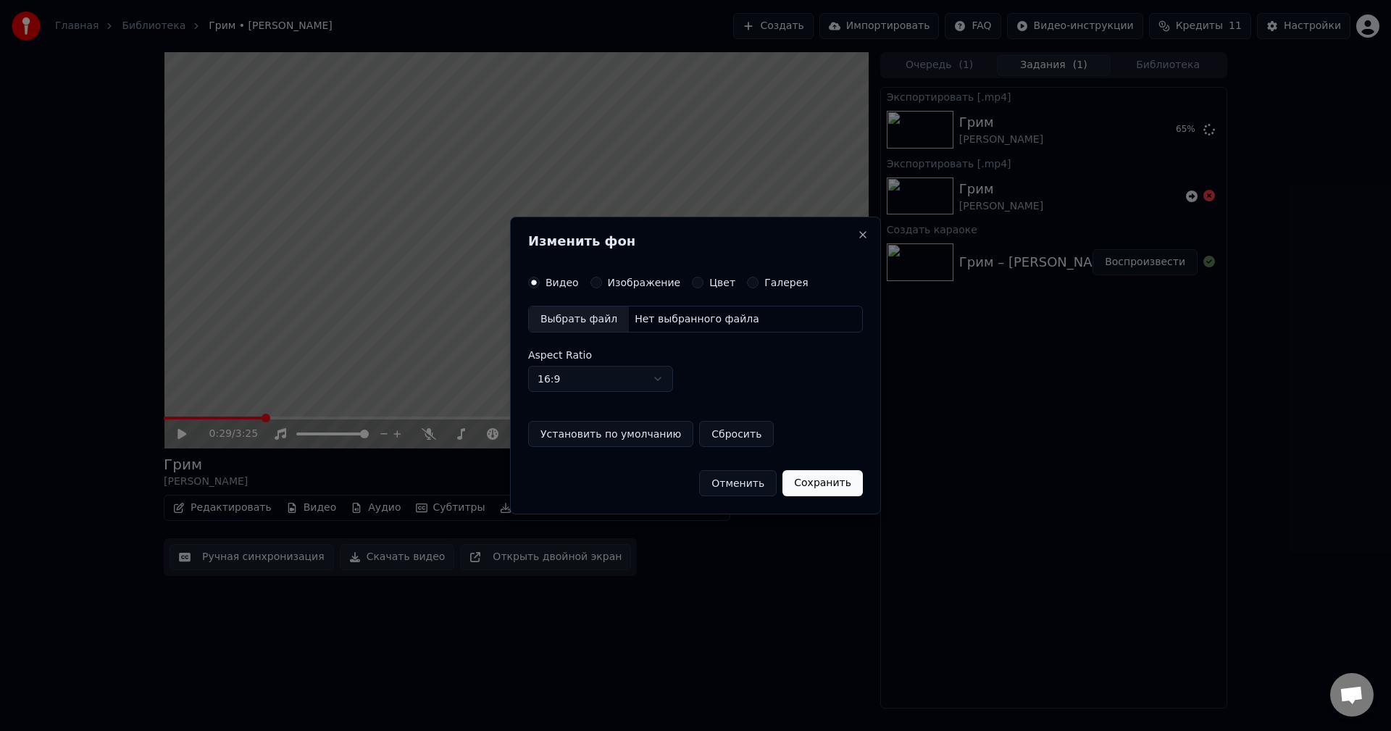
click at [584, 324] on div "Выбрать файл" at bounding box center [579, 319] width 100 height 26
click at [612, 285] on label "Изображение" at bounding box center [644, 282] width 73 height 10
click at [602, 285] on button "Изображение" at bounding box center [596, 283] width 12 height 12
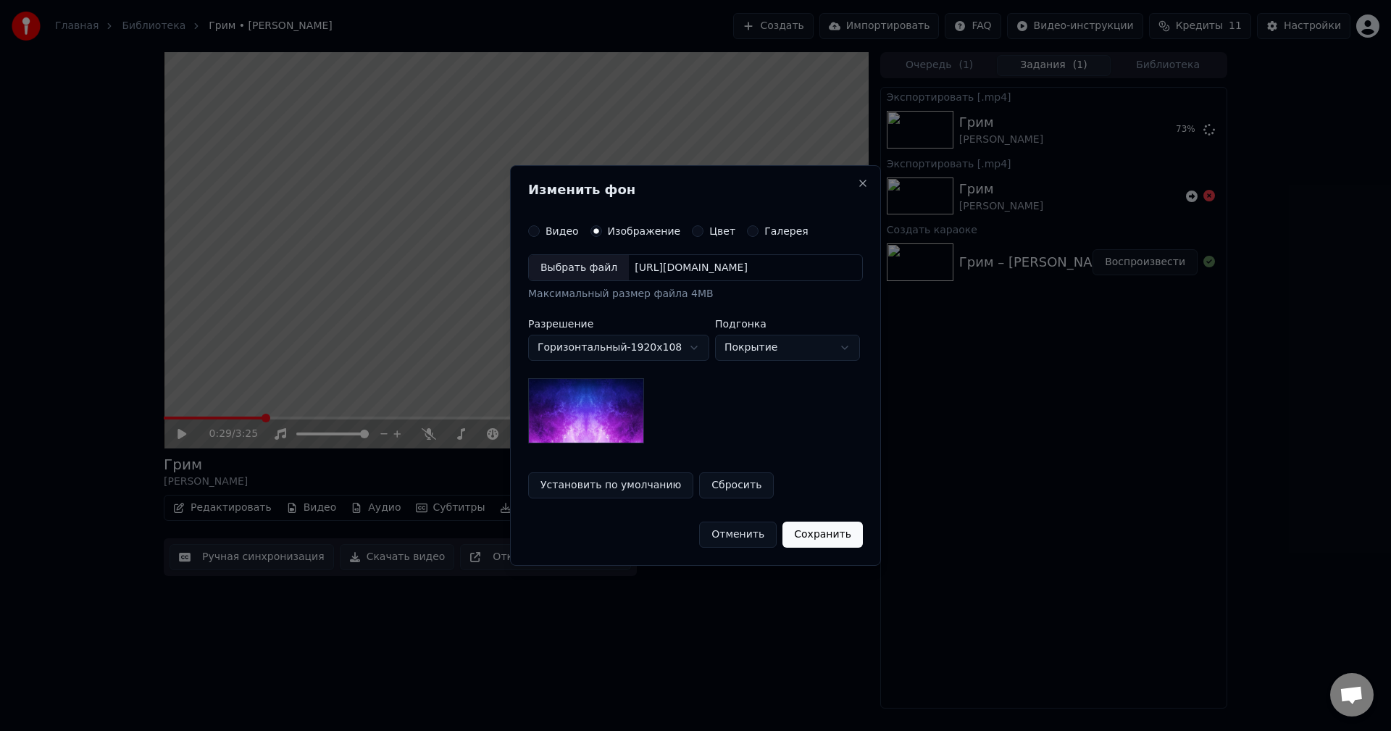
click at [747, 228] on button "Галерея" at bounding box center [753, 231] width 12 height 12
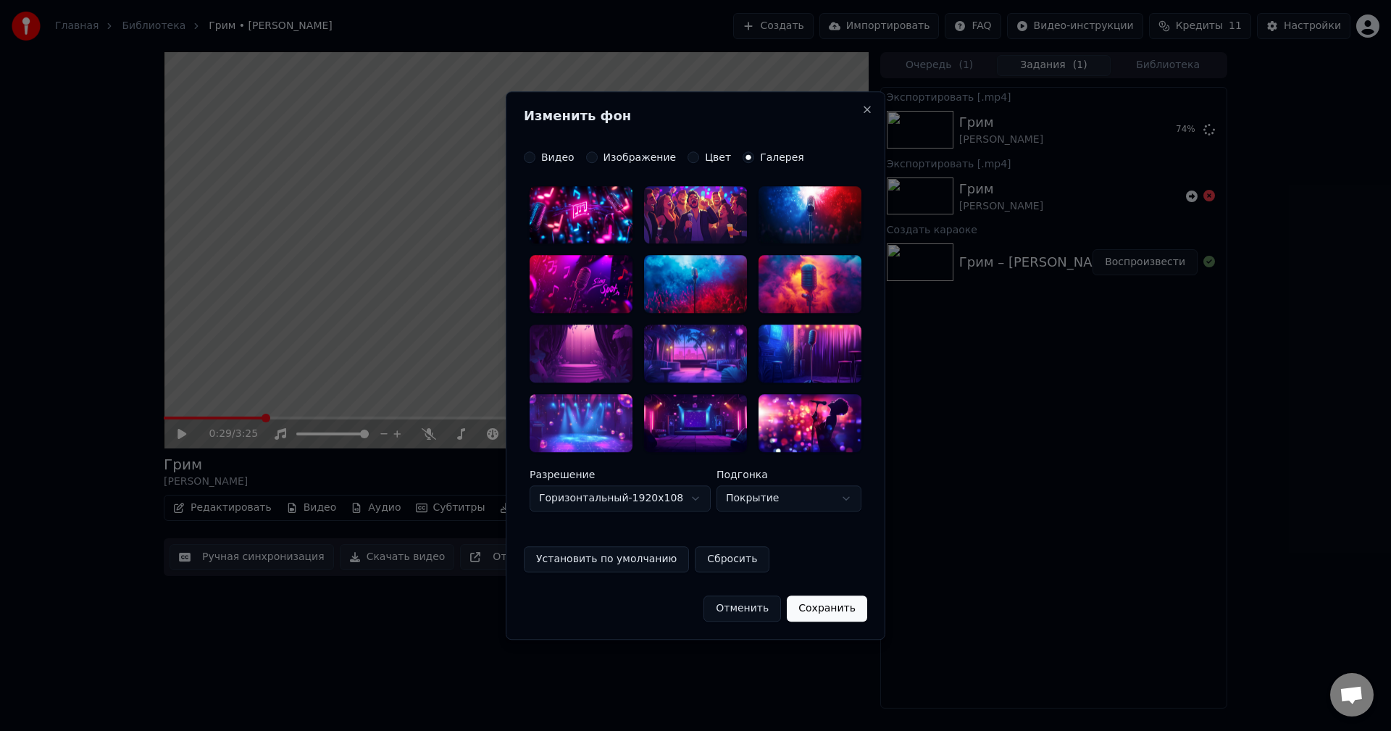
click at [742, 231] on div at bounding box center [695, 215] width 103 height 58
click at [592, 157] on button "Изображение" at bounding box center [592, 157] width 12 height 12
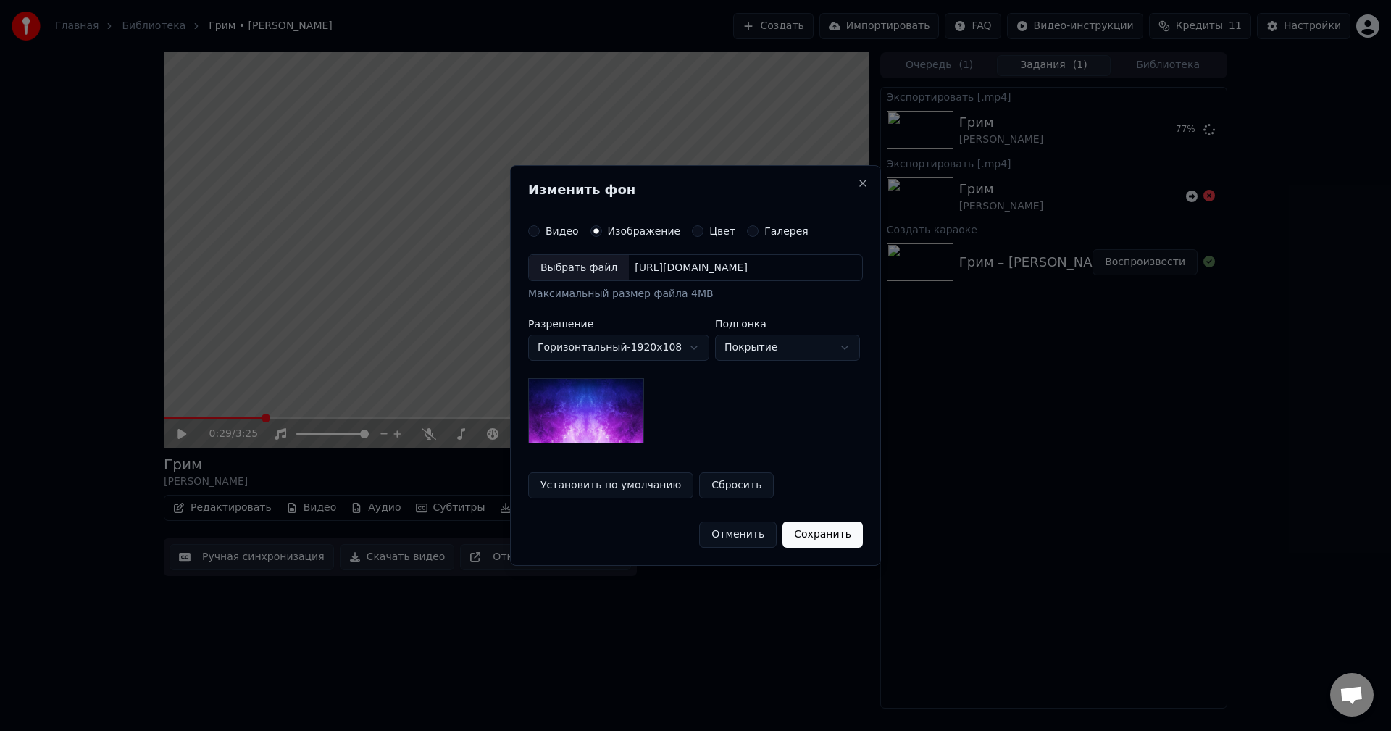
click at [586, 261] on div "Выбрать файл" at bounding box center [579, 268] width 100 height 26
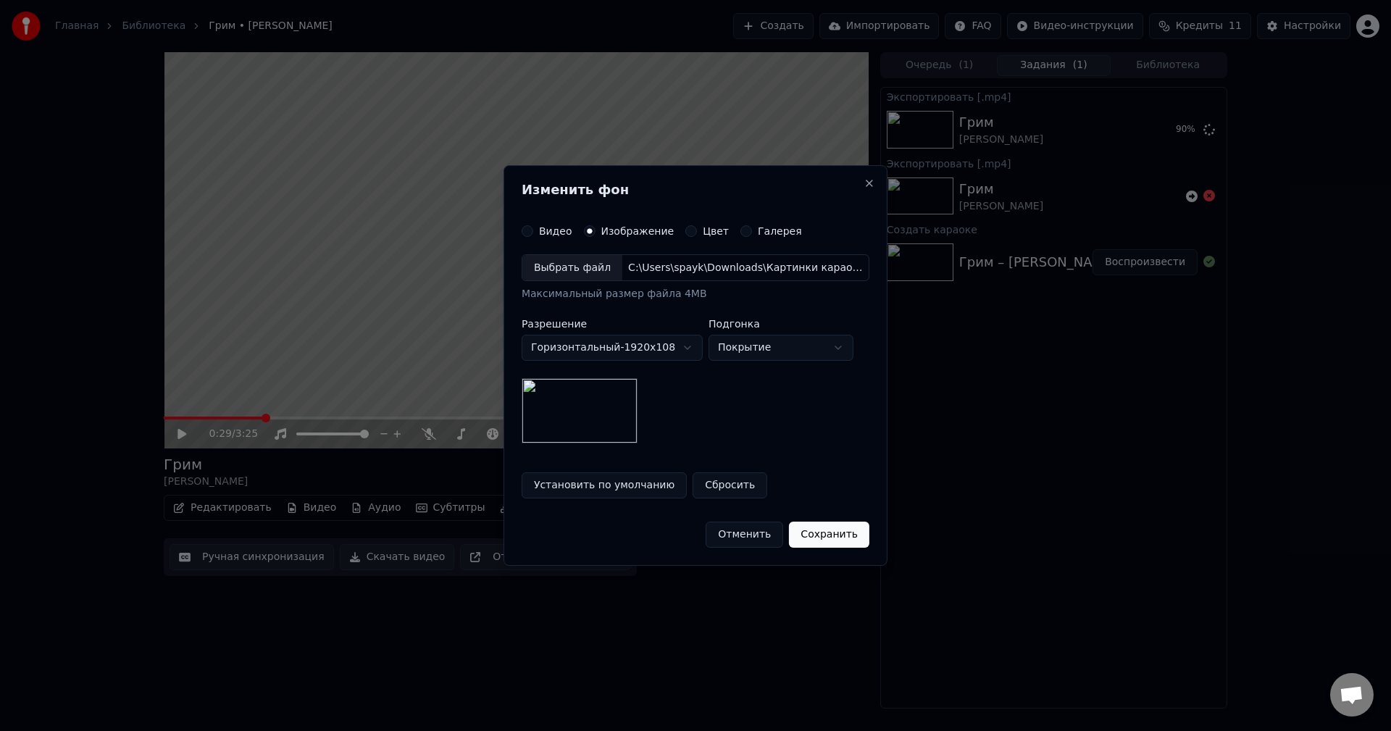
click at [823, 358] on body "Главная Библиотека Грим • [PERSON_NAME] Создать Импортировать FAQ Видео-инструк…" at bounding box center [695, 365] width 1391 height 731
click at [822, 355] on button "Содержание" at bounding box center [780, 348] width 145 height 26
click at [810, 359] on body "Главная Библиотека Грим • [PERSON_NAME] Создать Импортировать FAQ Видео-инструк…" at bounding box center [695, 365] width 1391 height 731
click at [807, 346] on body "Главная Библиотека Грим • [PERSON_NAME] Создать Импортировать FAQ Видео-инструк…" at bounding box center [695, 365] width 1391 height 731
click at [797, 360] on body "Главная Библиотека Грим • [PERSON_NAME] Создать Импортировать FAQ Видео-инструк…" at bounding box center [695, 365] width 1391 height 731
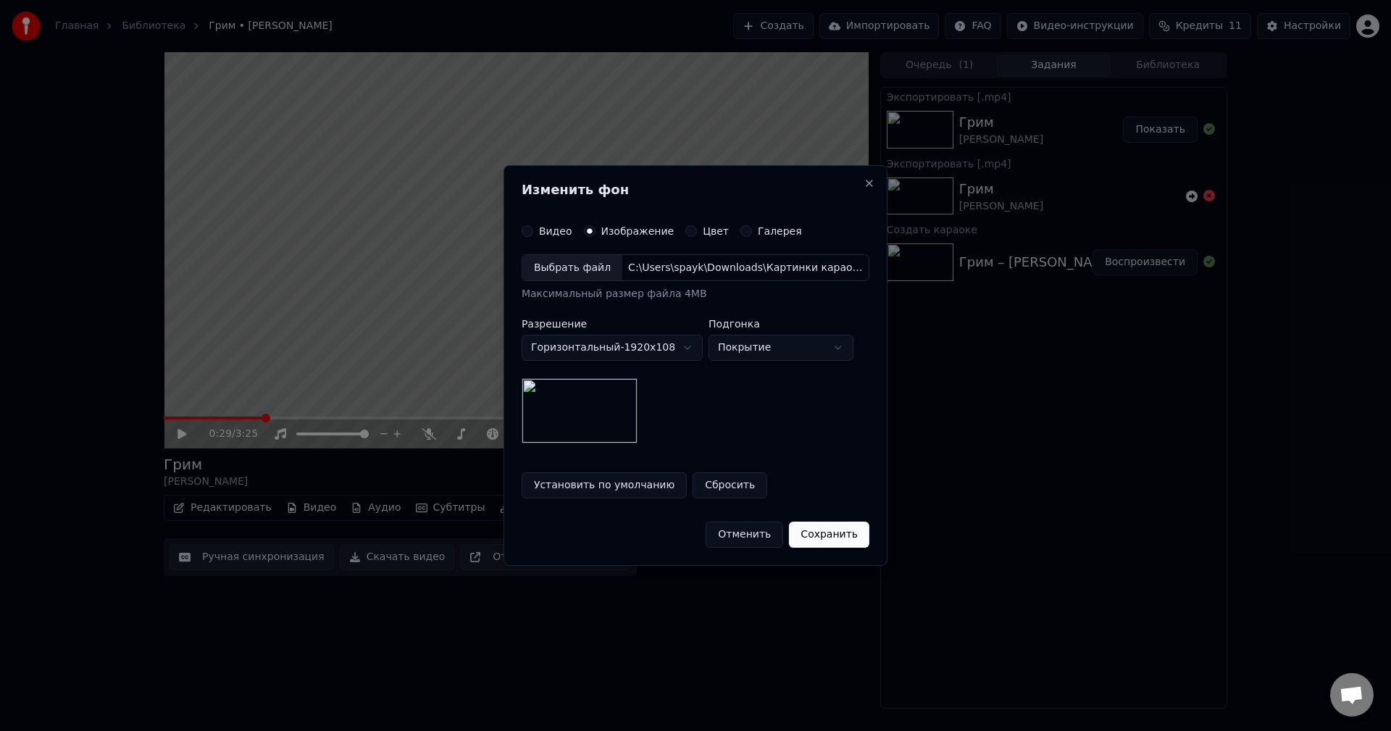
click at [795, 353] on body "Главная Библиотека Грим • [PERSON_NAME] Создать Импортировать FAQ Видео-инструк…" at bounding box center [695, 365] width 1391 height 731
click at [771, 352] on body "Главная Библиотека Грим • [PERSON_NAME] Создать Импортировать FAQ Видео-инструк…" at bounding box center [695, 365] width 1391 height 731
click at [771, 354] on body "Главная Библиотека Грим • [PERSON_NAME] Создать Импортировать FAQ Видео-инструк…" at bounding box center [695, 365] width 1391 height 731
click at [776, 355] on body "Главная Библиотека Грим • [PERSON_NAME] Создать Импортировать FAQ Видео-инструк…" at bounding box center [695, 365] width 1391 height 731
click at [778, 355] on body "Главная Библиотека Грим • [PERSON_NAME] Создать Импортировать FAQ Видео-инструк…" at bounding box center [695, 365] width 1391 height 731
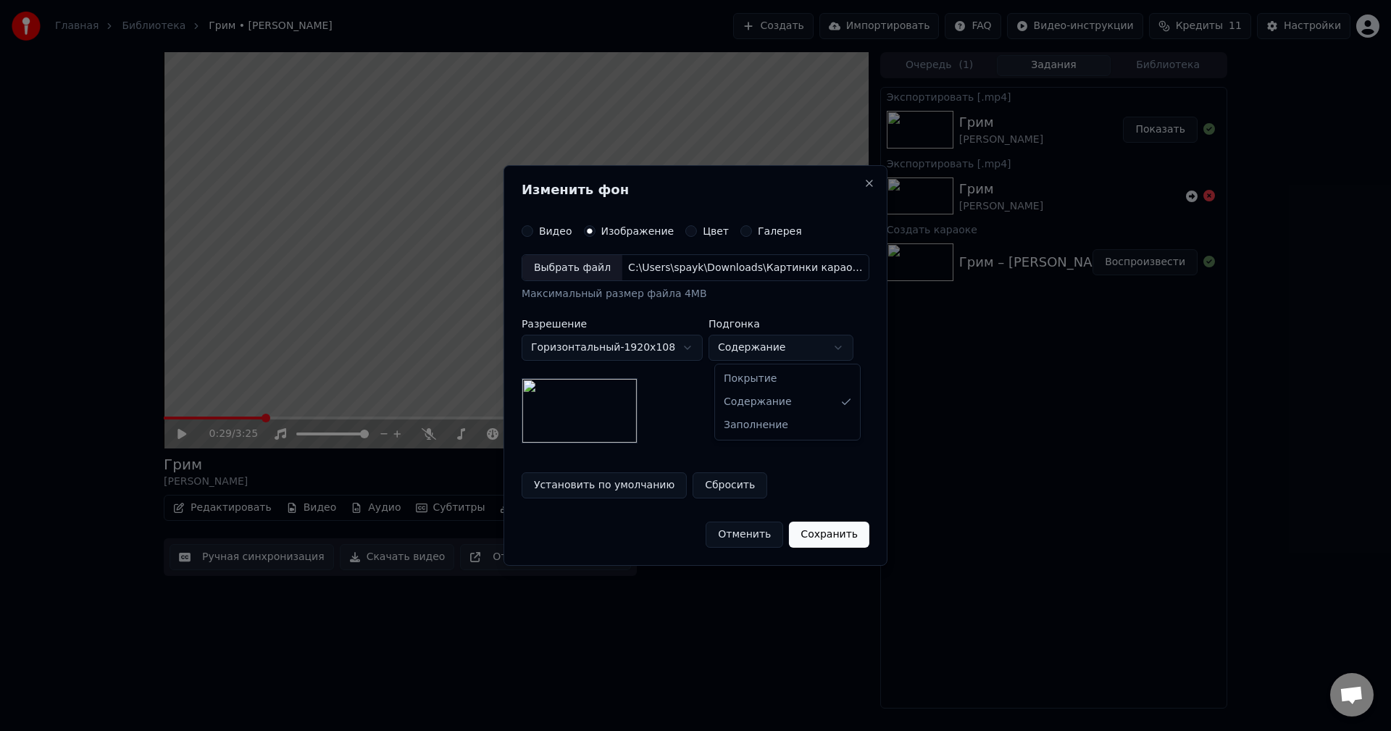
select select "*****"
click at [750, 532] on button "Отменить" at bounding box center [744, 535] width 78 height 26
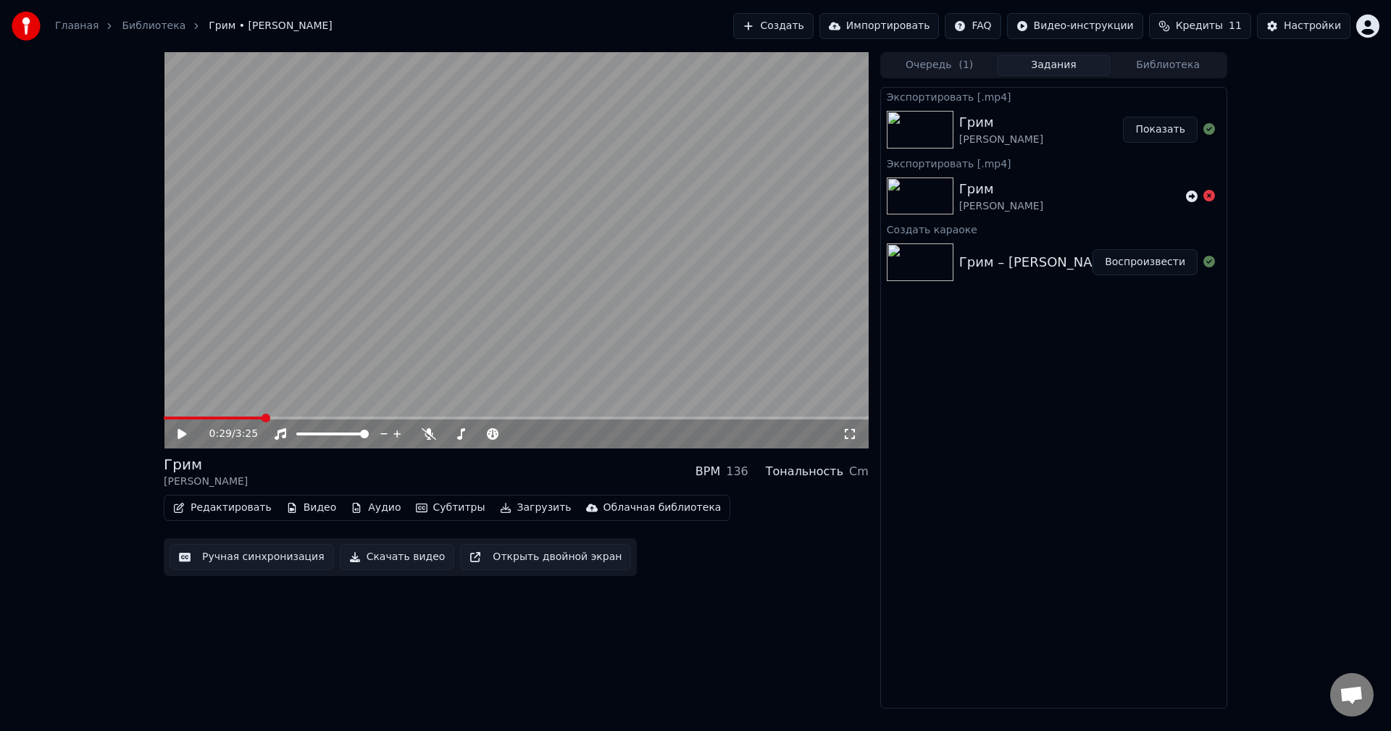
click at [290, 508] on button "Видео" at bounding box center [311, 508] width 62 height 20
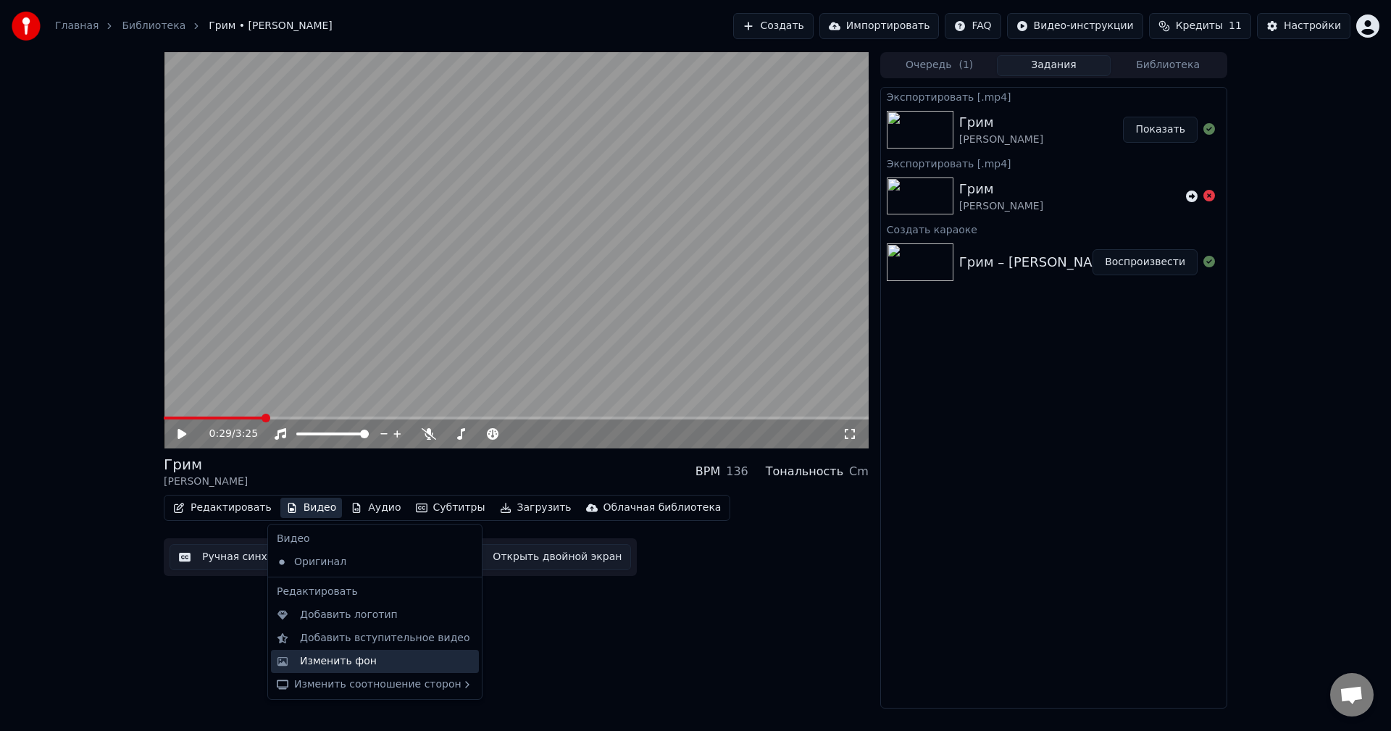
click at [324, 666] on div "Изменить фон" at bounding box center [338, 661] width 77 height 14
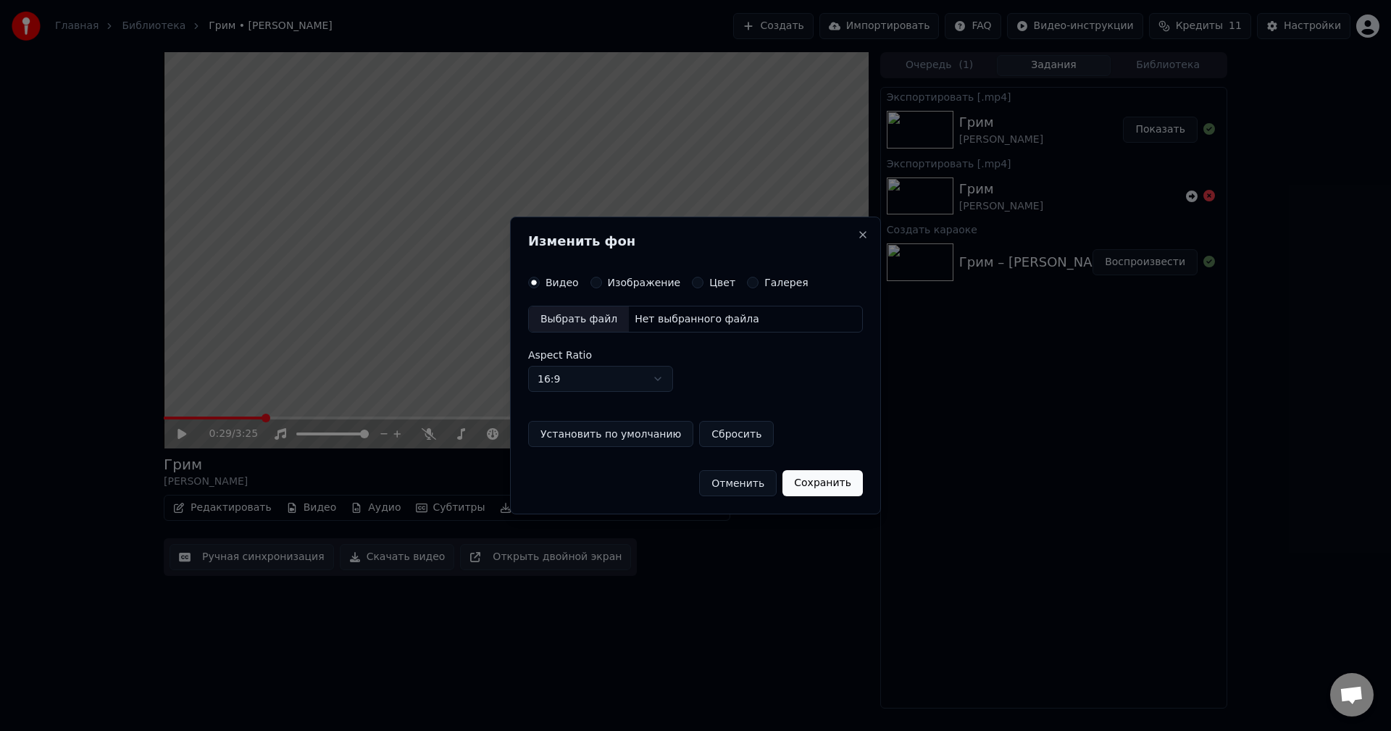
click at [600, 280] on div "Изображение" at bounding box center [635, 283] width 91 height 12
click at [594, 282] on button "Изображение" at bounding box center [596, 283] width 12 height 12
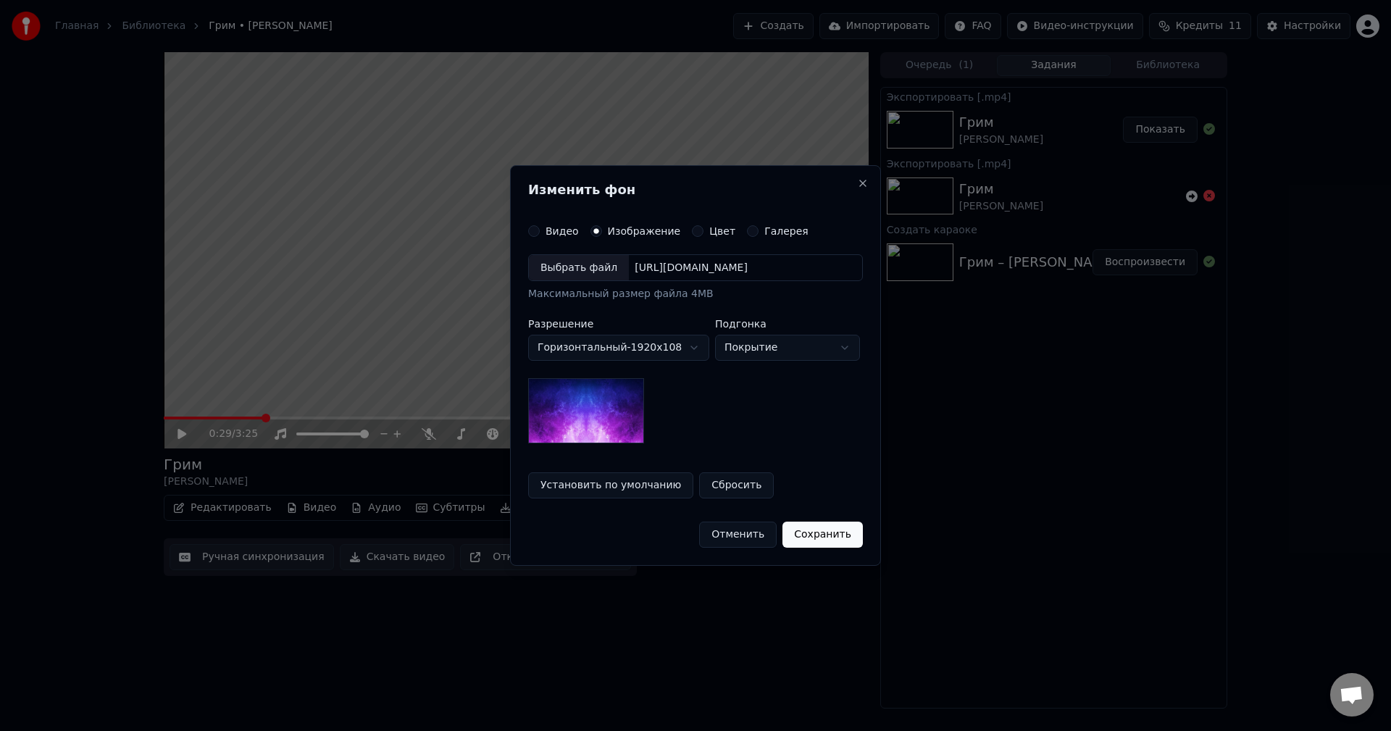
click at [579, 276] on div "Выбрать файл" at bounding box center [579, 268] width 100 height 26
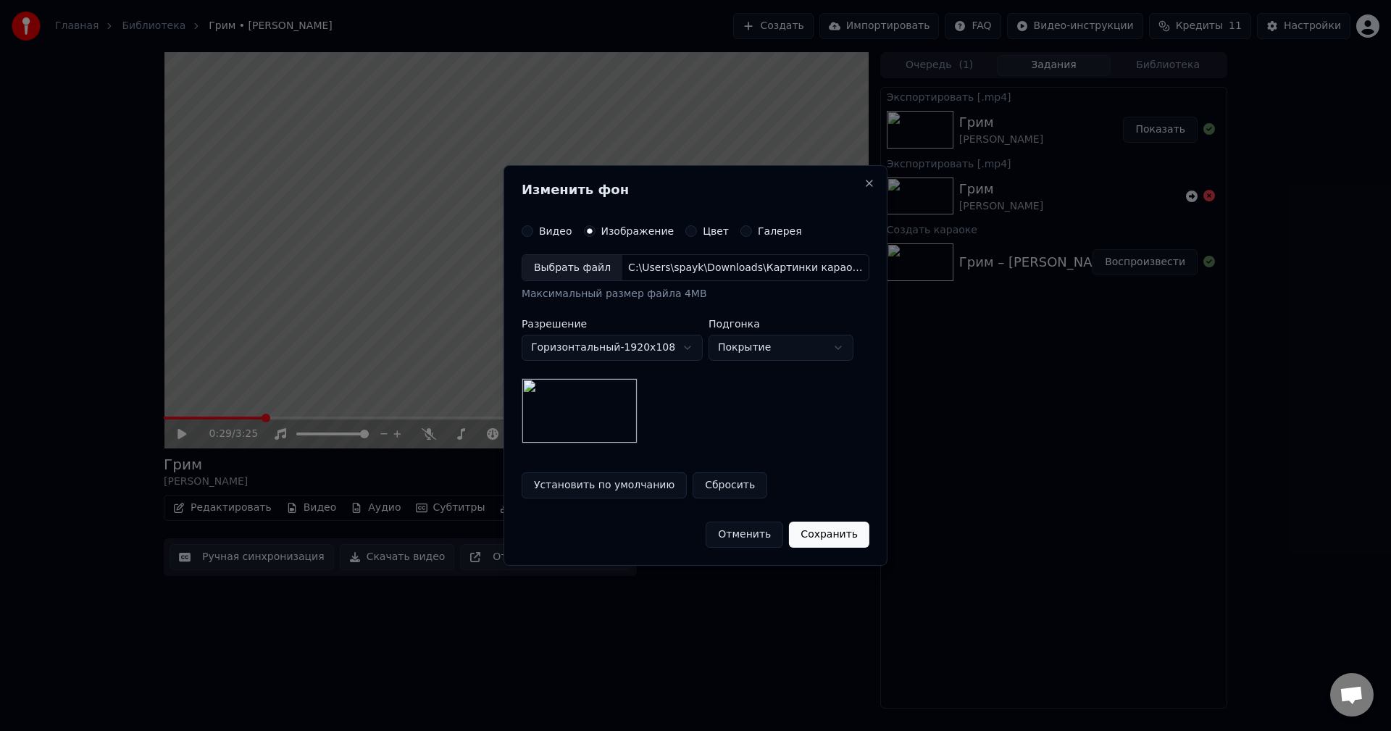
click at [834, 541] on button "Сохранить" at bounding box center [829, 535] width 80 height 26
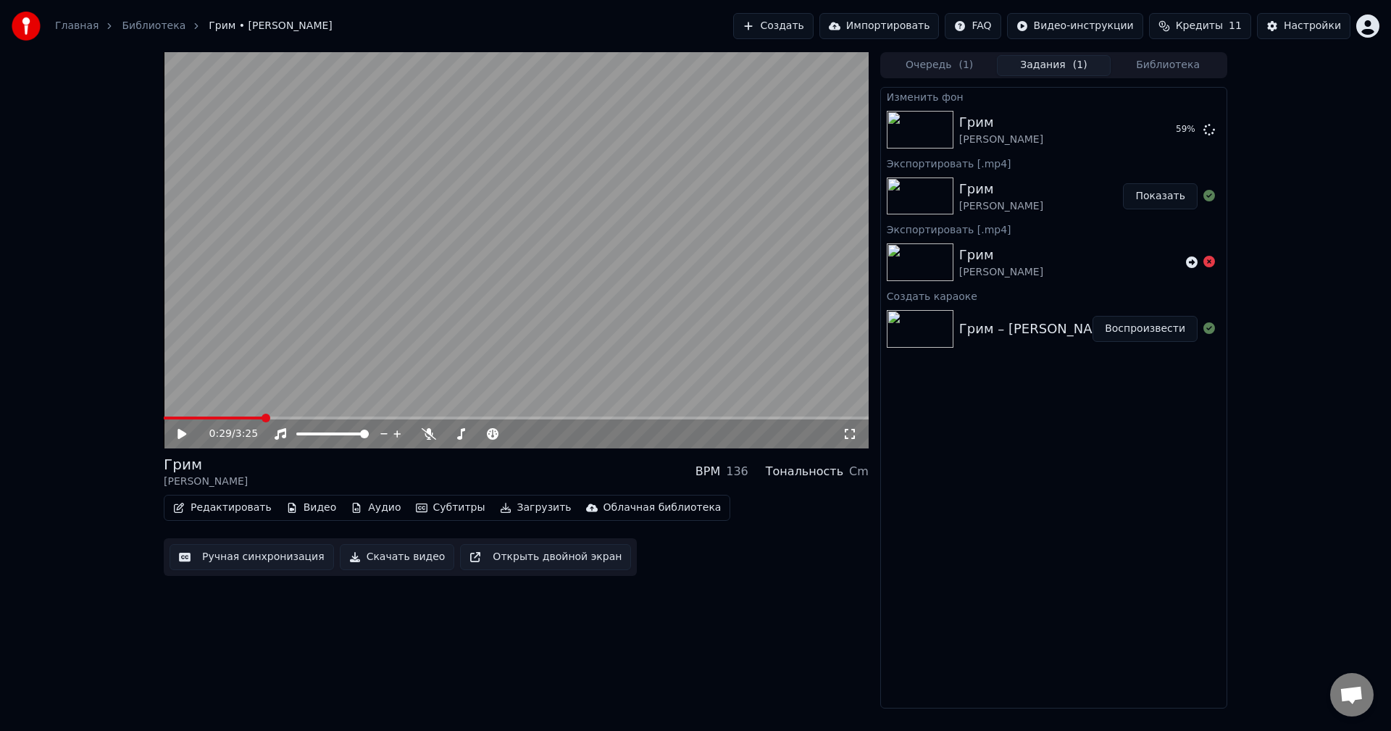
click at [846, 437] on icon at bounding box center [849, 434] width 14 height 12
click at [1123, 122] on button "Воспроизвести" at bounding box center [1144, 130] width 105 height 26
click at [1092, 117] on button "Воспроизвести" at bounding box center [1144, 130] width 105 height 26
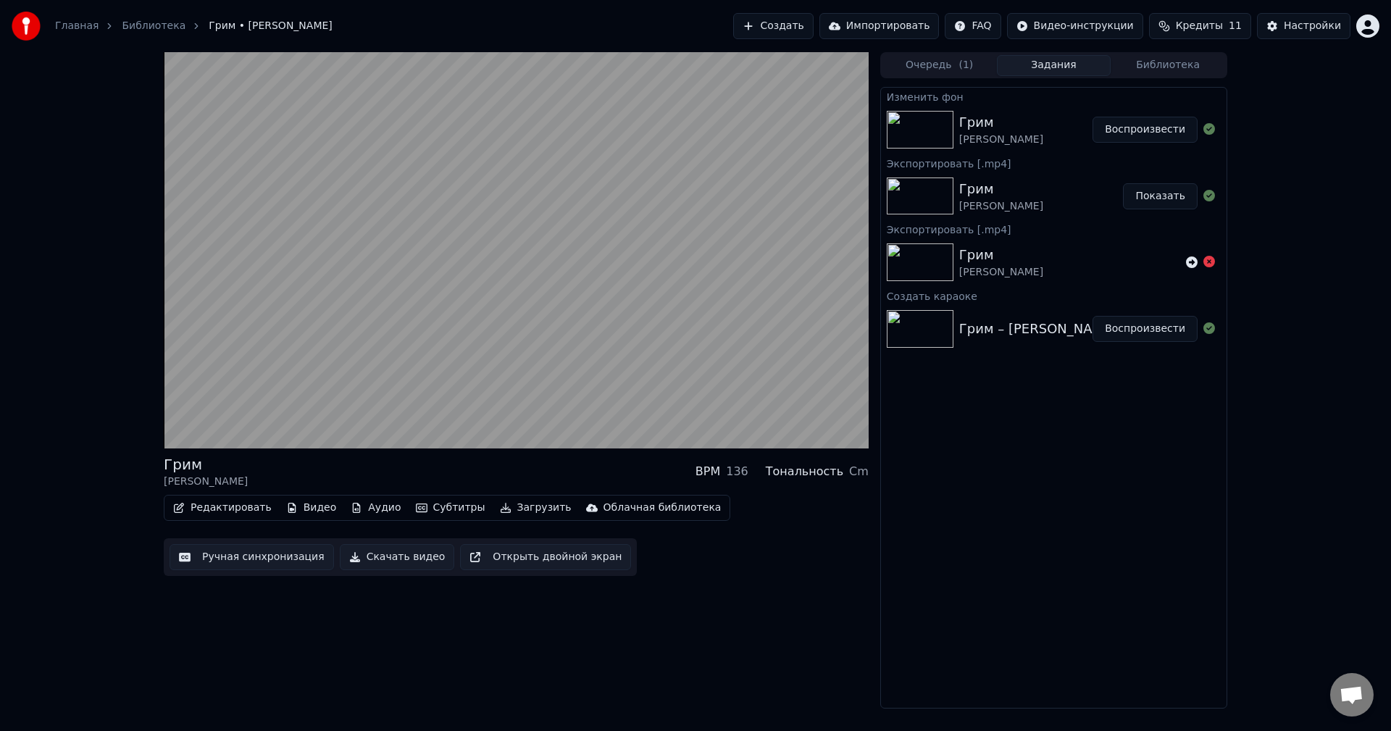
click at [1144, 324] on button "Воспроизвести" at bounding box center [1144, 329] width 105 height 26
click at [1135, 331] on button "Воспроизвести" at bounding box center [1144, 329] width 105 height 26
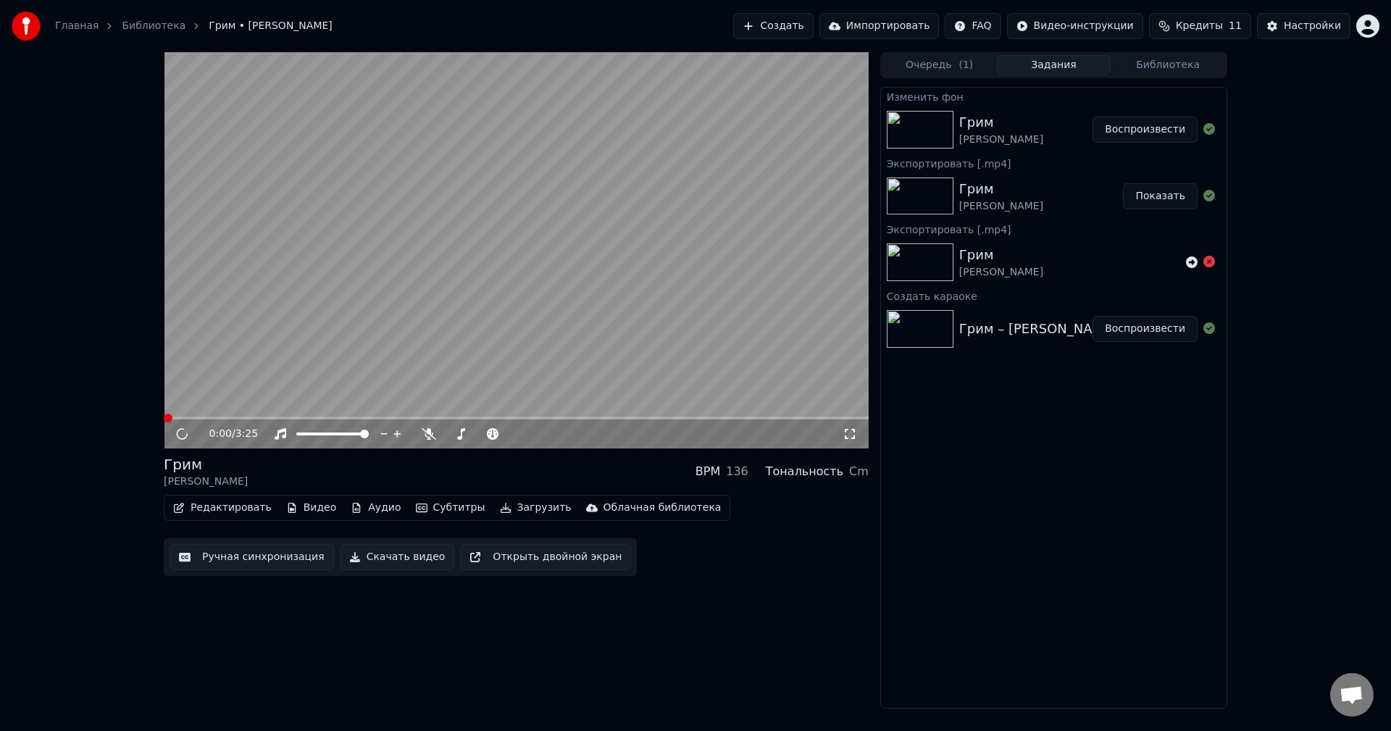
click at [1092, 316] on button "Воспроизвести" at bounding box center [1144, 329] width 105 height 26
click at [1142, 327] on button "Воспроизвести" at bounding box center [1144, 329] width 105 height 26
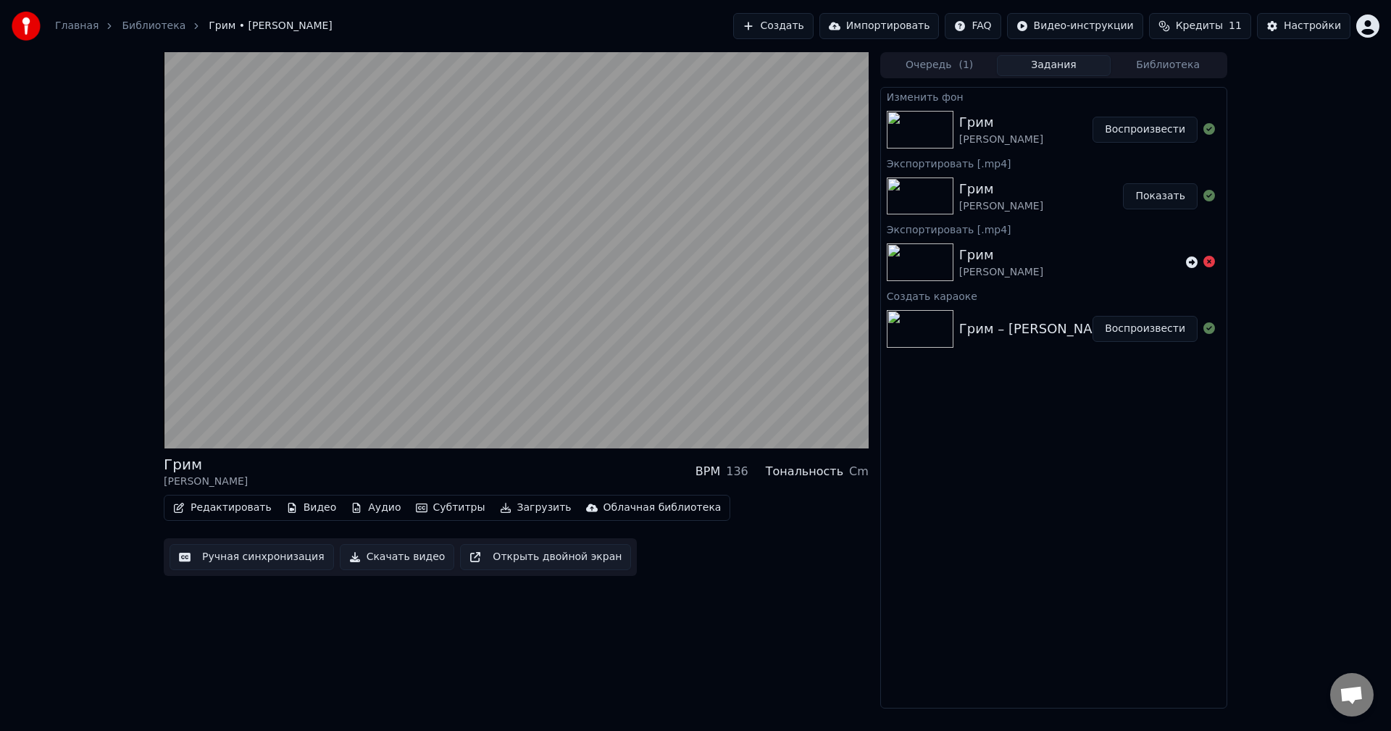
click at [1124, 132] on button "Воспроизвести" at bounding box center [1144, 130] width 105 height 26
click at [1142, 335] on button "Воспроизвести" at bounding box center [1144, 329] width 105 height 26
click at [1142, 200] on button "Показать" at bounding box center [1160, 196] width 75 height 26
click at [1123, 183] on button "Показать" at bounding box center [1160, 196] width 75 height 26
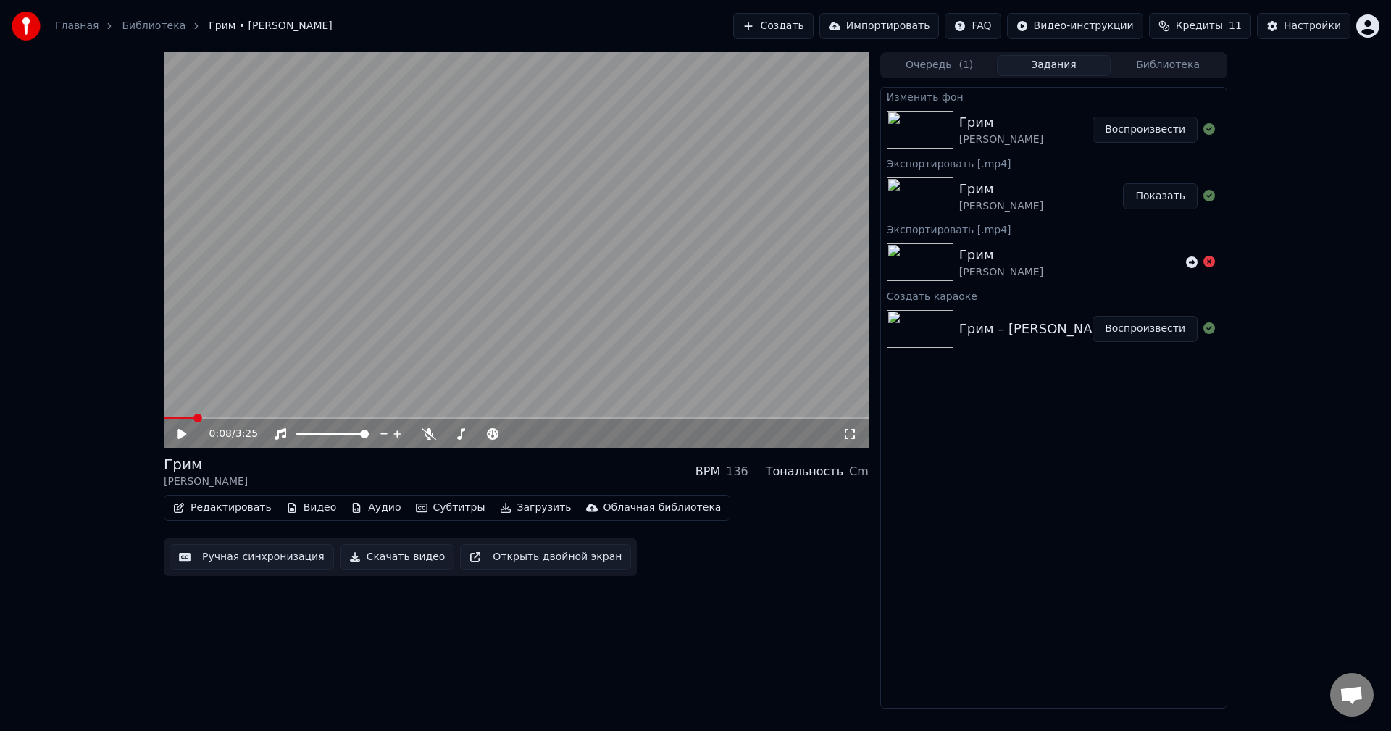
click at [472, 306] on video at bounding box center [516, 250] width 705 height 396
click at [482, 336] on video at bounding box center [516, 250] width 705 height 396
click at [290, 419] on span at bounding box center [516, 417] width 705 height 3
click at [333, 379] on video at bounding box center [516, 250] width 705 height 396
click at [333, 378] on video at bounding box center [516, 250] width 705 height 396
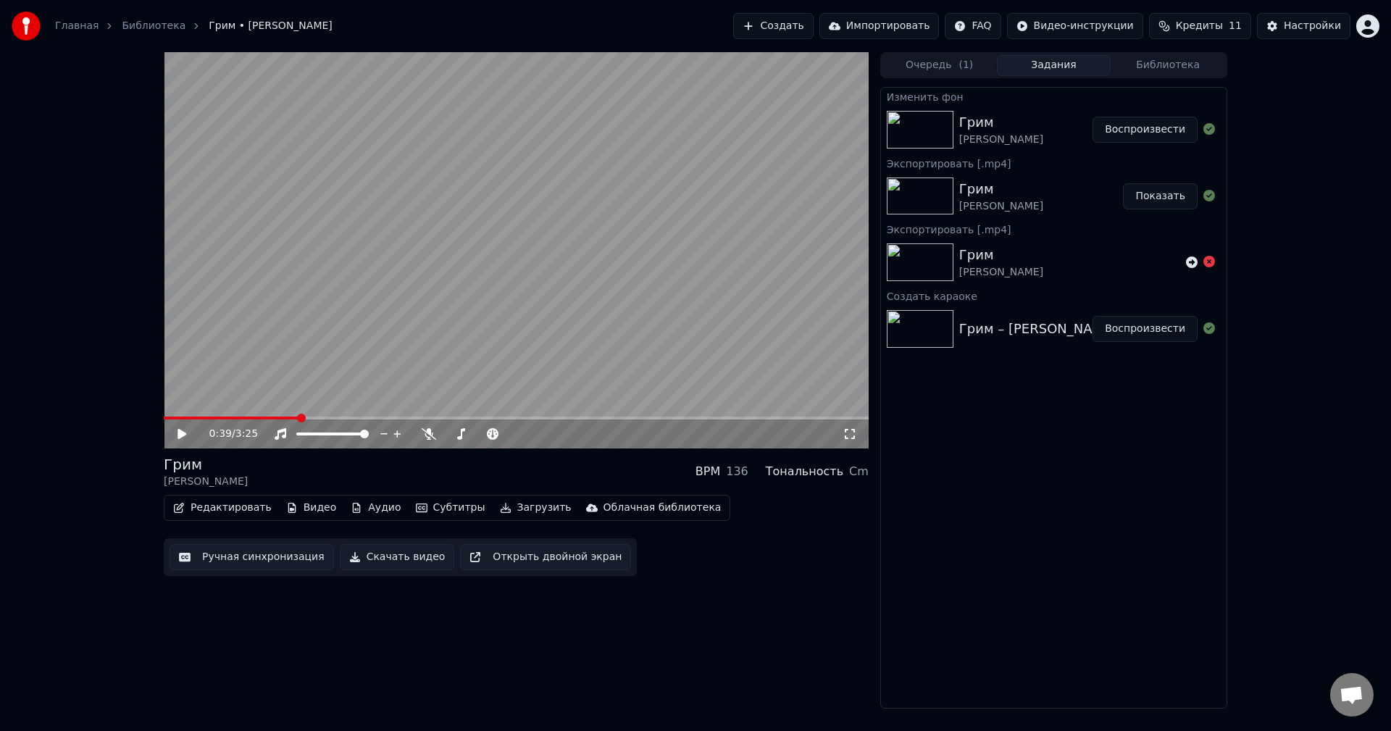
click at [870, 25] on button "Импортировать" at bounding box center [879, 26] width 120 height 26
click at [812, 29] on button "Создать" at bounding box center [773, 26] width 80 height 26
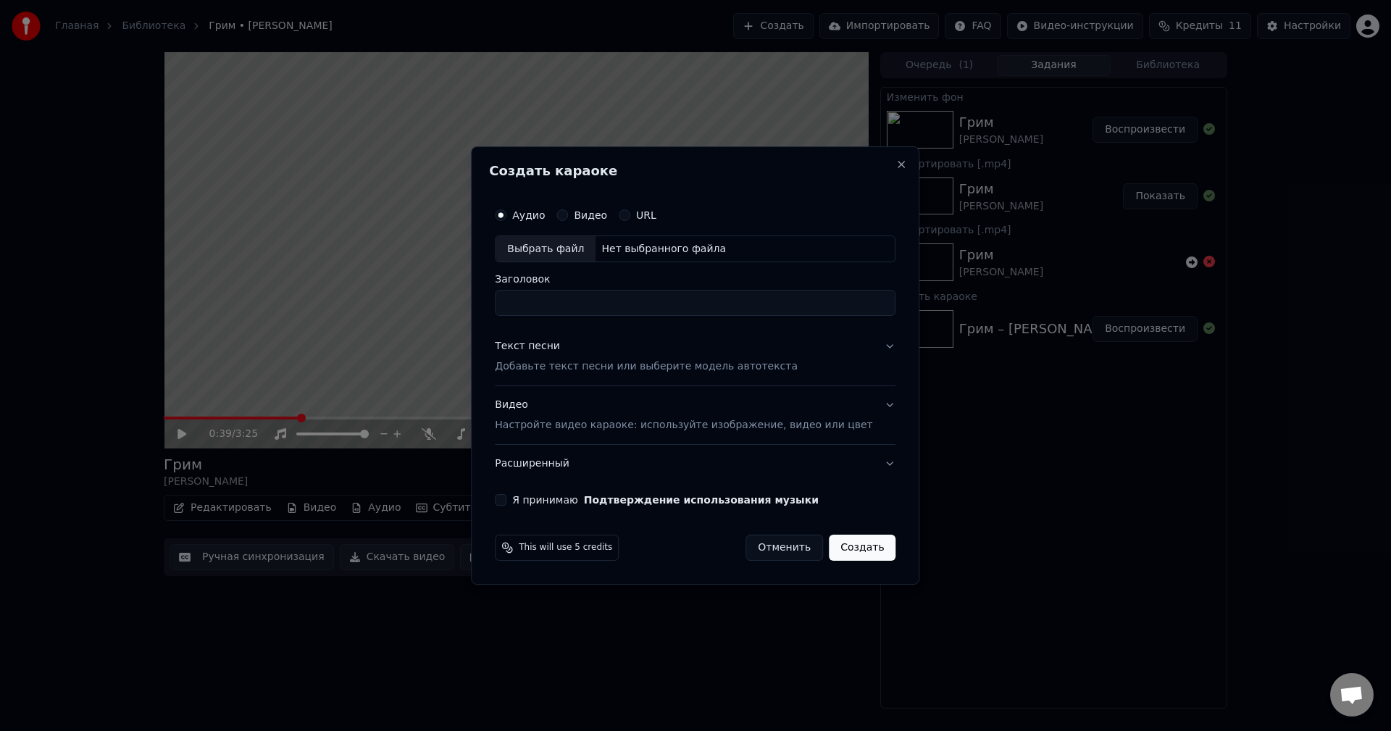
click at [552, 255] on div "Выбрать файл" at bounding box center [545, 249] width 100 height 26
type input "**********"
click at [744, 355] on div "Текст песни Добавьте текст песни или выберите модель автотекста" at bounding box center [646, 357] width 303 height 35
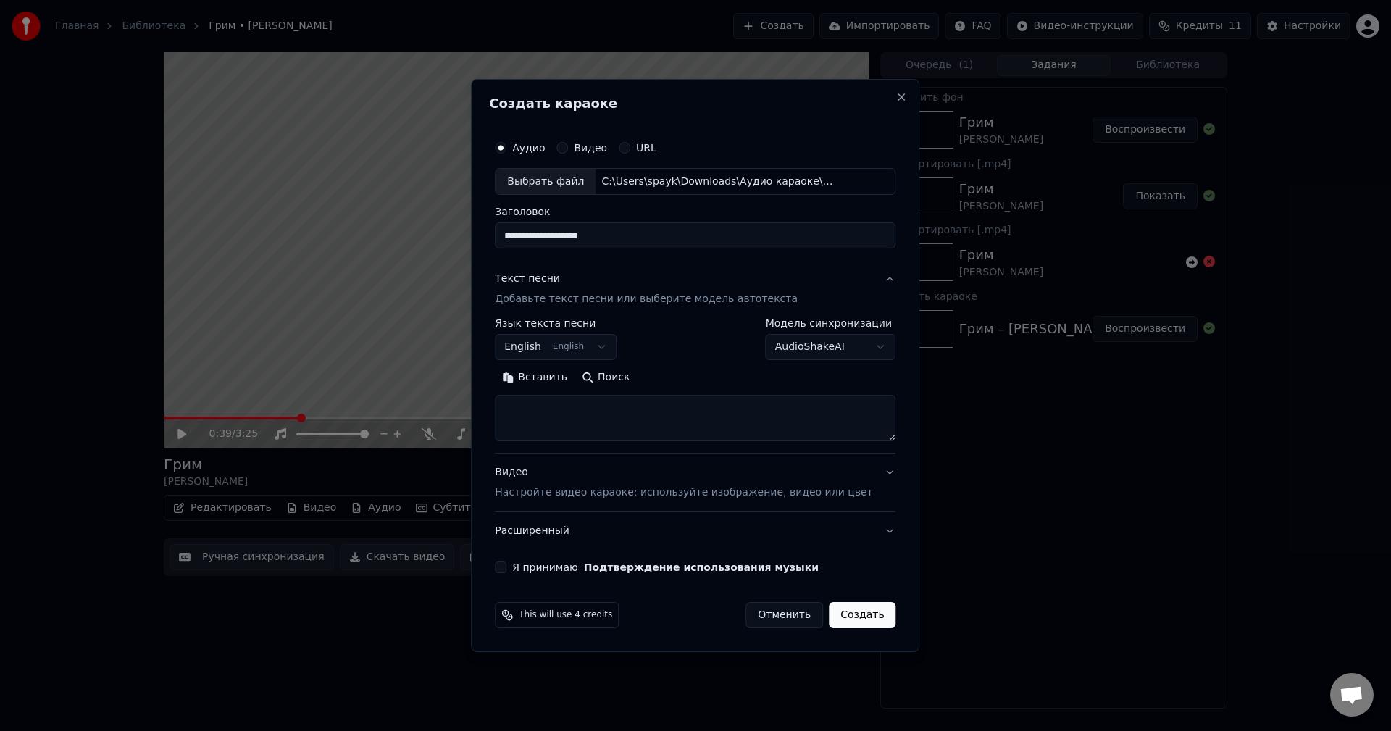
click at [584, 344] on button "English English" at bounding box center [556, 348] width 122 height 26
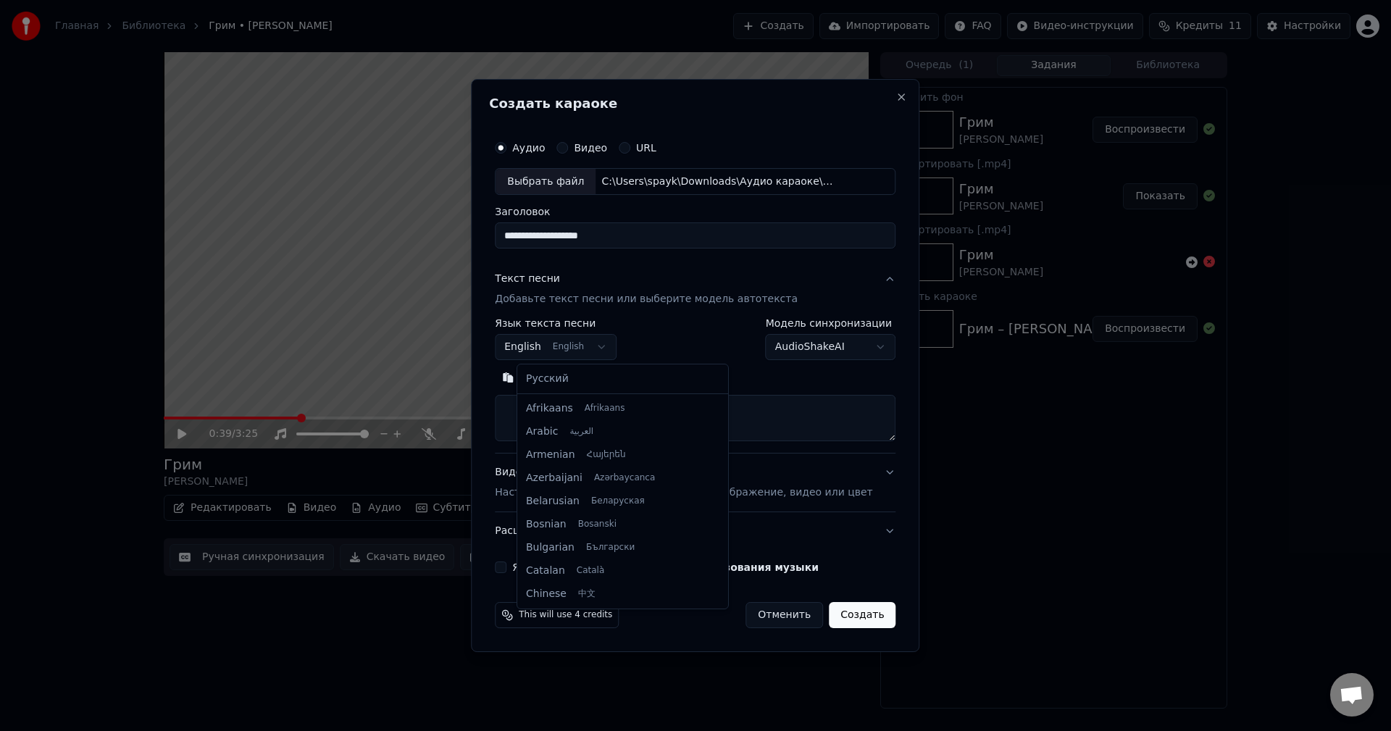
scroll to position [116, 0]
select select "**"
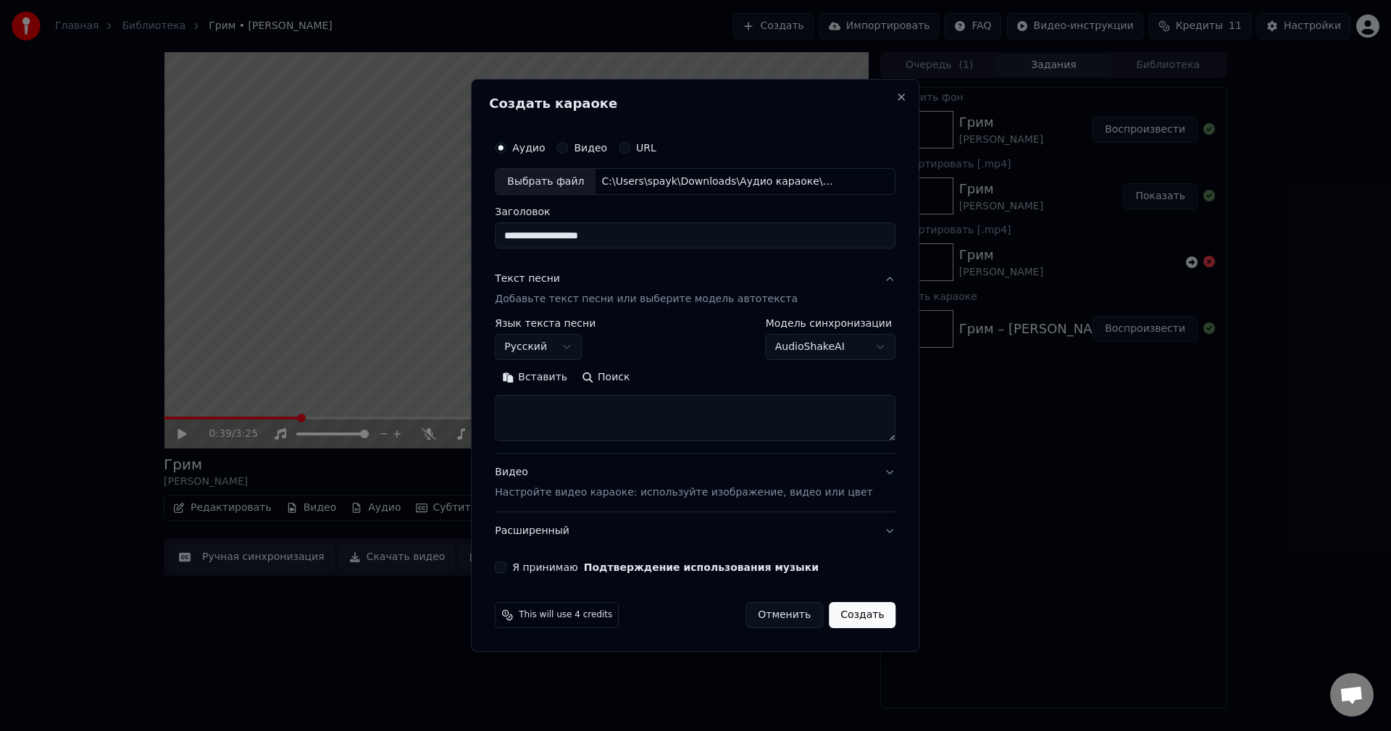
drag, startPoint x: 663, startPoint y: 237, endPoint x: 458, endPoint y: 252, distance: 206.3
click at [458, 252] on body "Главная Библиотека Грим • [PERSON_NAME] Создать Импортировать FAQ Видео-инструк…" at bounding box center [695, 365] width 1391 height 731
type input "*"
type input "**********"
click at [625, 373] on button "Поиск" at bounding box center [605, 377] width 62 height 23
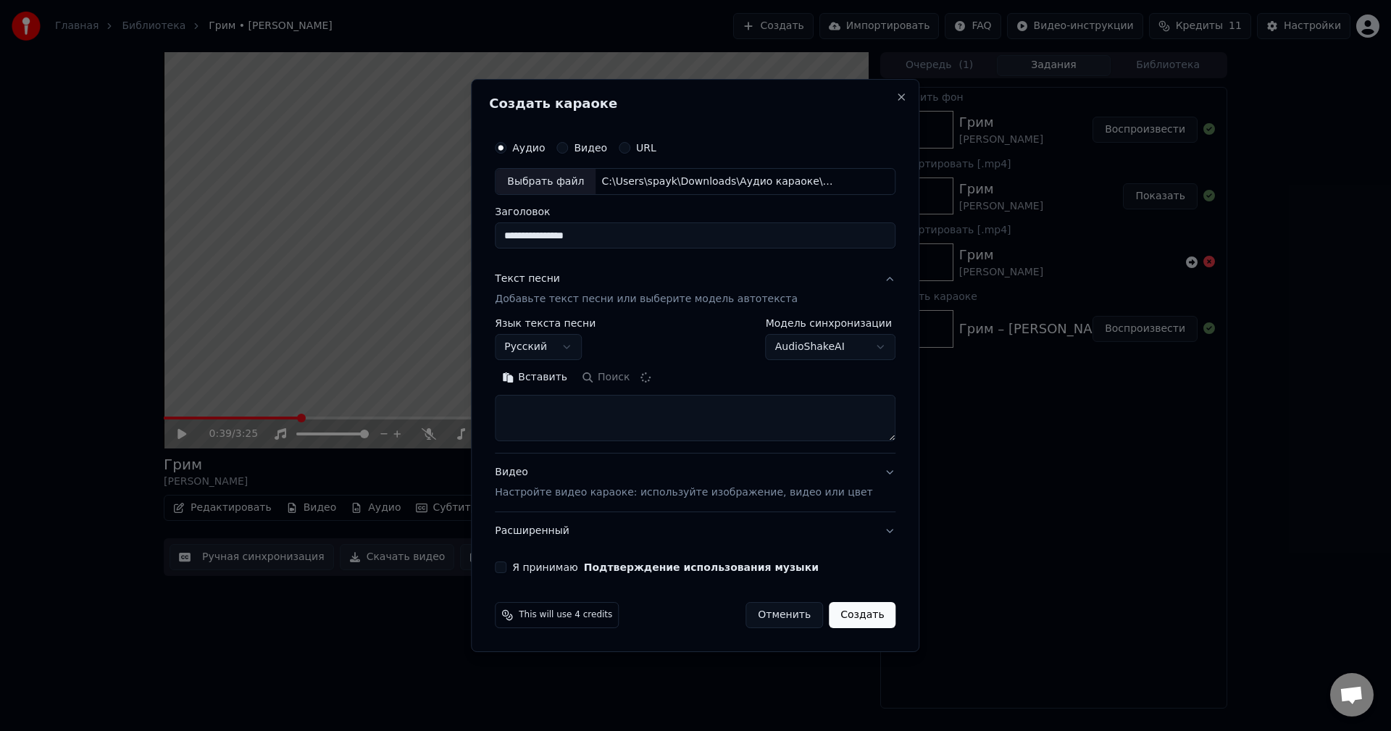
click at [621, 476] on div "Видео Настройте видео караоке: используйте изображение, видео или цвет" at bounding box center [683, 483] width 377 height 35
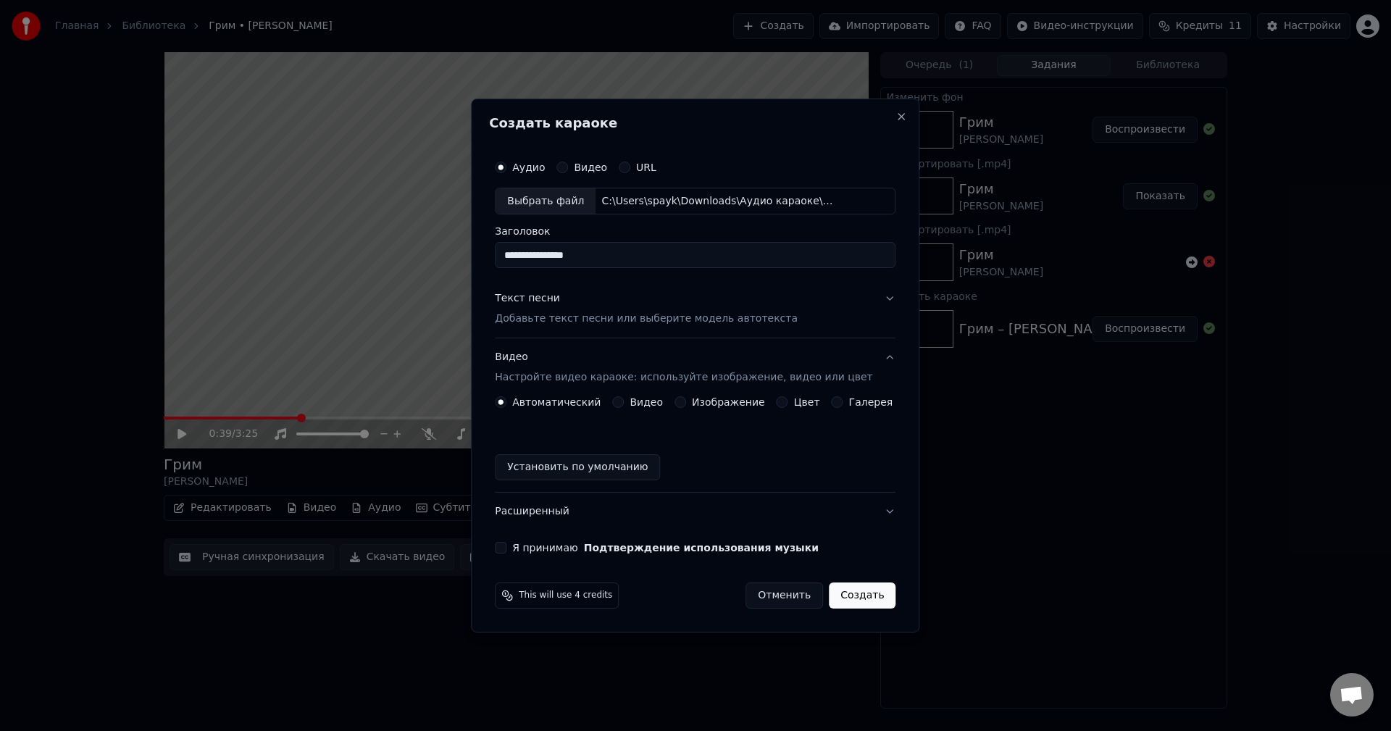
click at [693, 407] on div "Изображение" at bounding box center [719, 402] width 91 height 12
click at [686, 402] on button "Изображение" at bounding box center [680, 402] width 12 height 12
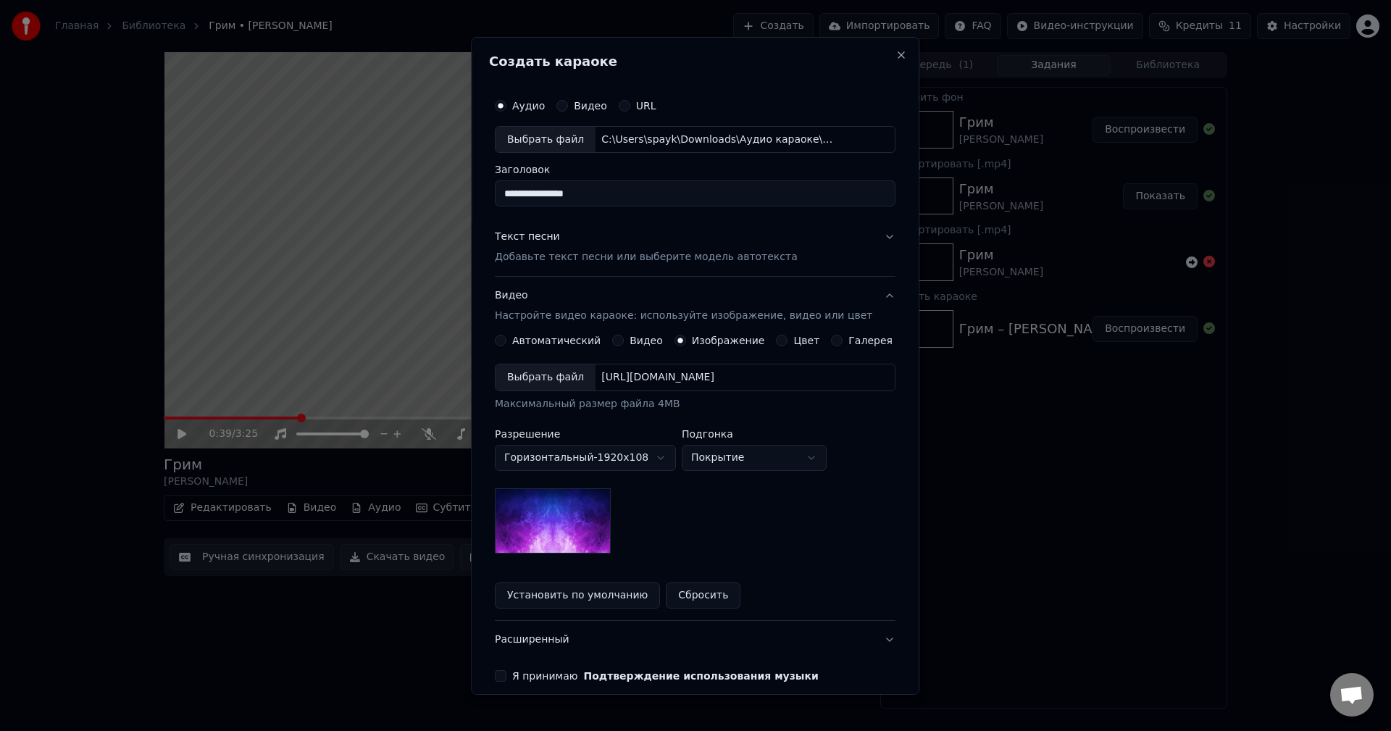
click at [603, 453] on body "Главная Библиотека Грим • [PERSON_NAME] Создать Импортировать FAQ Видео-инструк…" at bounding box center [695, 365] width 1391 height 731
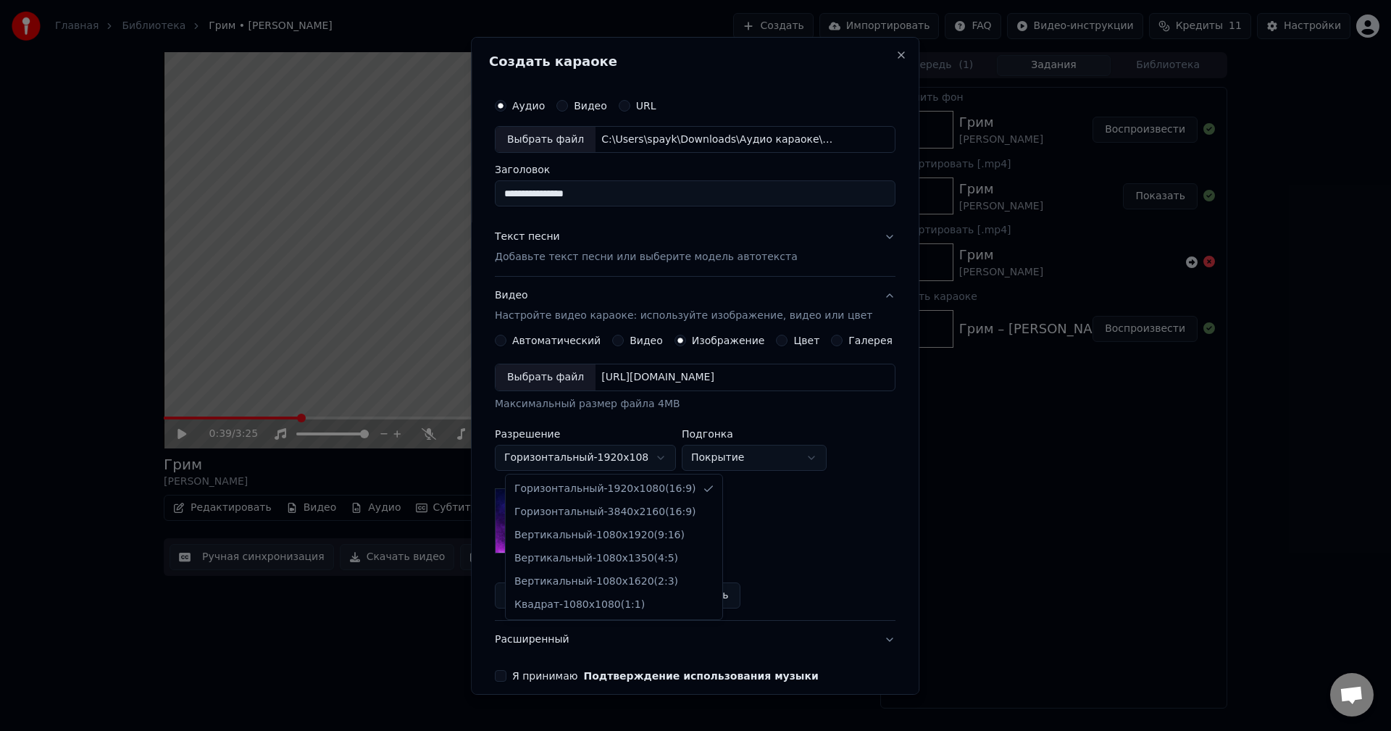
click at [564, 376] on body "Главная Библиотека Грим • [PERSON_NAME] Создать Импортировать FAQ Видео-инструк…" at bounding box center [695, 365] width 1391 height 731
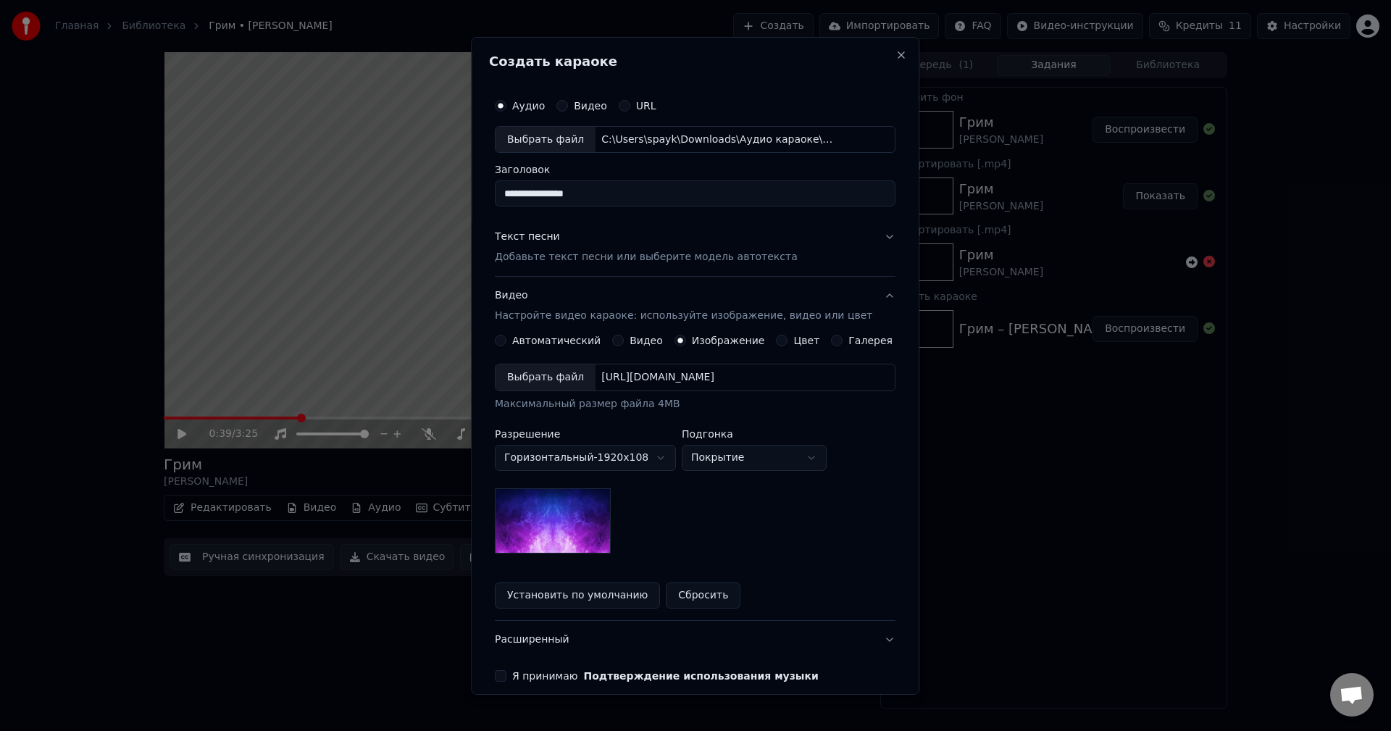
click at [564, 379] on div "Выбрать файл" at bounding box center [545, 377] width 100 height 26
click at [642, 235] on div "Текст песни Добавьте текст песни или выберите модель автотекста" at bounding box center [646, 247] width 303 height 35
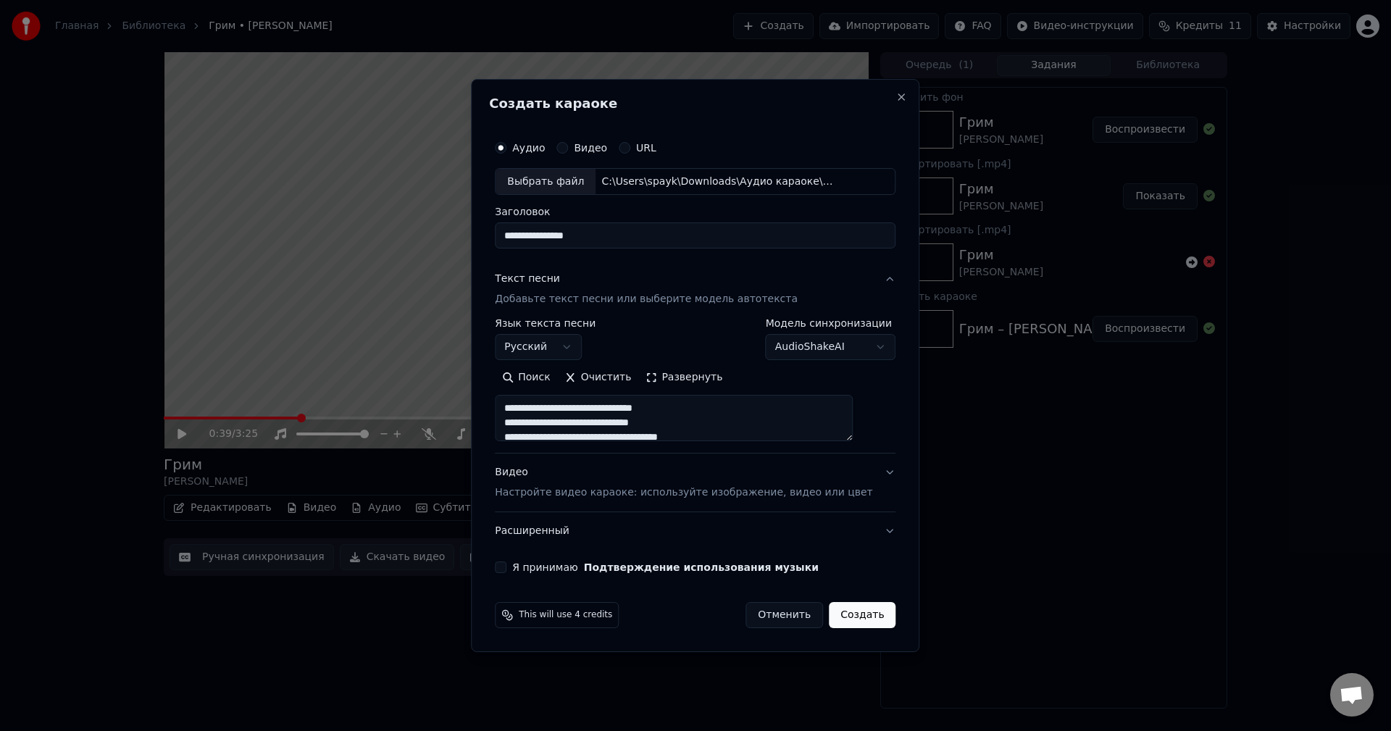
click at [683, 380] on button "Развернуть" at bounding box center [683, 377] width 91 height 23
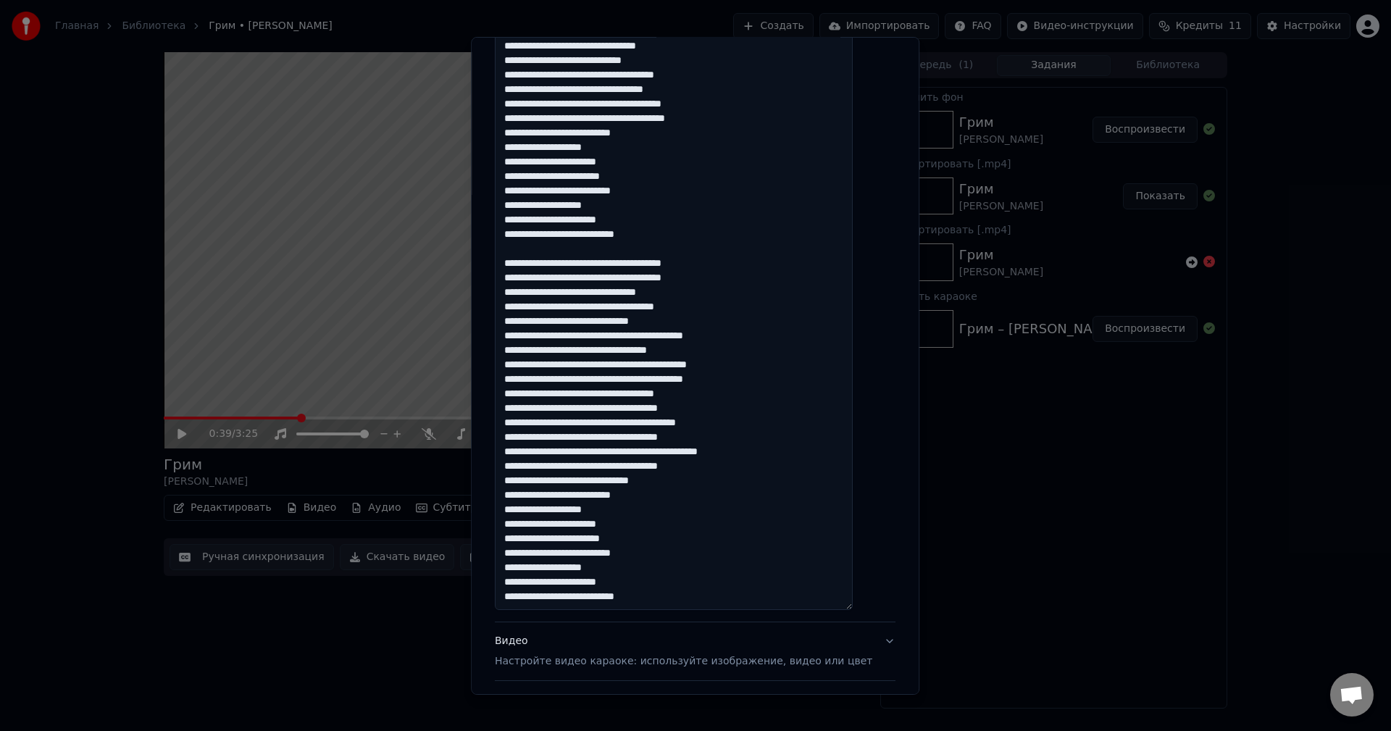
scroll to position [0, 0]
click at [587, 293] on textarea at bounding box center [674, 191] width 358 height 837
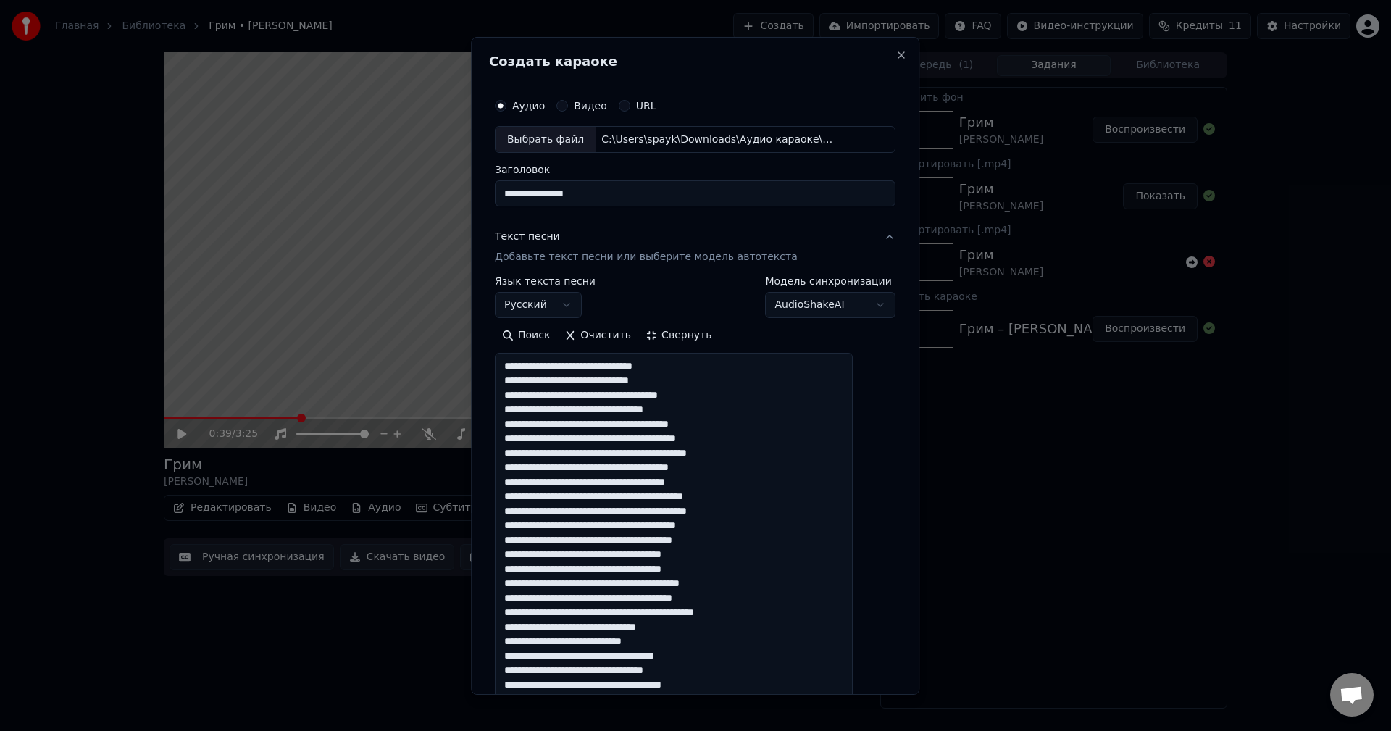
click at [676, 335] on button "Свернуть" at bounding box center [678, 335] width 80 height 23
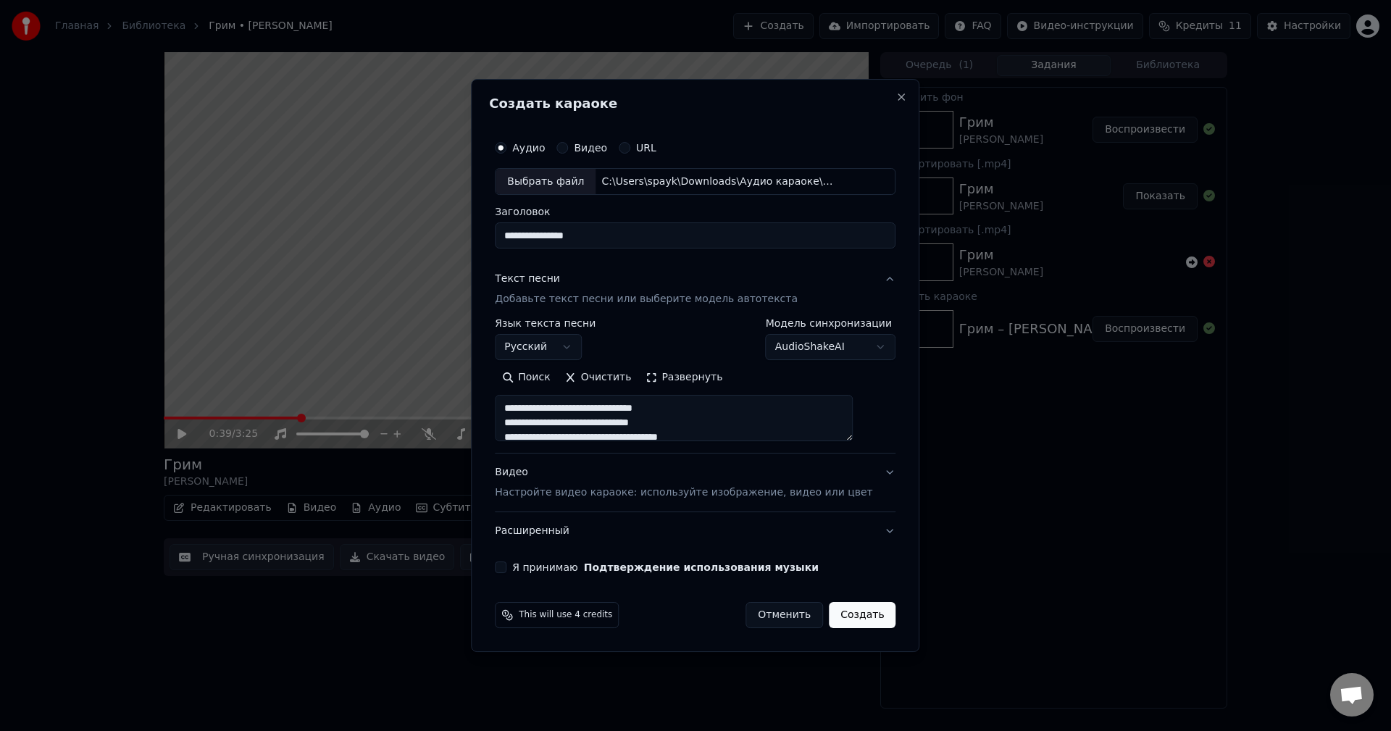
click at [537, 577] on div "**********" at bounding box center [695, 353] width 412 height 452
click at [537, 571] on label "Я принимаю Подтверждение использования музыки" at bounding box center [665, 567] width 306 height 10
click at [506, 571] on button "Я принимаю Подтверждение использования музыки" at bounding box center [501, 567] width 12 height 12
click at [862, 481] on button "Видео Настройте видео караоке: используйте изображение, видео или цвет" at bounding box center [695, 483] width 401 height 58
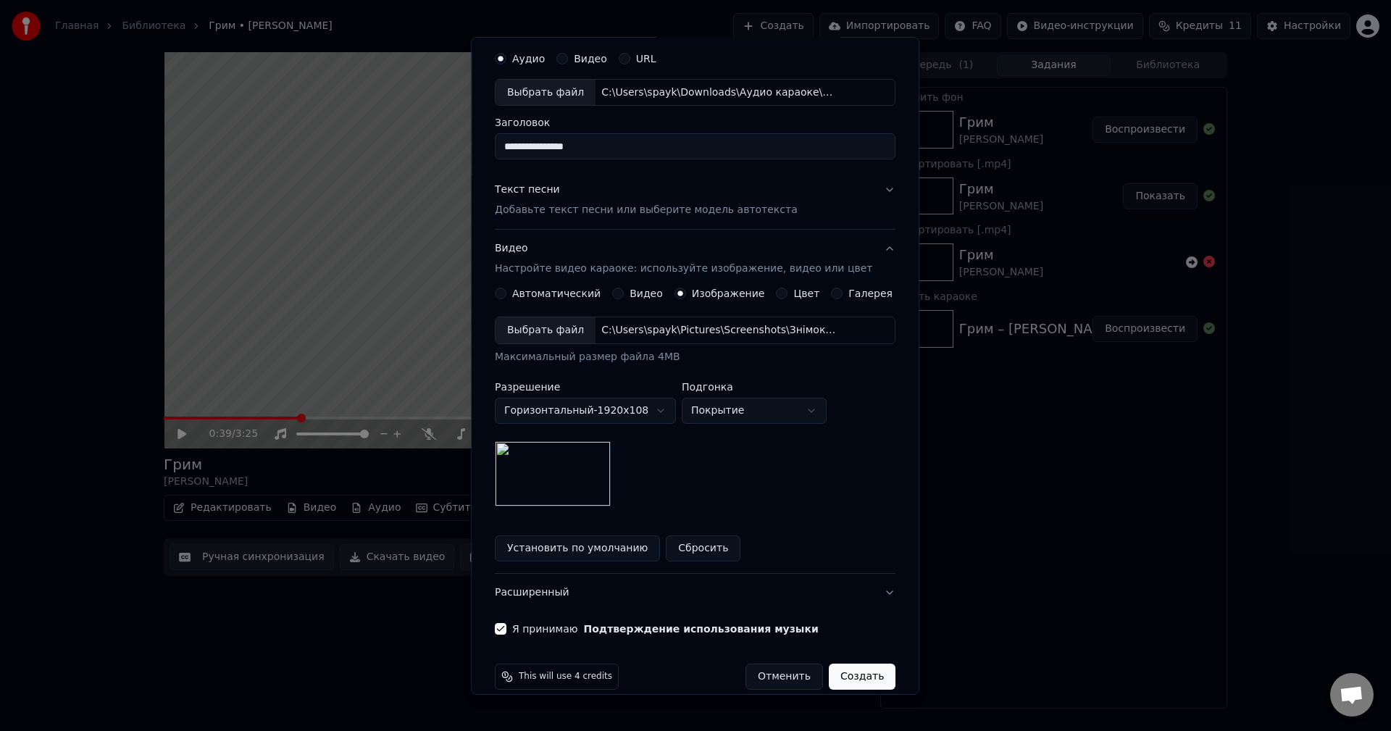
scroll to position [66, 0]
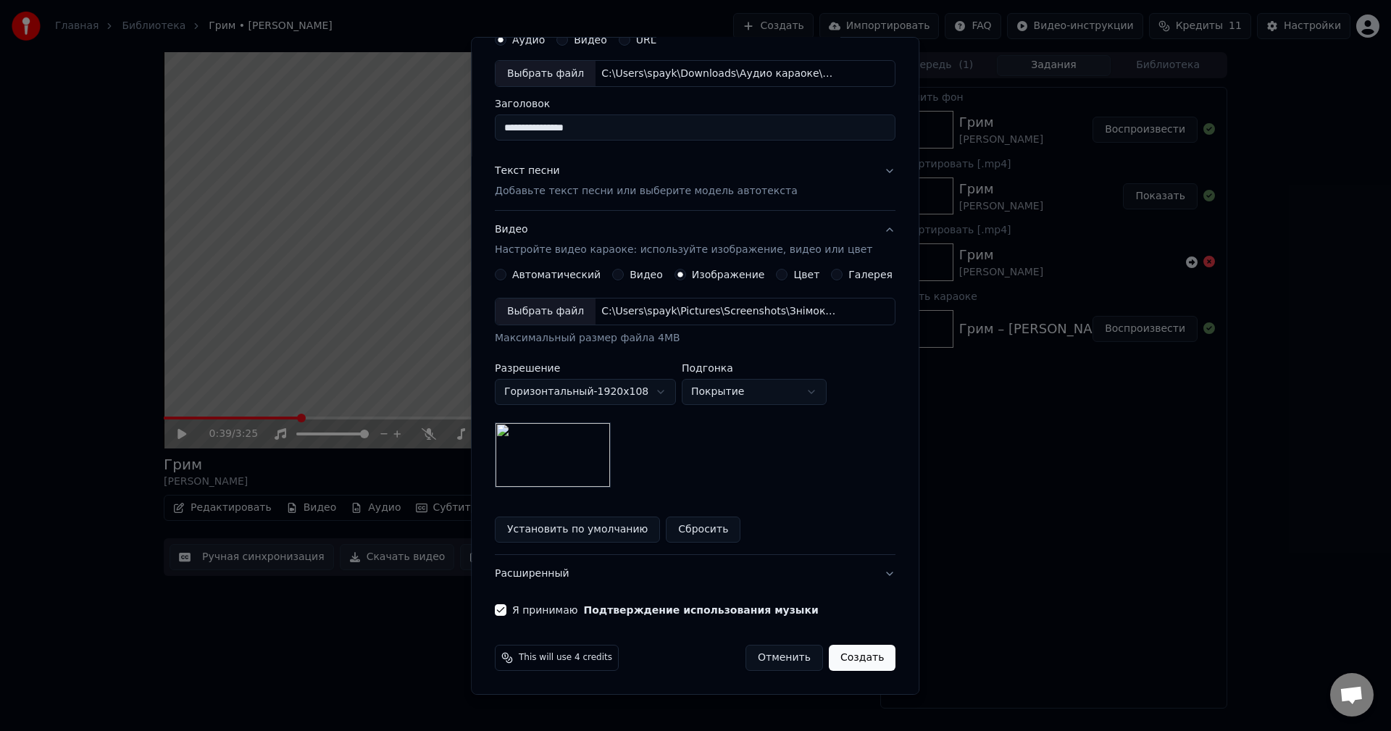
click at [835, 657] on button "Создать" at bounding box center [862, 658] width 67 height 26
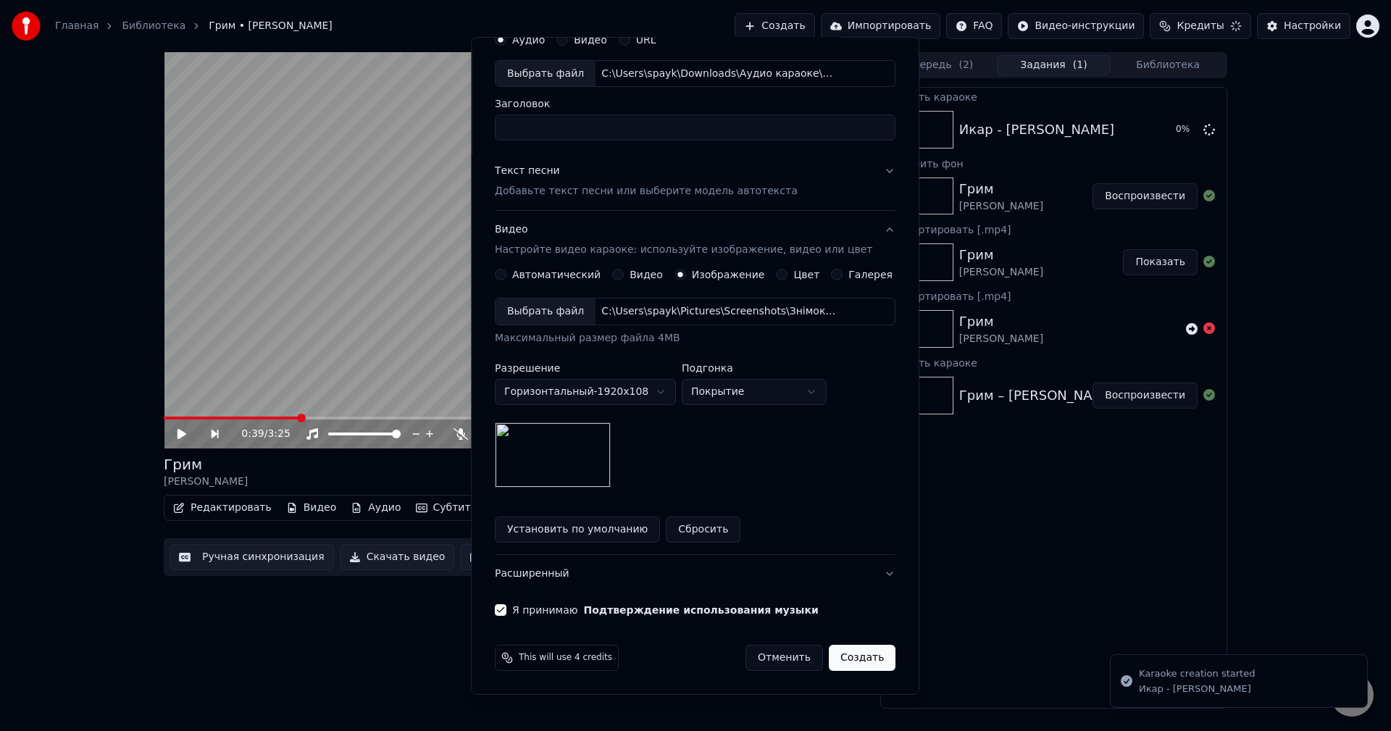
scroll to position [0, 0]
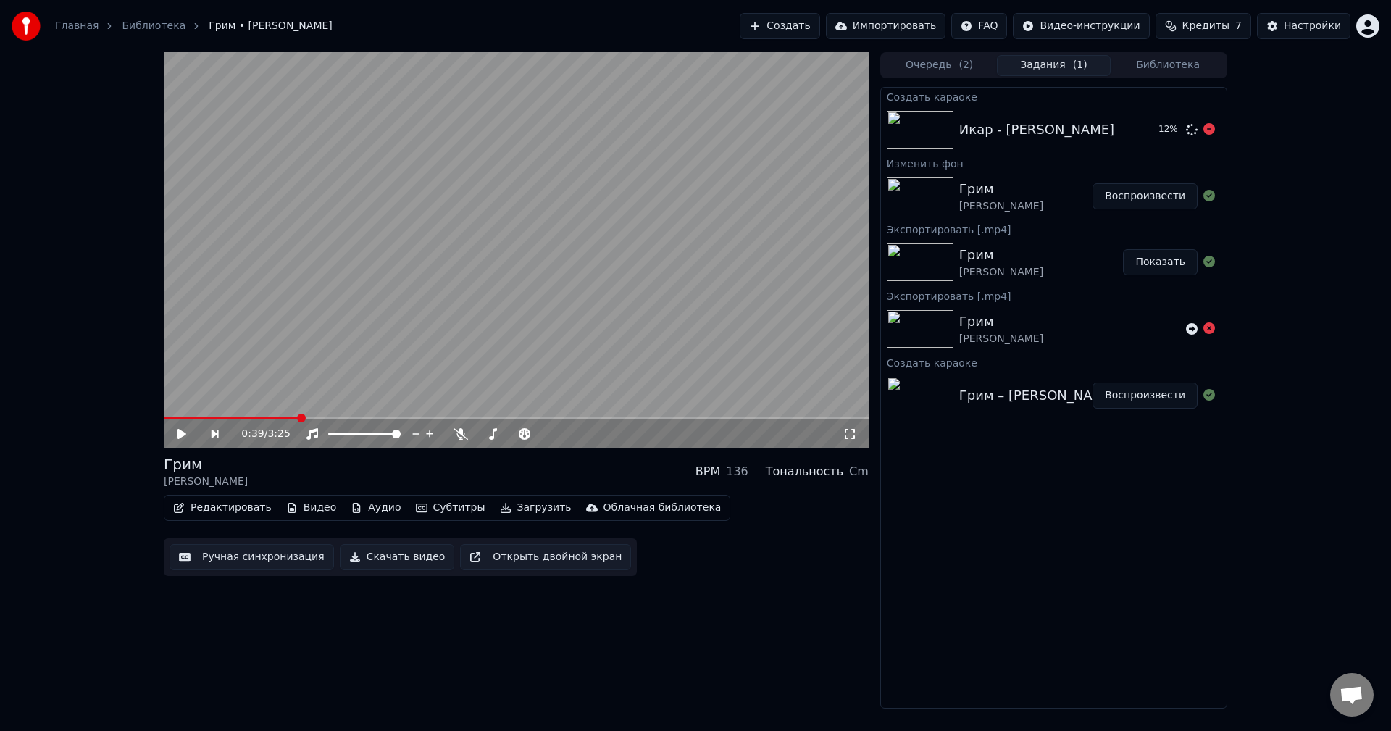
click at [1021, 140] on div "Икар - [PERSON_NAME] 12 %" at bounding box center [1053, 129] width 345 height 49
click at [1132, 126] on button "Воспроизвести" at bounding box center [1144, 130] width 105 height 26
click at [486, 438] on span at bounding box center [485, 434] width 9 height 9
click at [581, 436] on span at bounding box center [576, 434] width 9 height 9
click at [514, 435] on span at bounding box center [512, 434] width 9 height 9
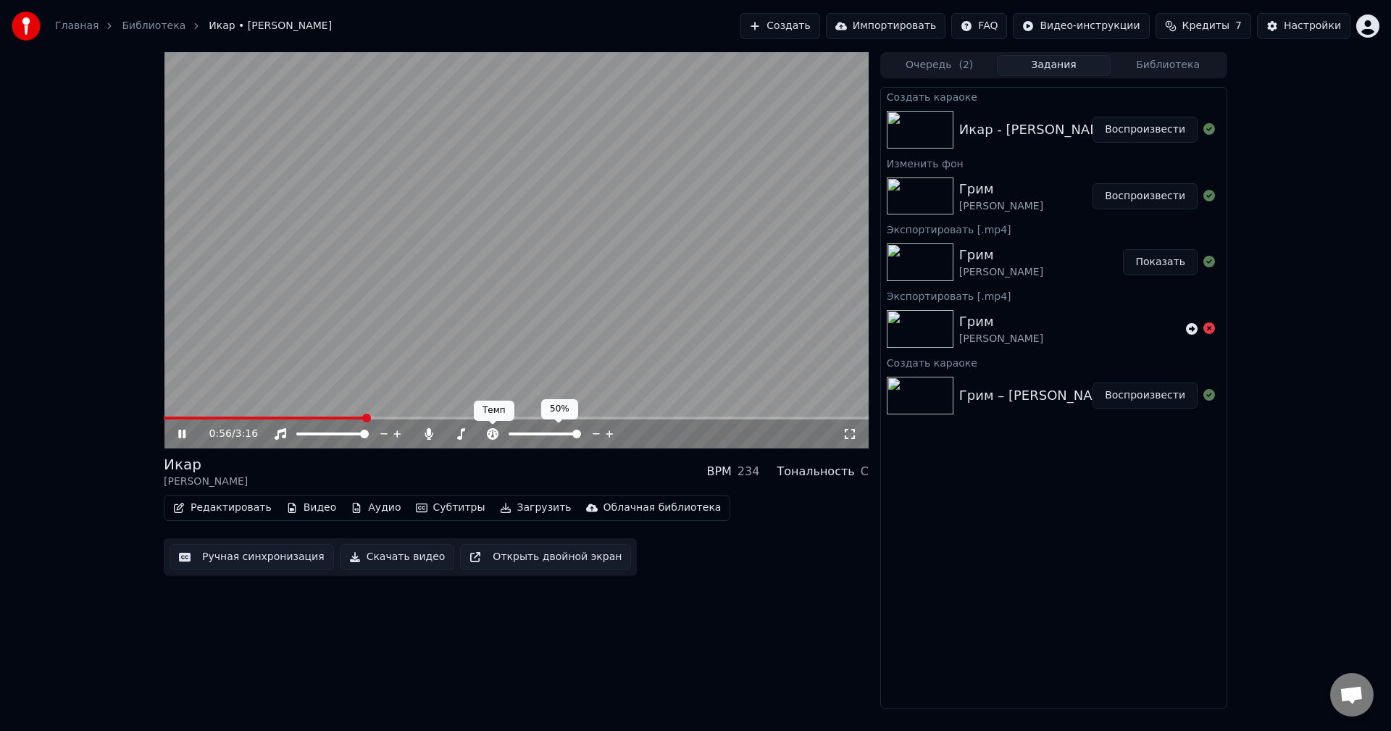
click at [497, 432] on icon at bounding box center [493, 434] width 12 height 12
click at [548, 431] on span at bounding box center [547, 434] width 9 height 9
click at [493, 430] on icon at bounding box center [493, 434] width 12 height 12
click at [430, 431] on icon at bounding box center [428, 434] width 8 height 12
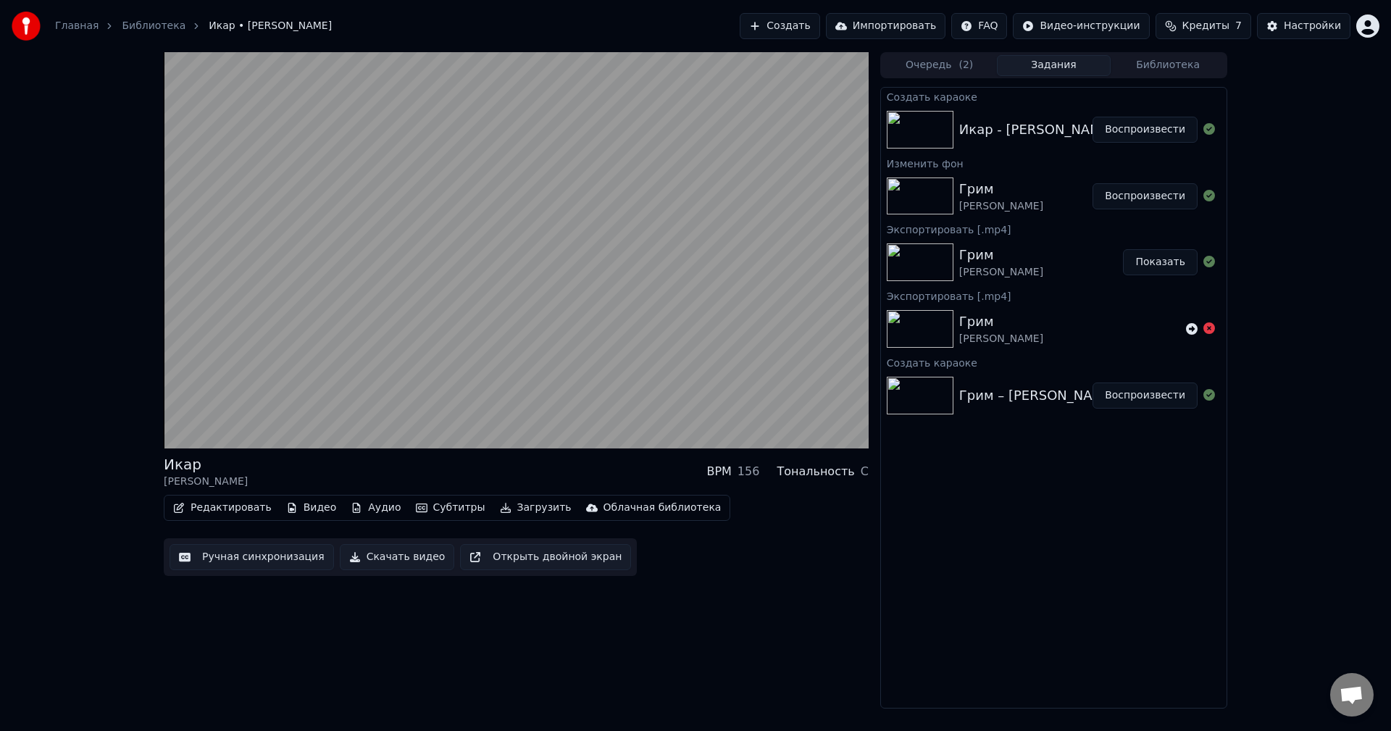
click at [511, 506] on button "Загрузить" at bounding box center [535, 508] width 83 height 20
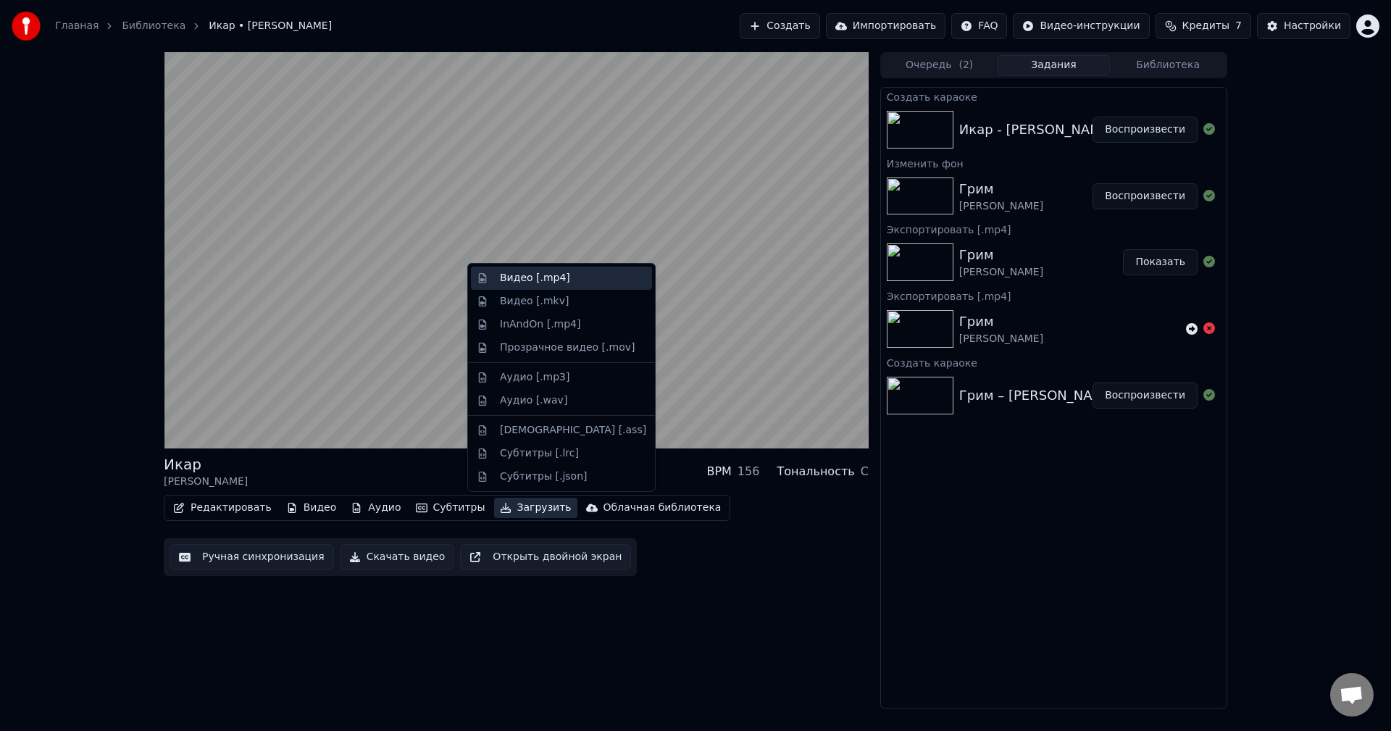
click at [573, 279] on div "Видео [.mp4]" at bounding box center [573, 278] width 146 height 14
